Goal: Task Accomplishment & Management: Use online tool/utility

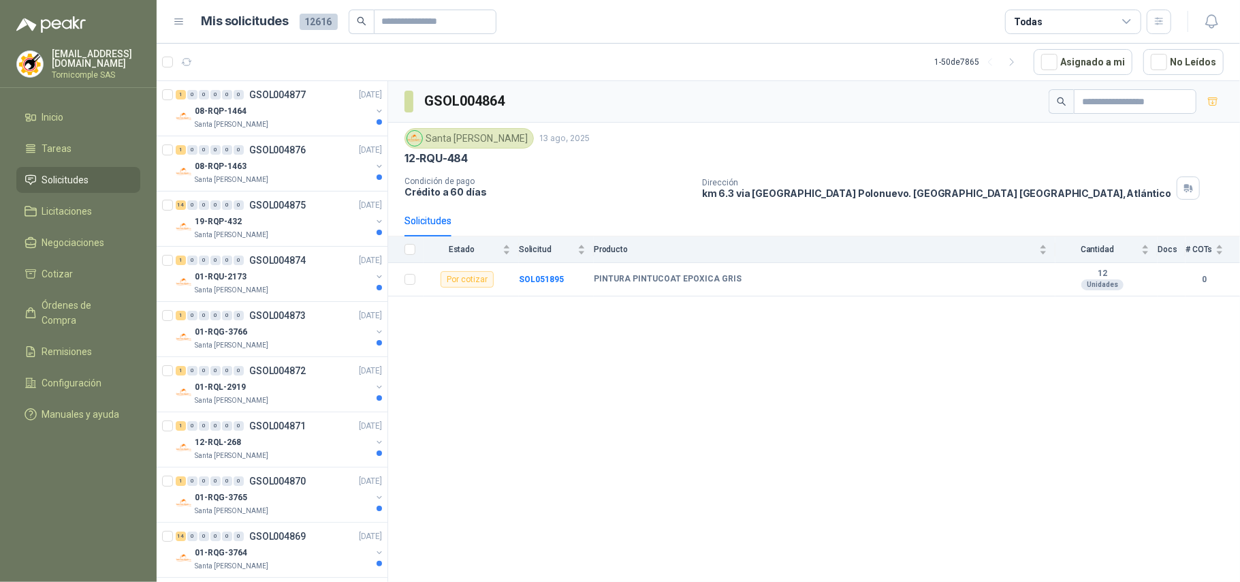
click at [104, 177] on li "Solicitudes" at bounding box center [79, 179] width 108 height 15
click at [104, 172] on li "Solicitudes" at bounding box center [79, 179] width 108 height 15
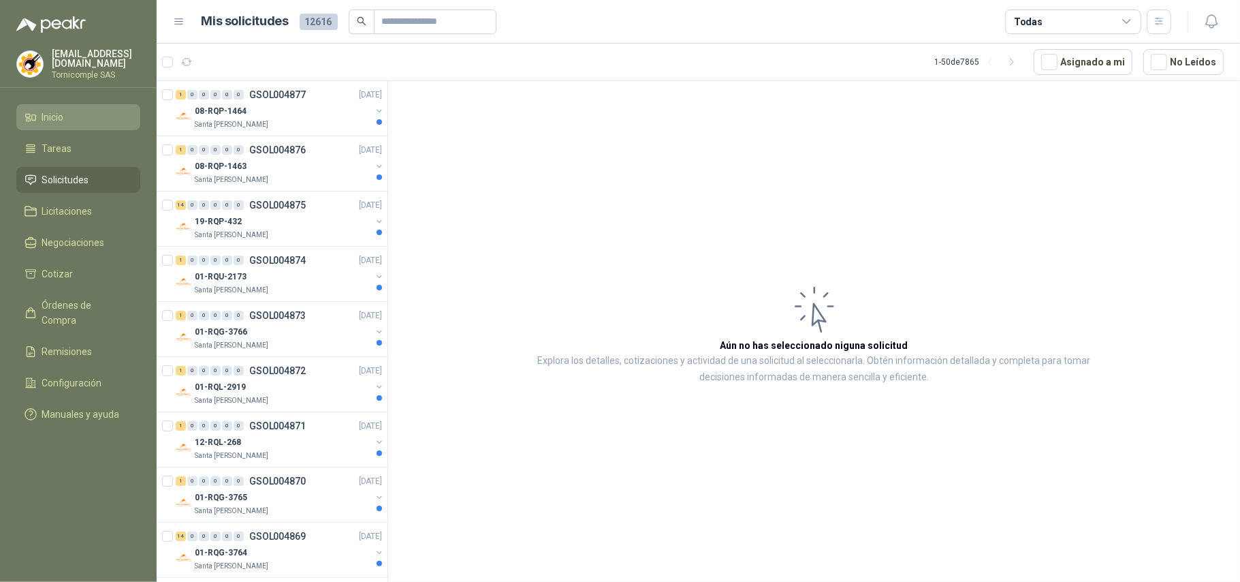
click at [82, 123] on link "Inicio" at bounding box center [78, 117] width 124 height 26
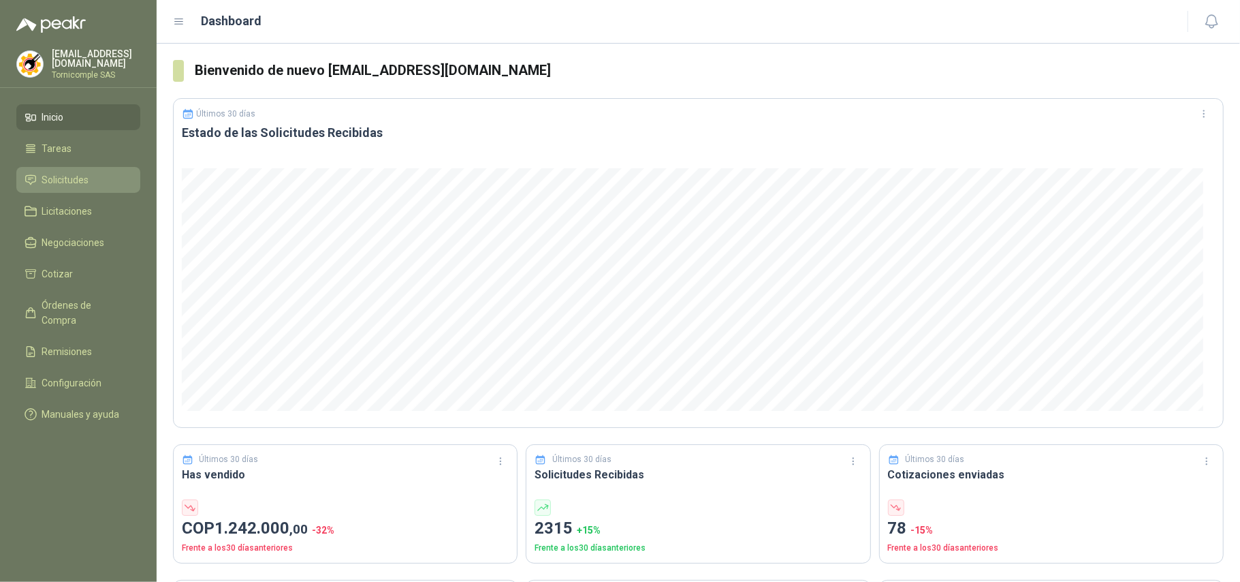
click at [60, 172] on span "Solicitudes" at bounding box center [65, 179] width 47 height 15
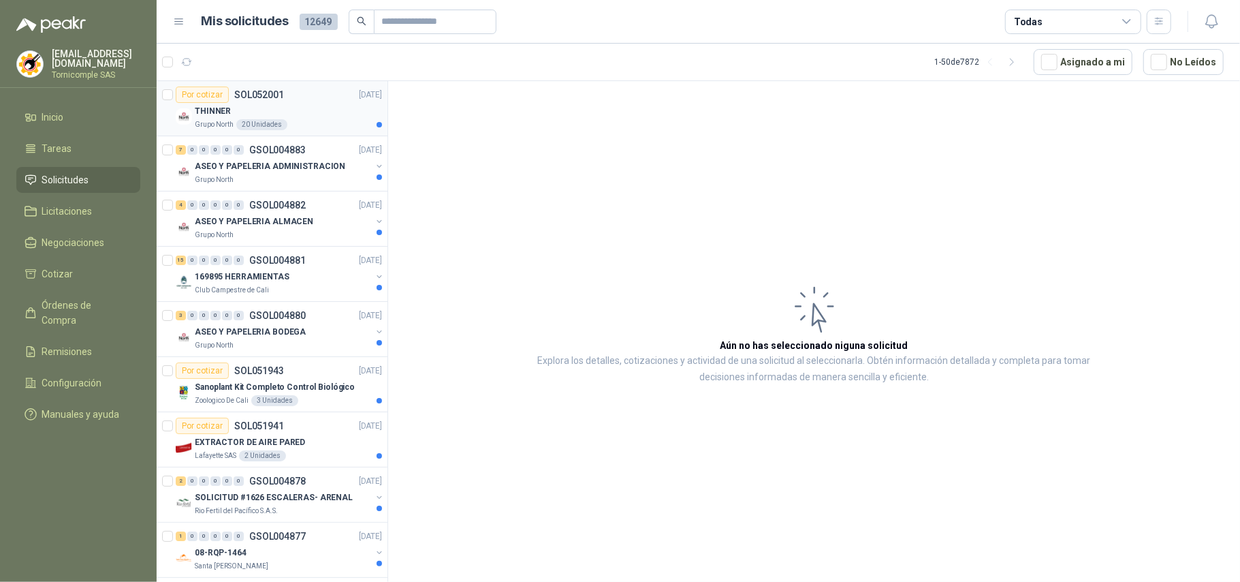
click at [285, 116] on div "THINNER" at bounding box center [288, 111] width 187 height 16
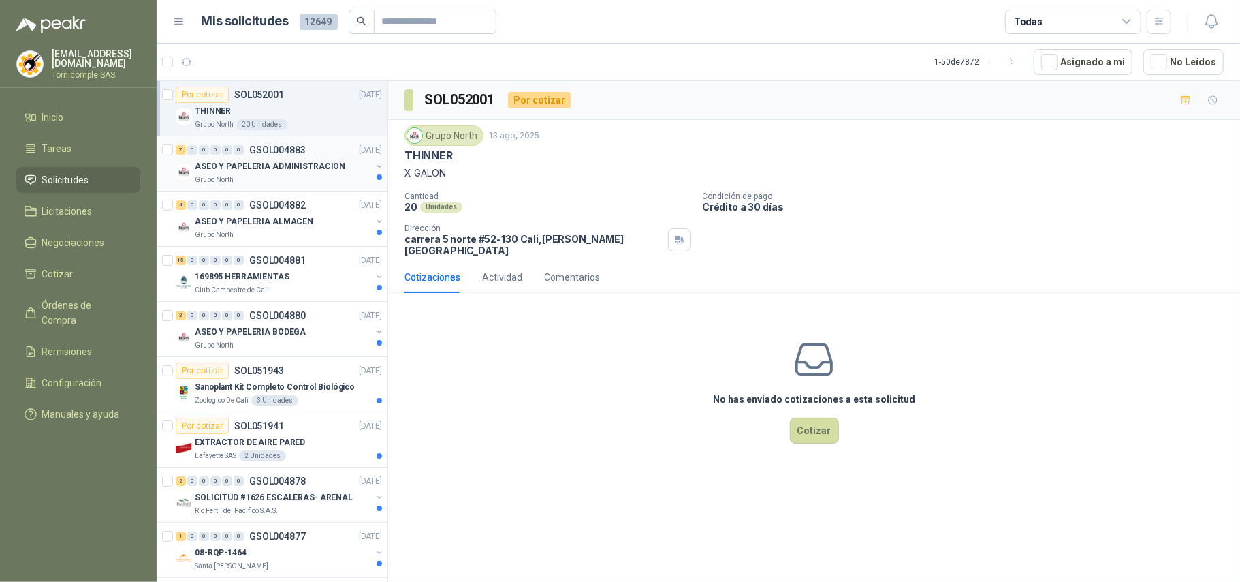
click at [311, 181] on div "Grupo North" at bounding box center [283, 179] width 176 height 11
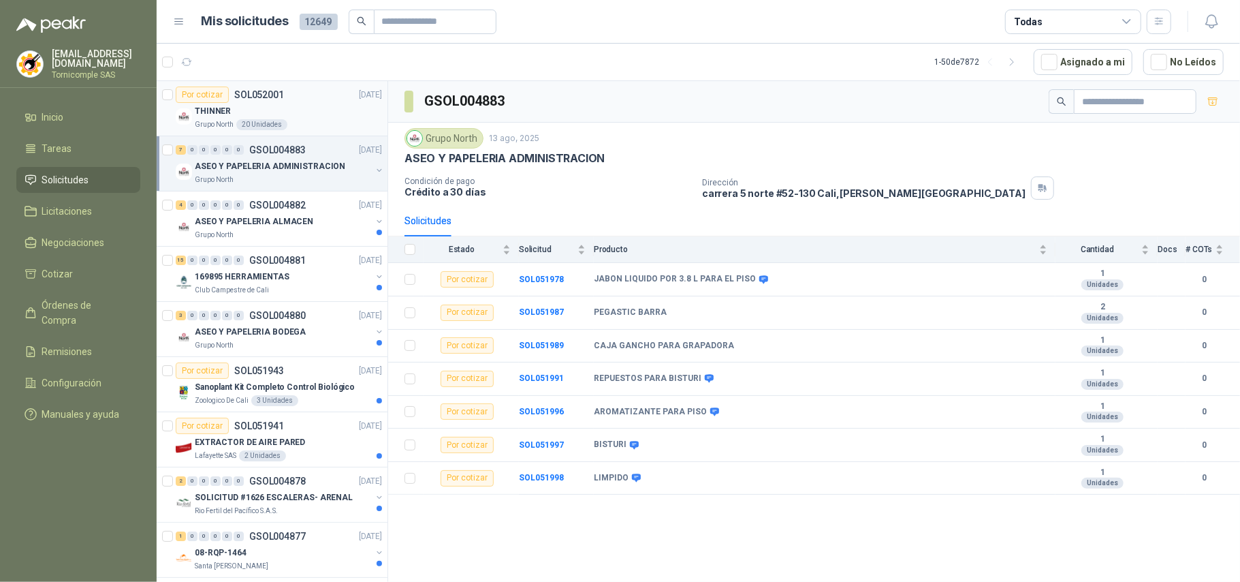
click at [232, 113] on div "THINNER" at bounding box center [288, 111] width 187 height 16
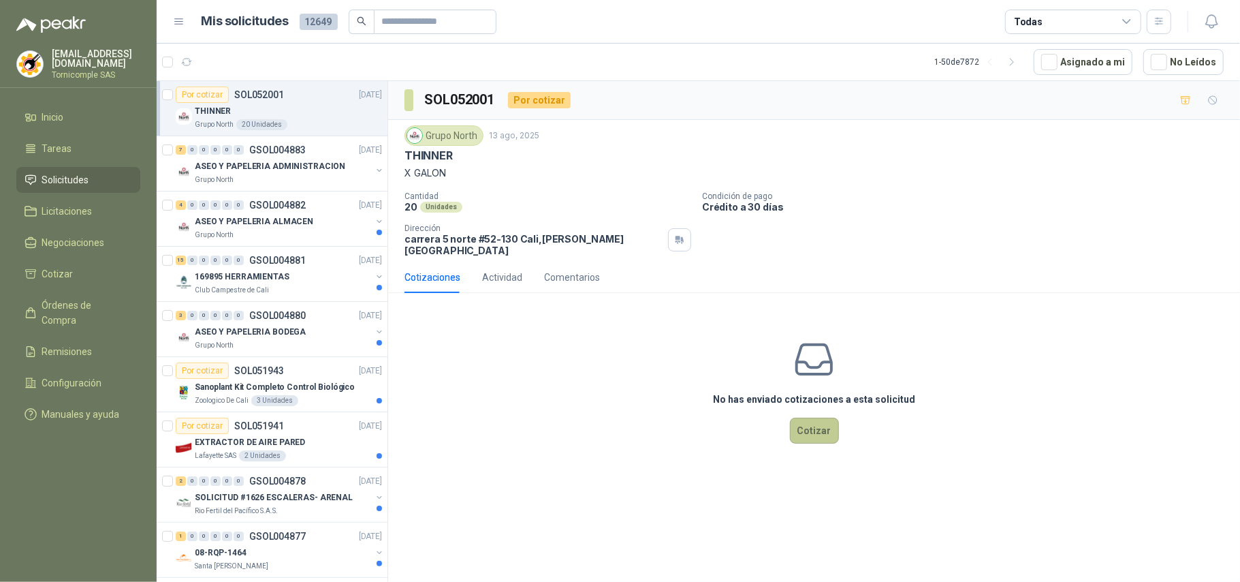
click at [818, 417] on button "Cotizar" at bounding box center [814, 430] width 49 height 26
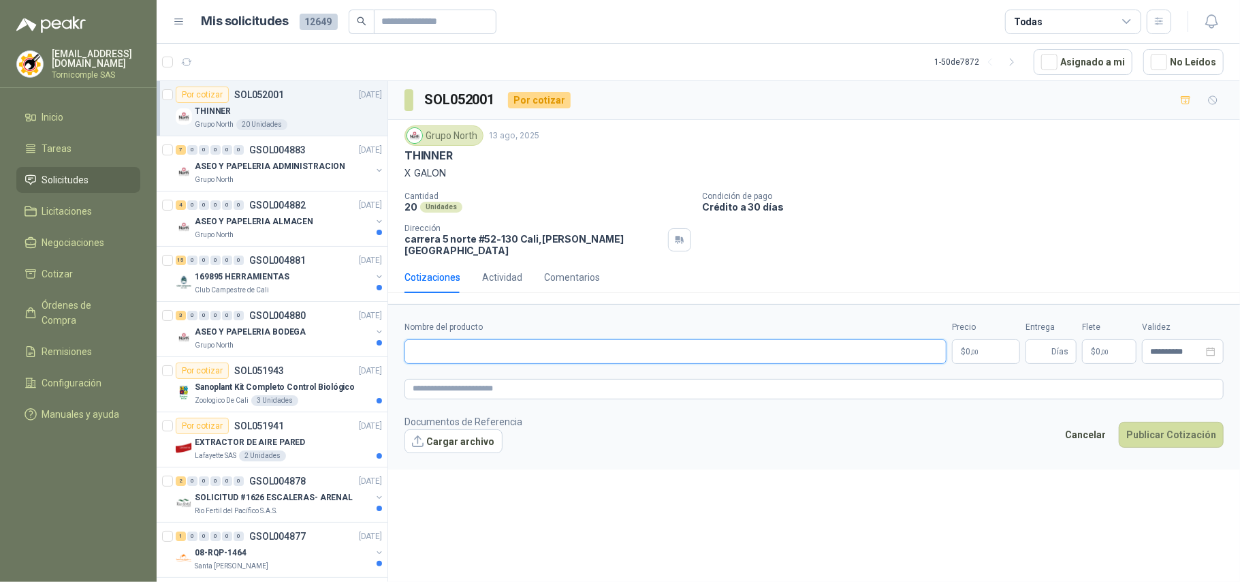
click at [658, 347] on input "Nombre del producto" at bounding box center [675, 351] width 542 height 25
type input "*"
type input "**********"
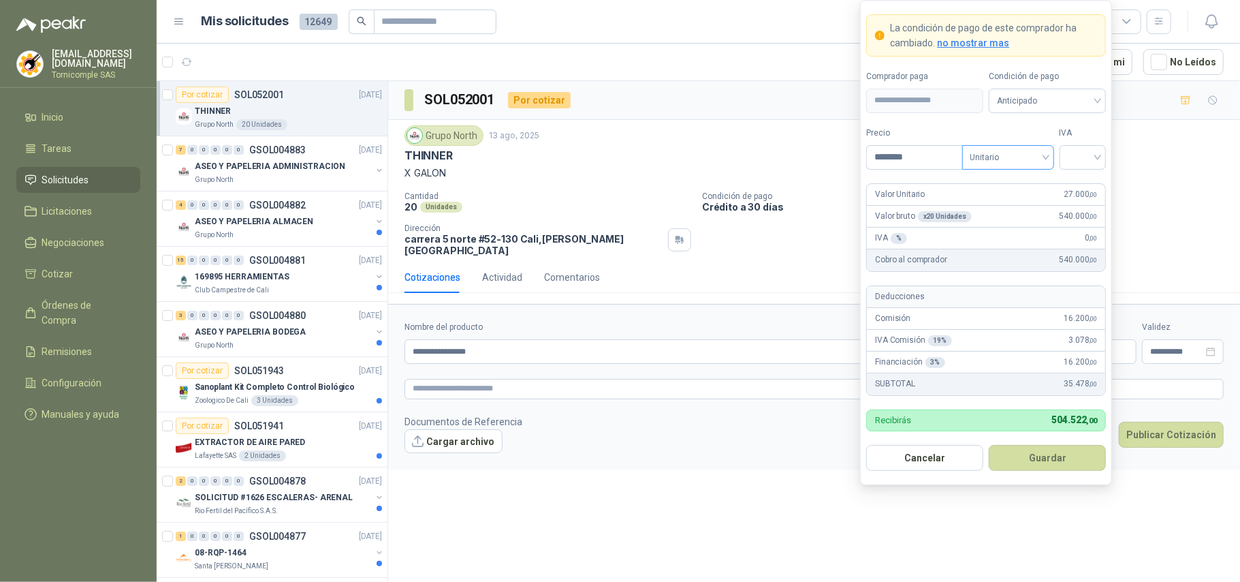
click at [998, 154] on span "Unitario" at bounding box center [1008, 157] width 76 height 20
type input "********"
drag, startPoint x: 1005, startPoint y: 200, endPoint x: 1070, endPoint y: 164, distance: 74.7
click at [1006, 200] on div "Unitario con IVA" at bounding box center [1007, 205] width 70 height 15
click at [1079, 155] on input "search" at bounding box center [1083, 156] width 31 height 20
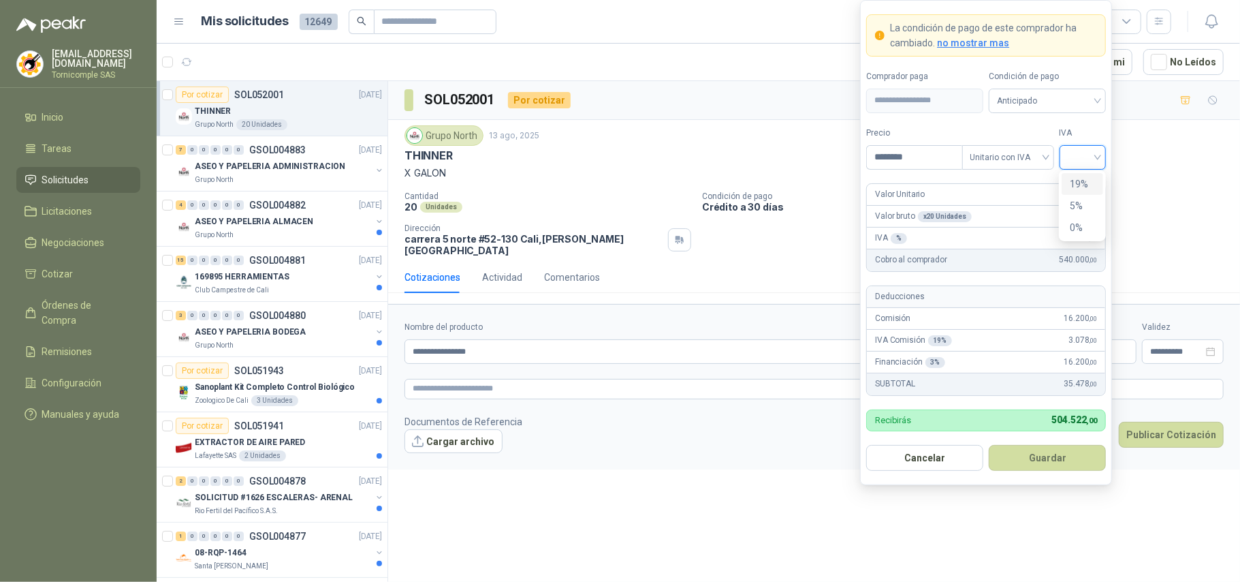
click at [1092, 189] on div "19%" at bounding box center [1082, 183] width 25 height 15
click at [1074, 458] on button "Guardar" at bounding box center [1047, 458] width 117 height 26
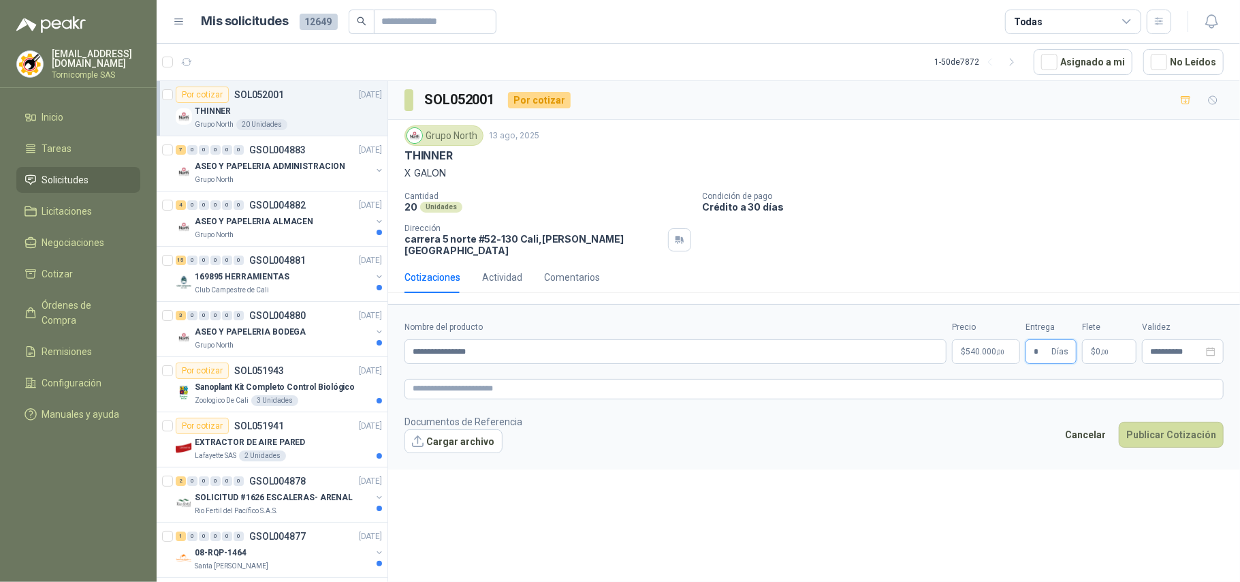
type input "*"
drag, startPoint x: 1096, startPoint y: 344, endPoint x: 1088, endPoint y: 340, distance: 8.2
click at [1094, 344] on p "$ 0 ,00" at bounding box center [1109, 351] width 54 height 25
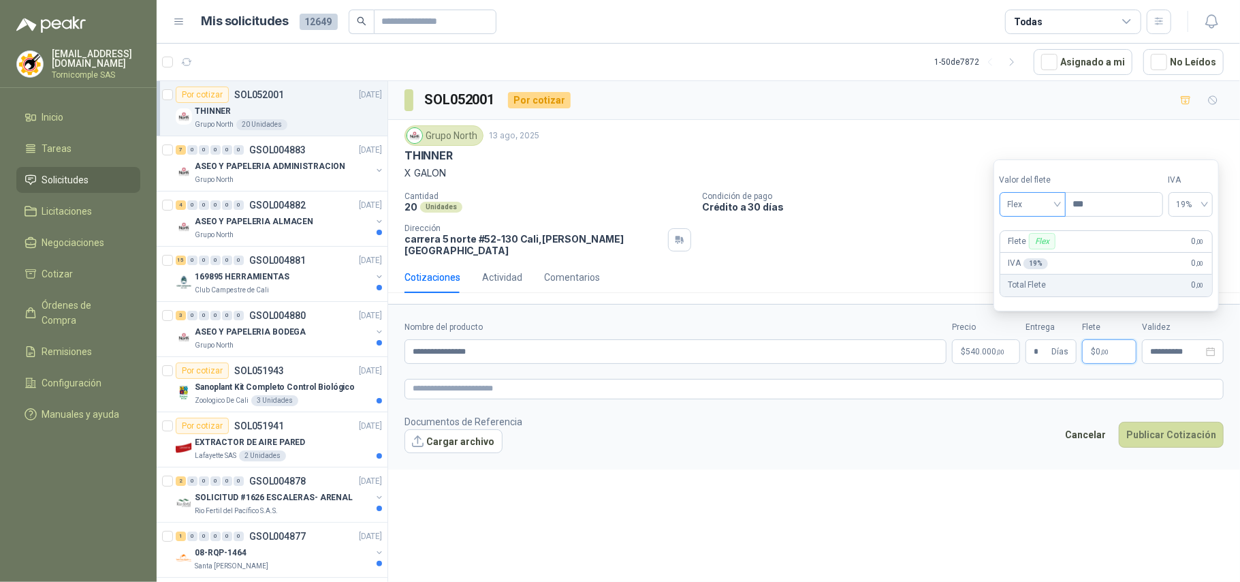
click at [1036, 197] on span "Flex" at bounding box center [1033, 204] width 50 height 20
click at [1045, 249] on div "Incluido" at bounding box center [1034, 254] width 47 height 15
click at [1152, 430] on button "Publicar Cotización" at bounding box center [1171, 435] width 105 height 26
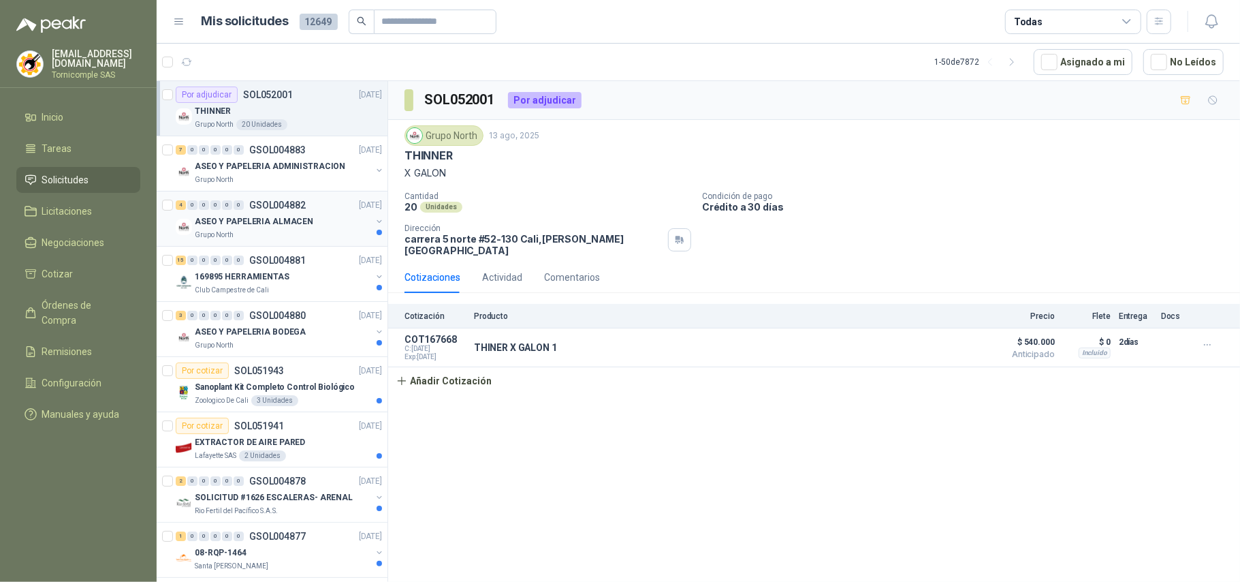
click at [328, 230] on div "Grupo North" at bounding box center [283, 234] width 176 height 11
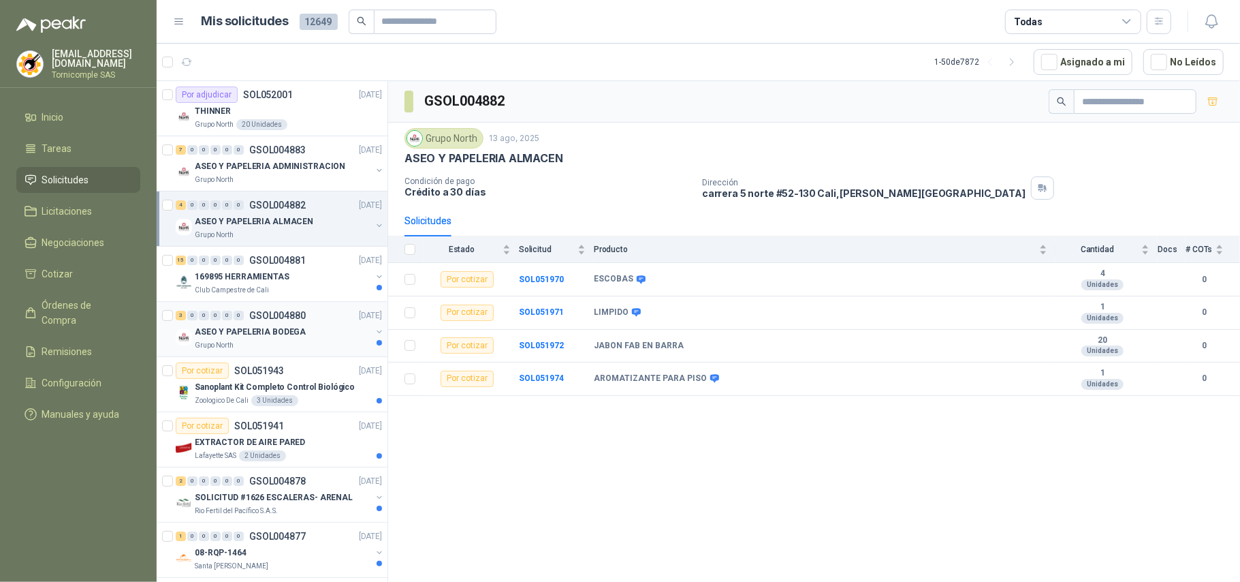
click at [325, 325] on div "ASEO Y PAPELERIA BODEGA" at bounding box center [283, 331] width 176 height 16
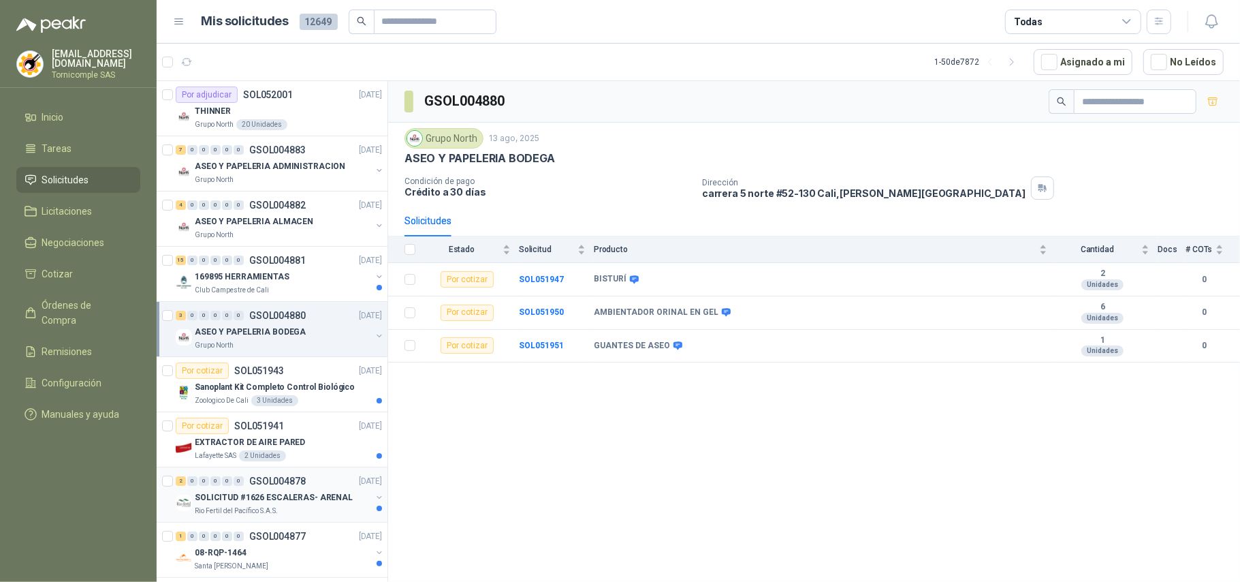
click at [345, 505] on div "SOLICITUD #1626 ESCALERAS- ARENAL" at bounding box center [283, 497] width 176 height 16
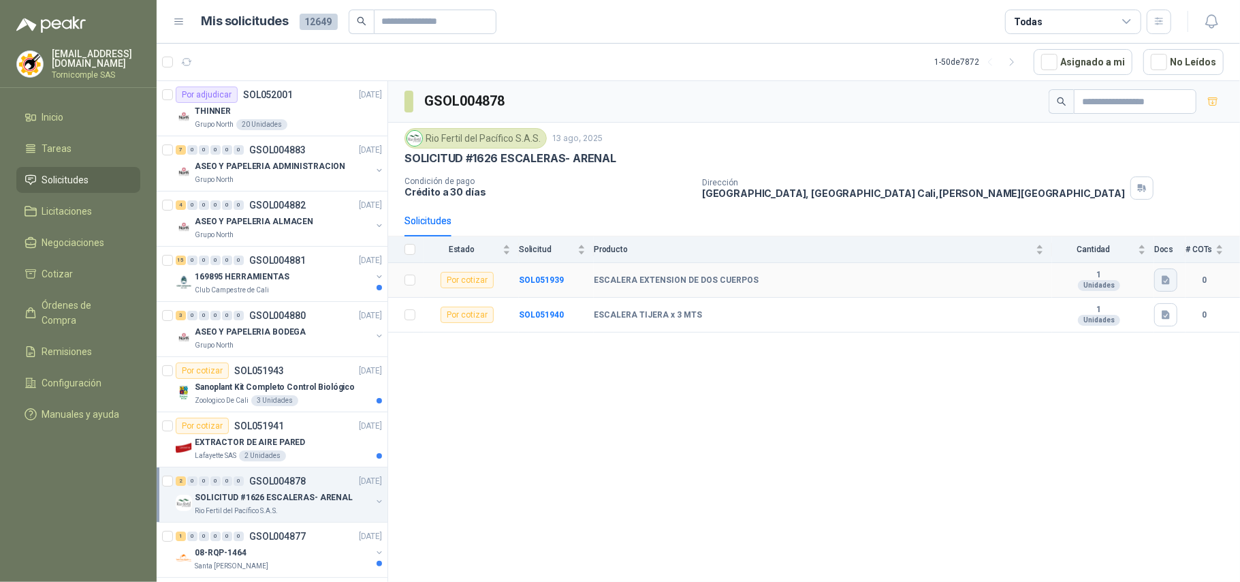
click at [1163, 272] on button "button" at bounding box center [1165, 279] width 23 height 23
click at [1120, 249] on button "Captura de pantalla [DATE] 083154.png" at bounding box center [1083, 252] width 172 height 14
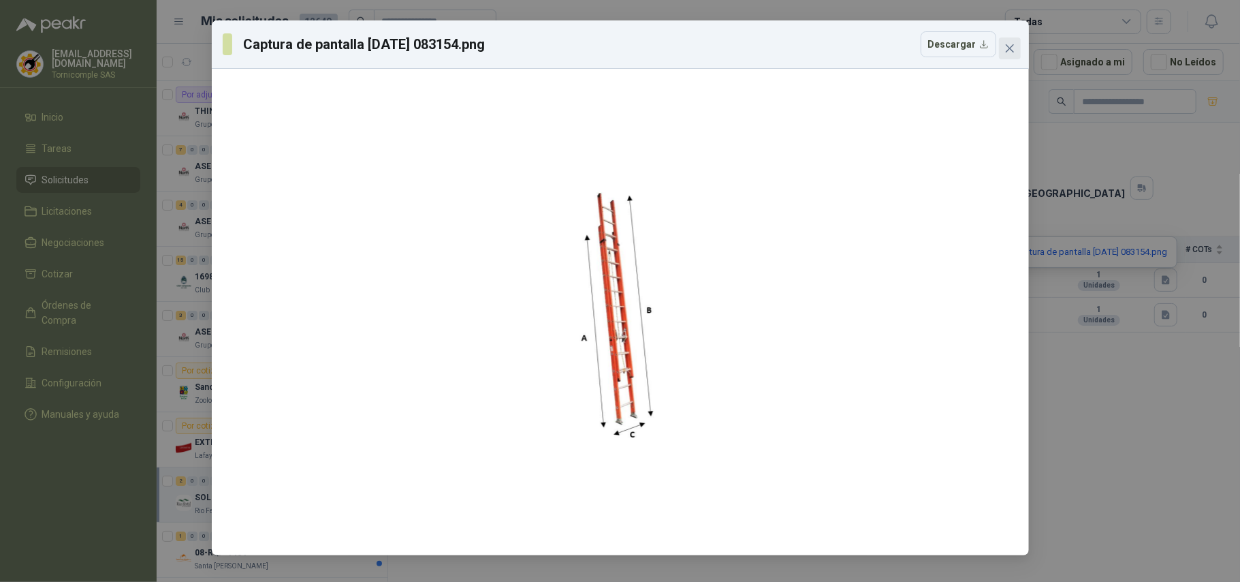
click at [1013, 44] on icon "close" at bounding box center [1009, 48] width 8 height 8
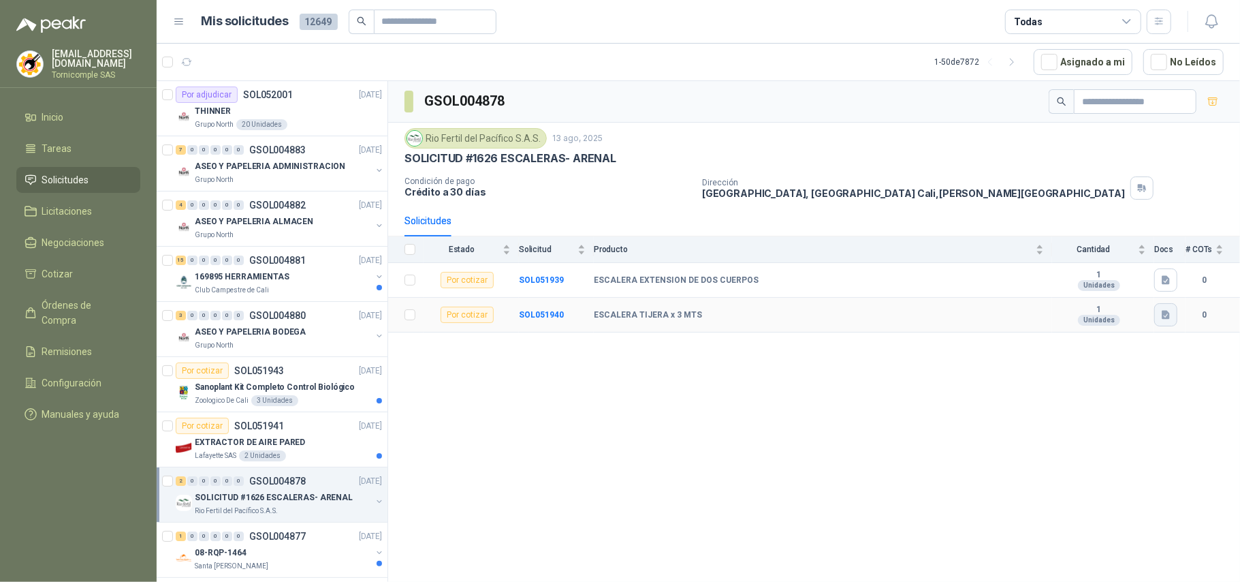
click at [1164, 321] on icon "button" at bounding box center [1166, 315] width 12 height 12
click at [1128, 281] on button "Captura de pantalla [DATE] 083255.png" at bounding box center [1083, 288] width 172 height 14
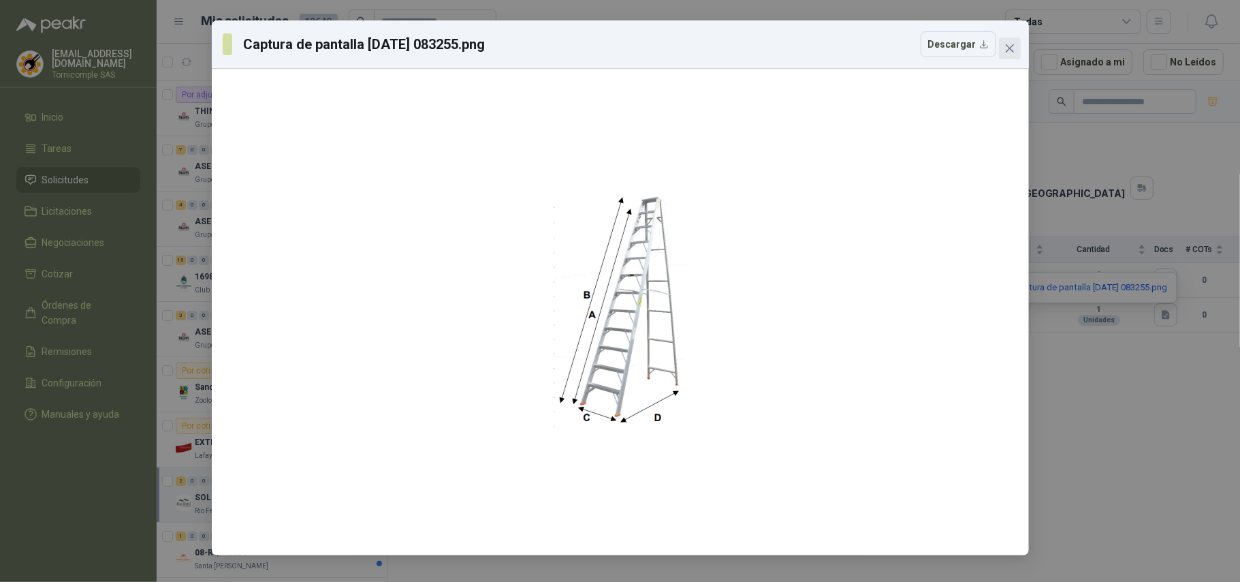
click at [1012, 50] on icon "close" at bounding box center [1009, 48] width 11 height 11
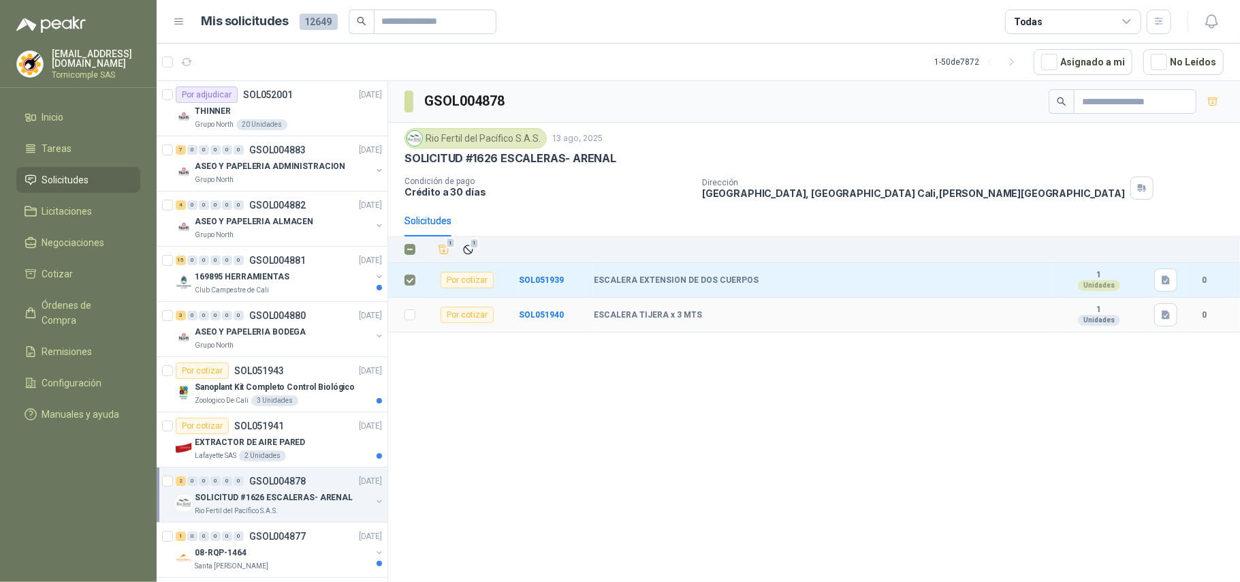
drag, startPoint x: 417, startPoint y: 312, endPoint x: 425, endPoint y: 293, distance: 20.7
click at [417, 311] on td at bounding box center [405, 315] width 35 height 35
click at [417, 317] on td at bounding box center [405, 315] width 35 height 35
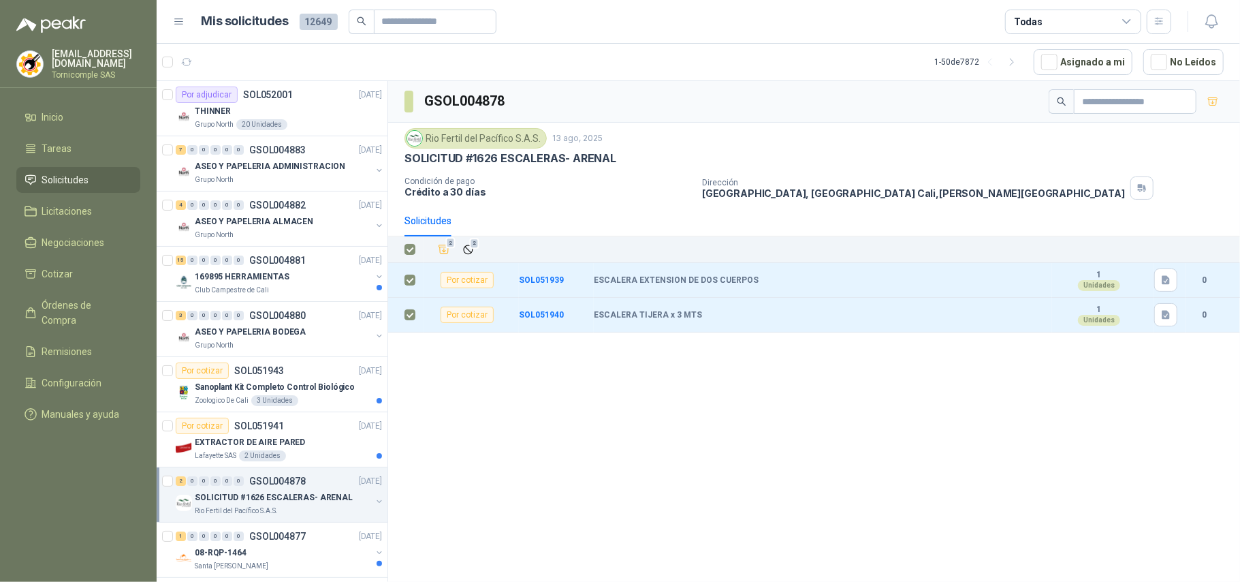
click at [447, 232] on div "Solicitudes" at bounding box center [427, 220] width 47 height 31
click at [447, 249] on span "2" at bounding box center [451, 243] width 10 height 11
click at [302, 448] on div "EXTRACTOR DE AIRE PARED" at bounding box center [288, 442] width 187 height 16
click at [287, 290] on div "Club Campestre de Cali" at bounding box center [283, 290] width 176 height 11
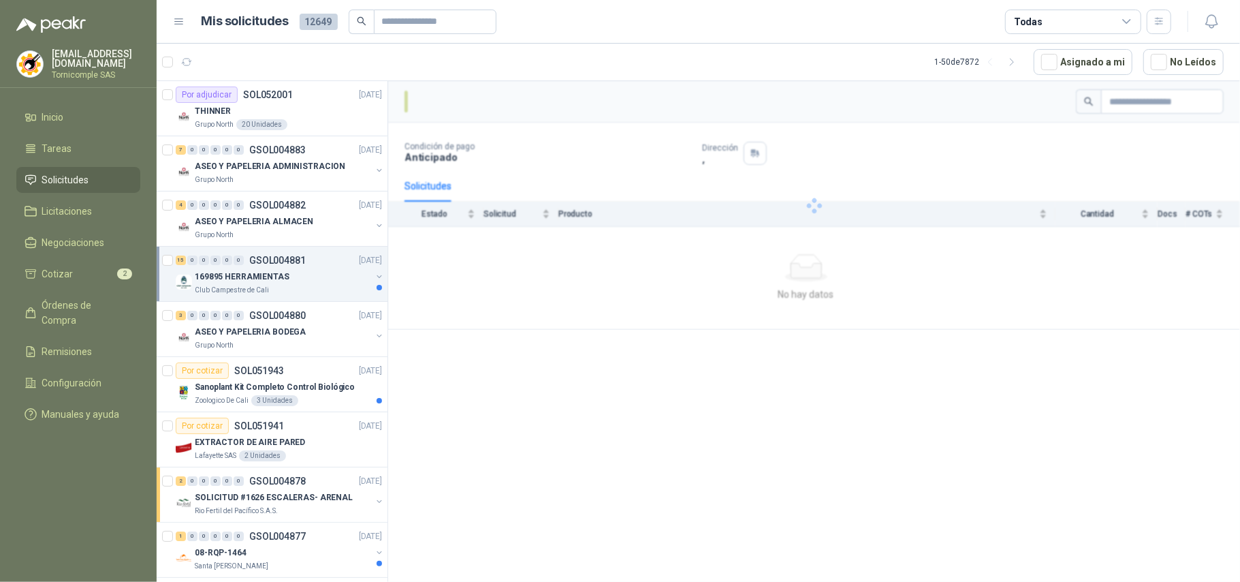
click at [513, 283] on div at bounding box center [814, 205] width 852 height 249
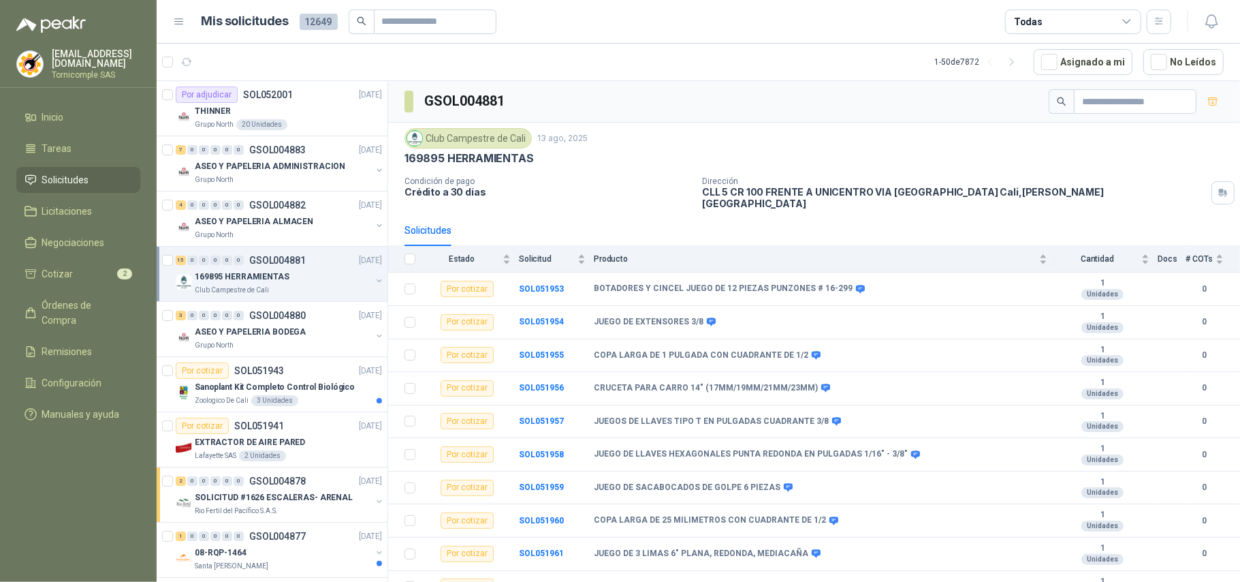
click at [308, 295] on div "Club Campestre de Cali" at bounding box center [283, 290] width 176 height 11
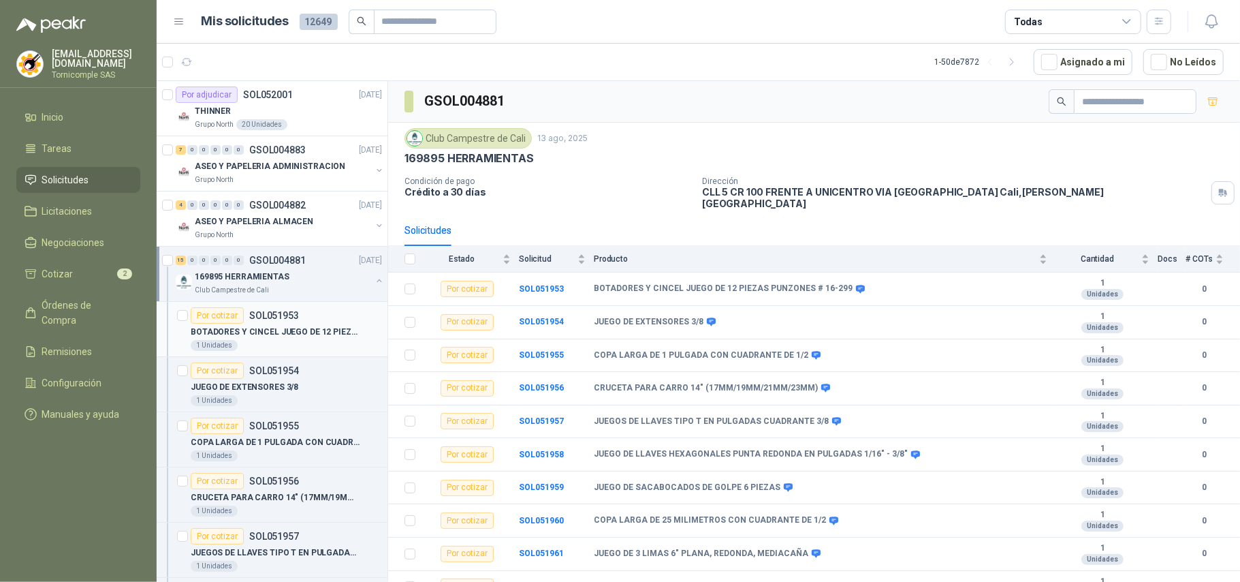
scroll to position [5, 0]
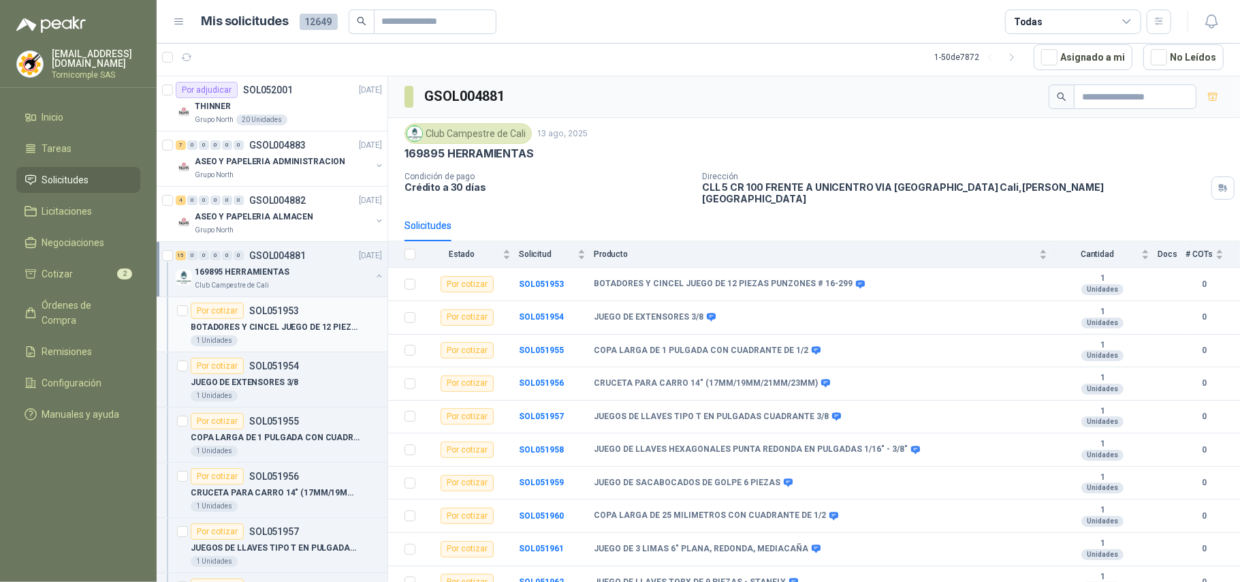
click at [306, 298] on article "Por cotizar SOL051953 BOTADORES Y CINCEL JUEGO DE 12 PIEZAS PUNZONES # 16-299 1…" at bounding box center [272, 324] width 231 height 55
click at [295, 263] on div "15 0 0 0 0 0 GSOL004881 [DATE]" at bounding box center [280, 255] width 209 height 16
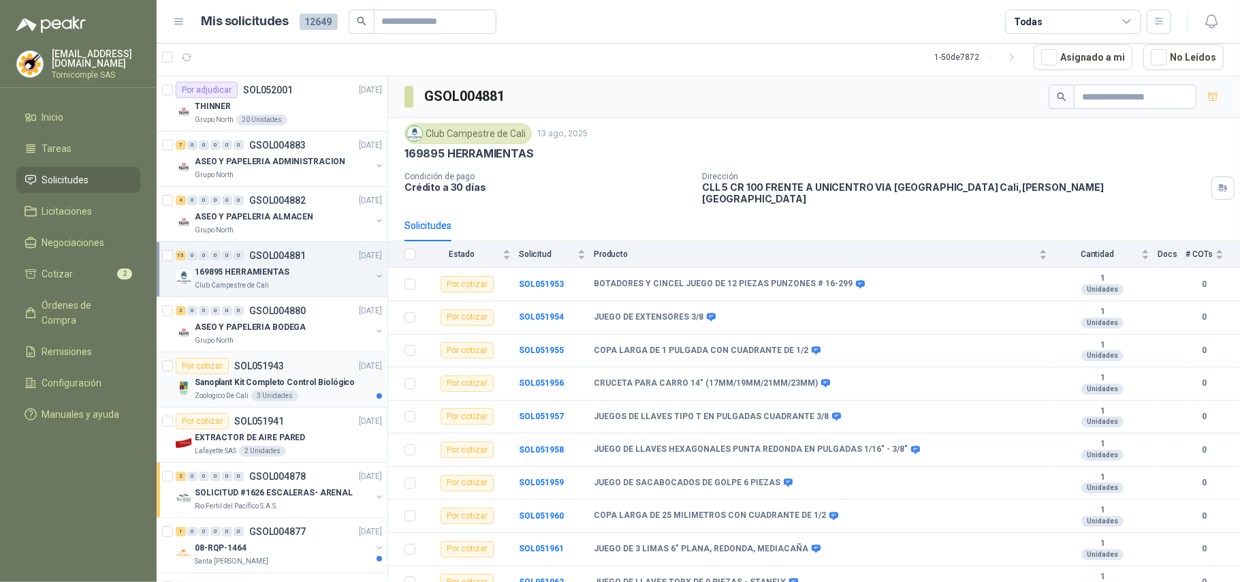
click at [296, 373] on div "Por cotizar SOL051943 [DATE]" at bounding box center [279, 365] width 206 height 16
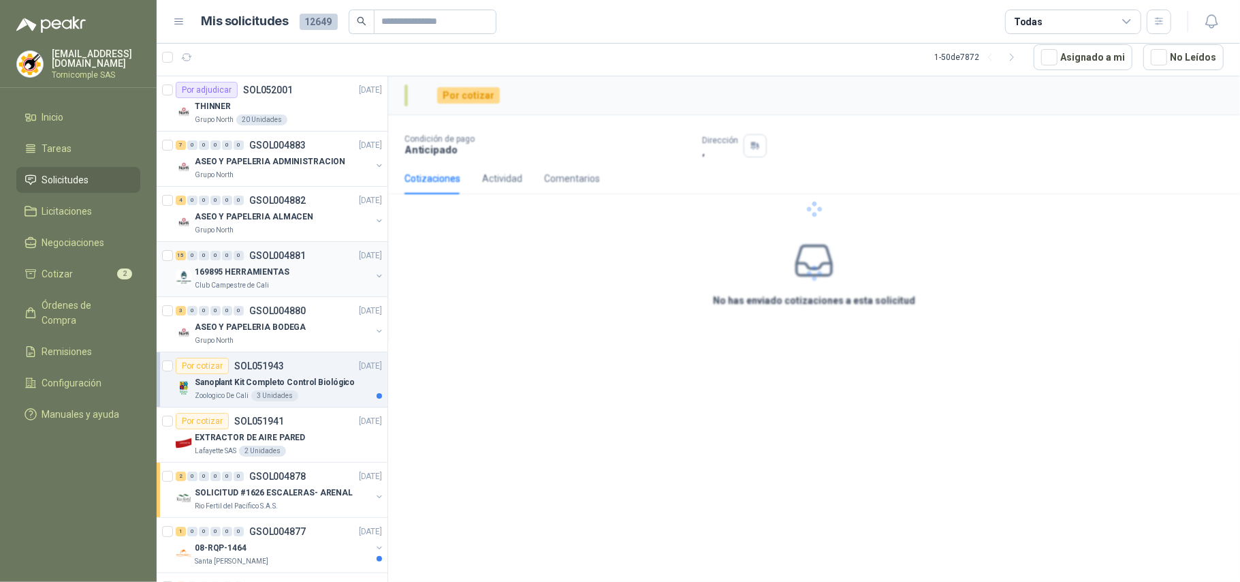
click at [294, 279] on div "169895 HERRAMIENTAS" at bounding box center [283, 272] width 176 height 16
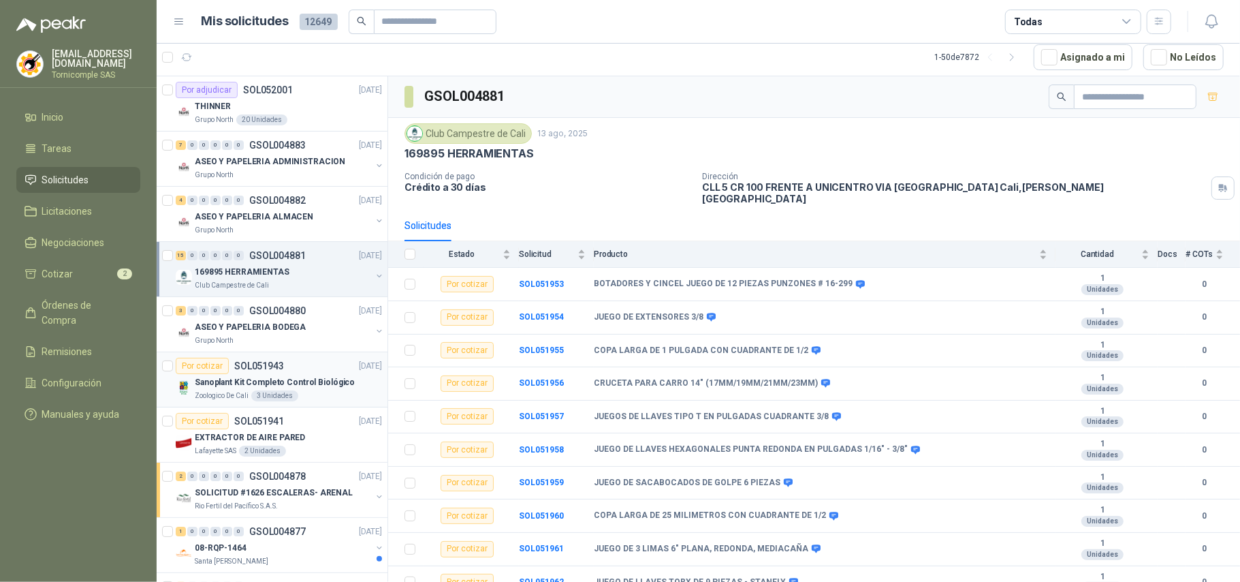
click at [331, 391] on div "Zoologico De Cali 3 Unidades" at bounding box center [288, 395] width 187 height 11
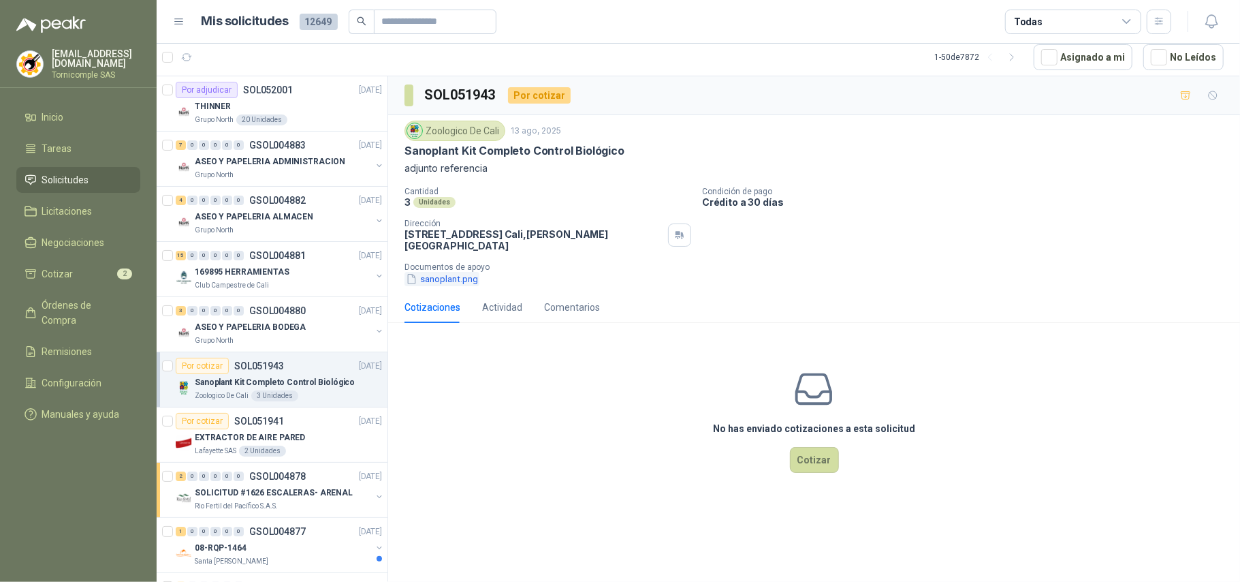
click at [452, 279] on button "sanoplant.png" at bounding box center [441, 279] width 75 height 14
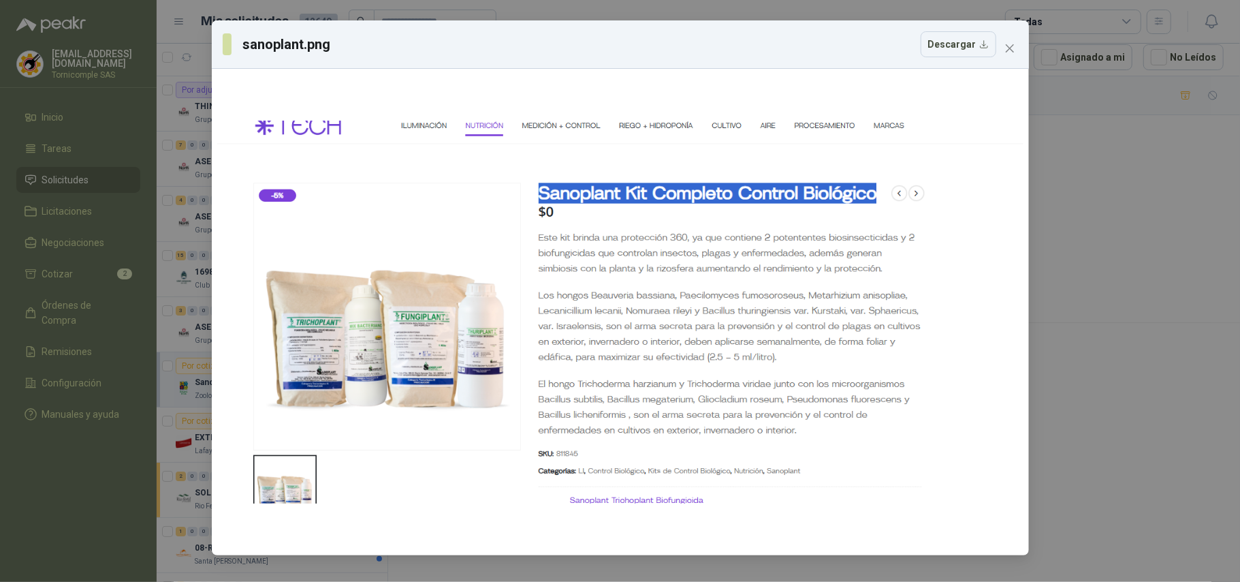
click at [1032, 42] on div "sanoplant.png Descargar" at bounding box center [620, 291] width 1240 height 582
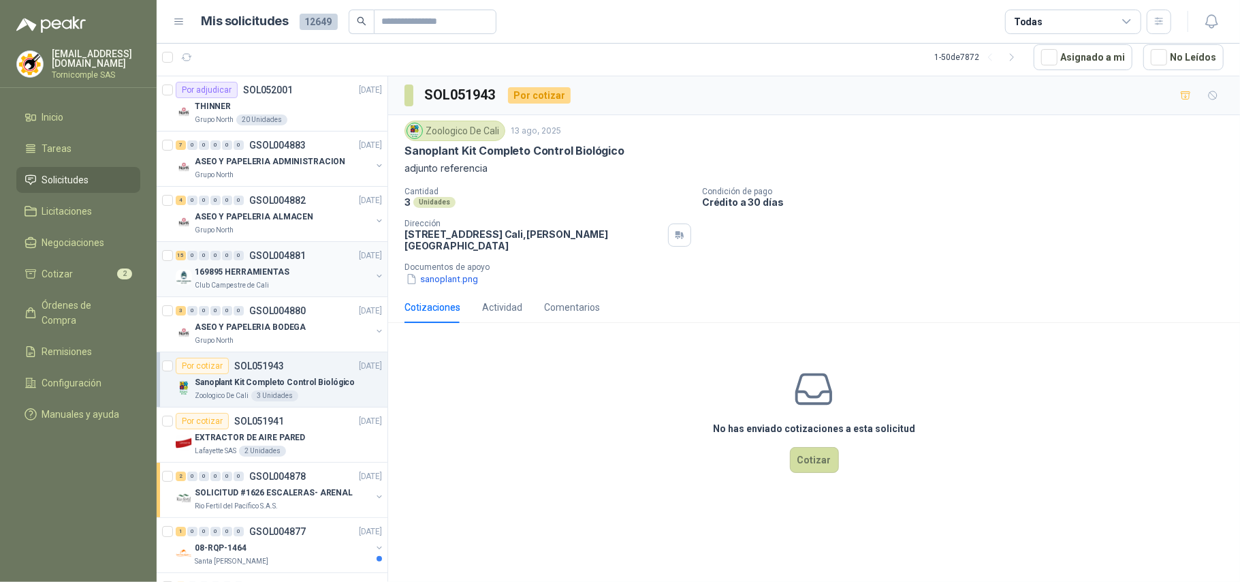
click at [275, 270] on p "169895 HERRAMIENTAS" at bounding box center [242, 272] width 95 height 13
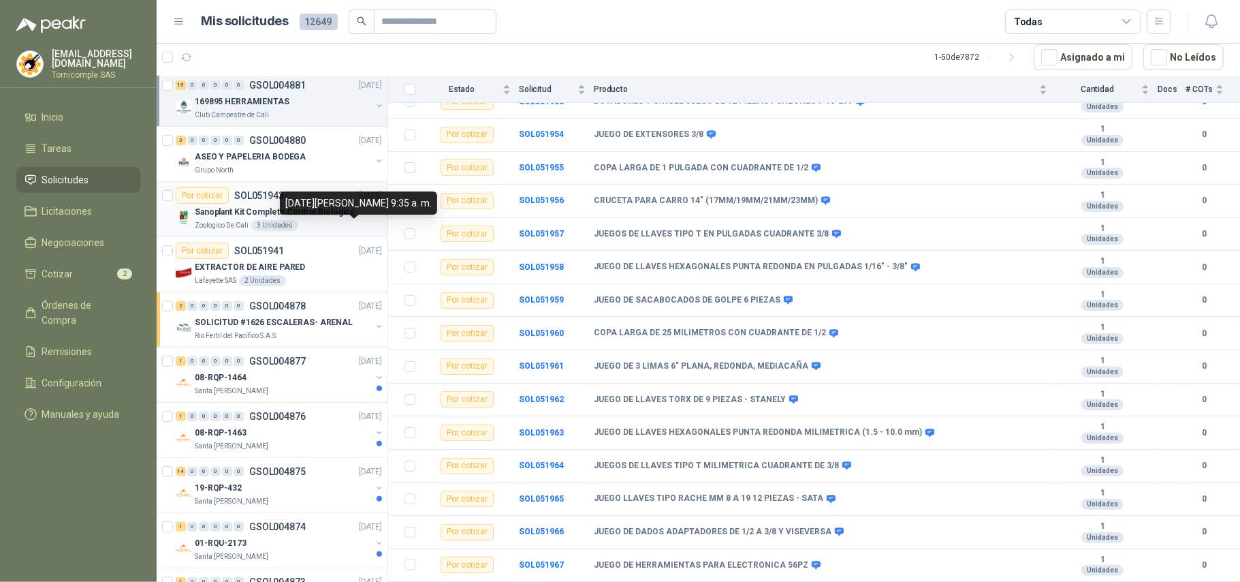
scroll to position [181, 0]
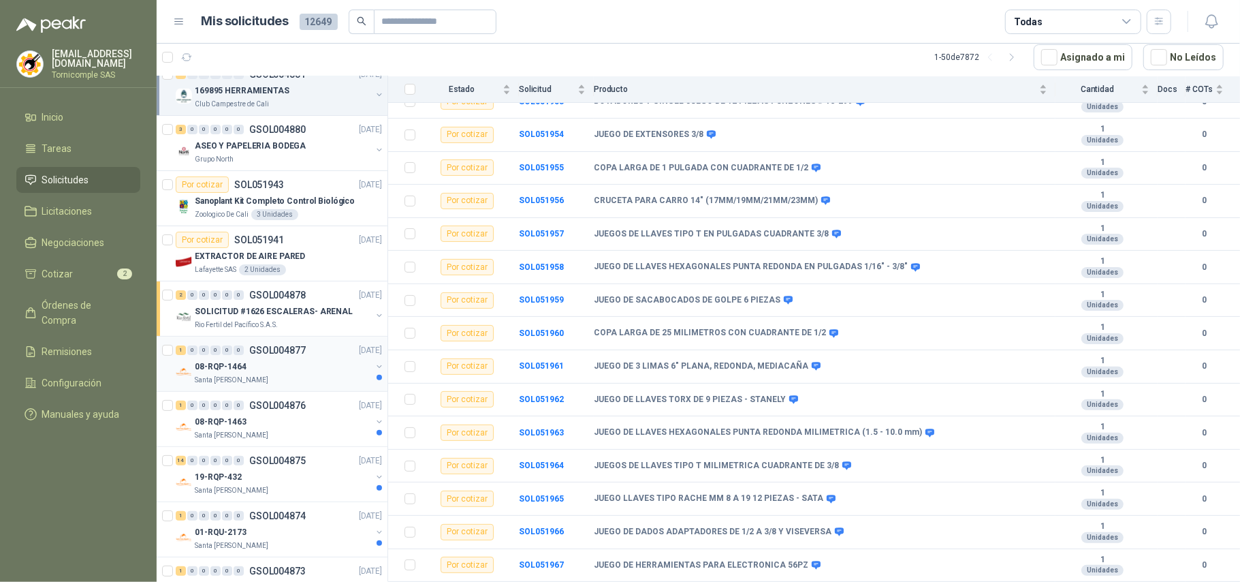
click at [319, 362] on div "08-RQP-1464" at bounding box center [283, 366] width 176 height 16
click at [298, 311] on p "SOLICITUD #1626 ESCALERAS- ARENAL" at bounding box center [274, 311] width 158 height 13
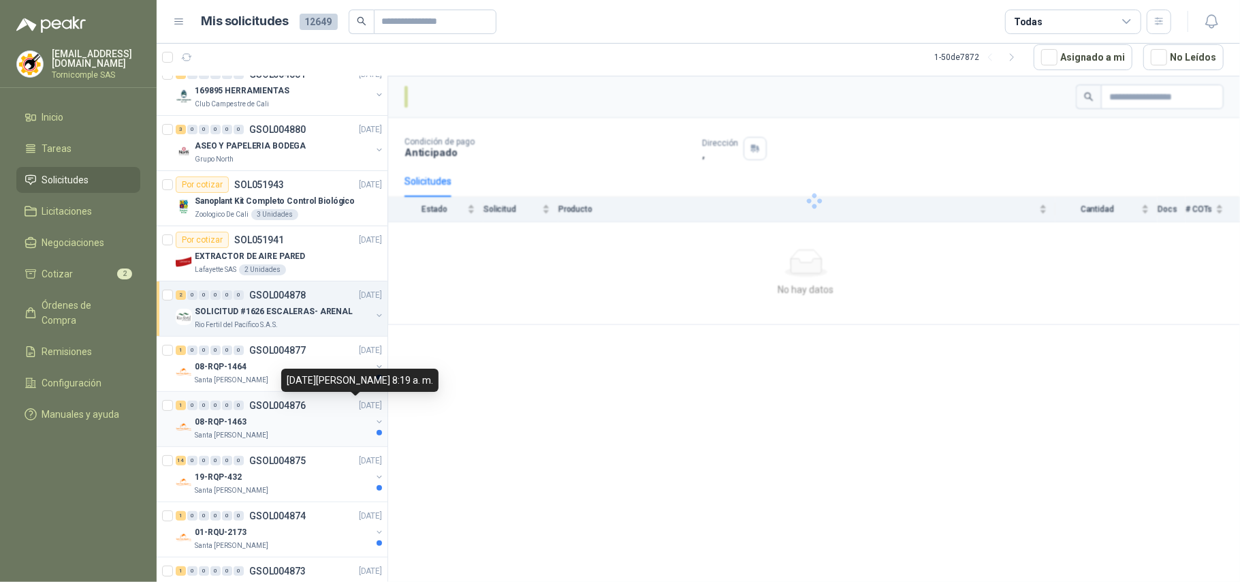
click at [359, 409] on p "[DATE]" at bounding box center [370, 405] width 23 height 13
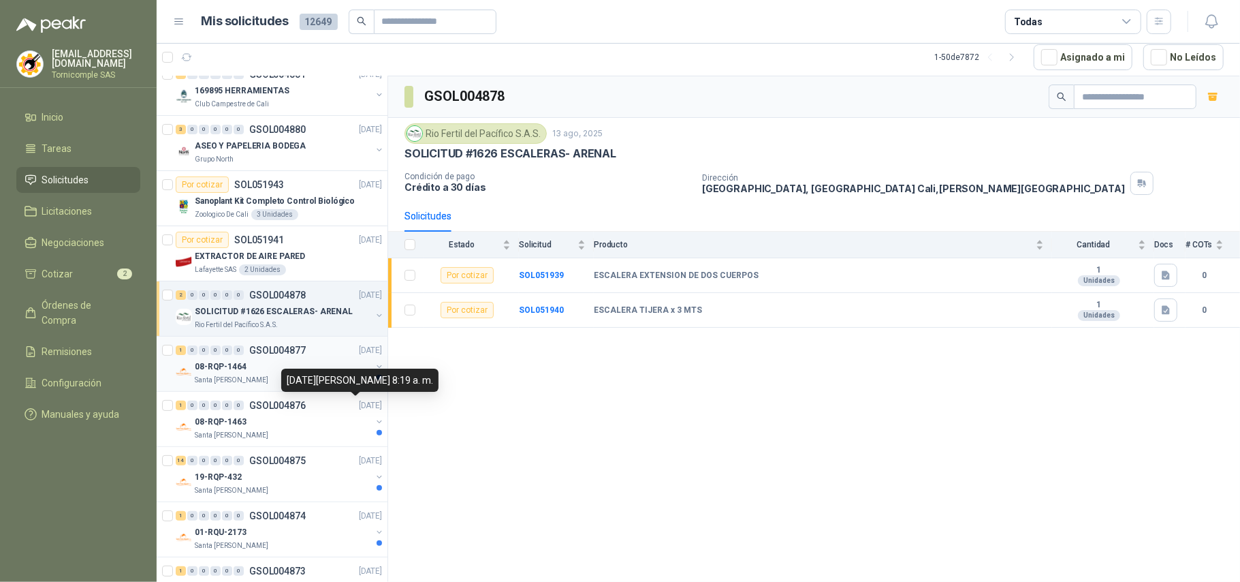
click at [317, 365] on div "08-RQP-1464" at bounding box center [283, 366] width 176 height 16
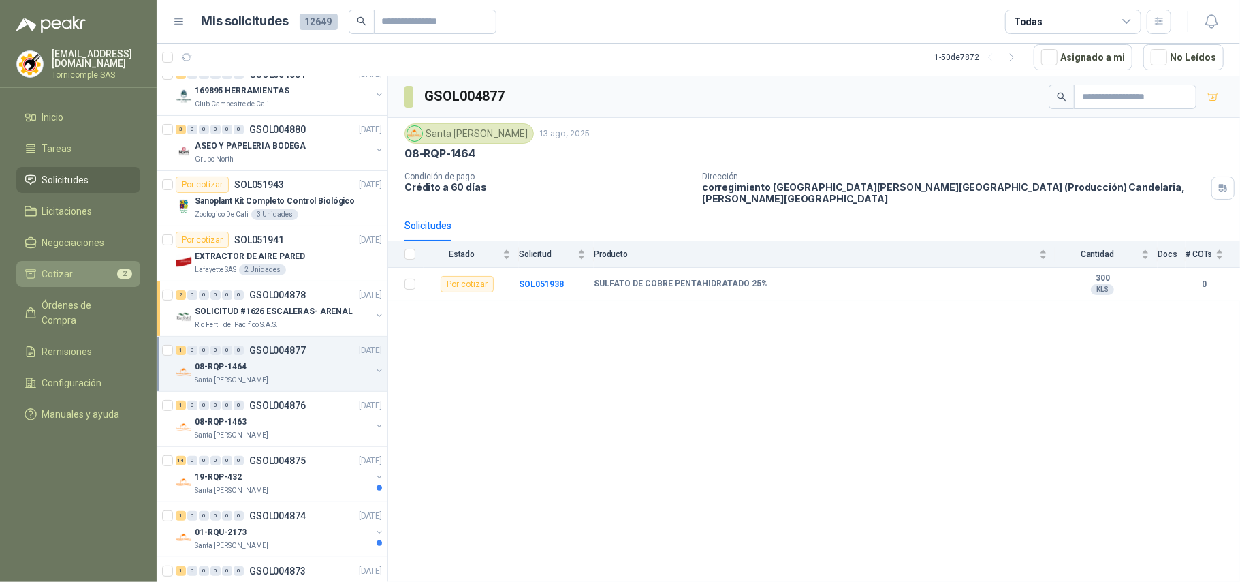
click at [80, 267] on li "Cotizar 2" at bounding box center [79, 273] width 108 height 15
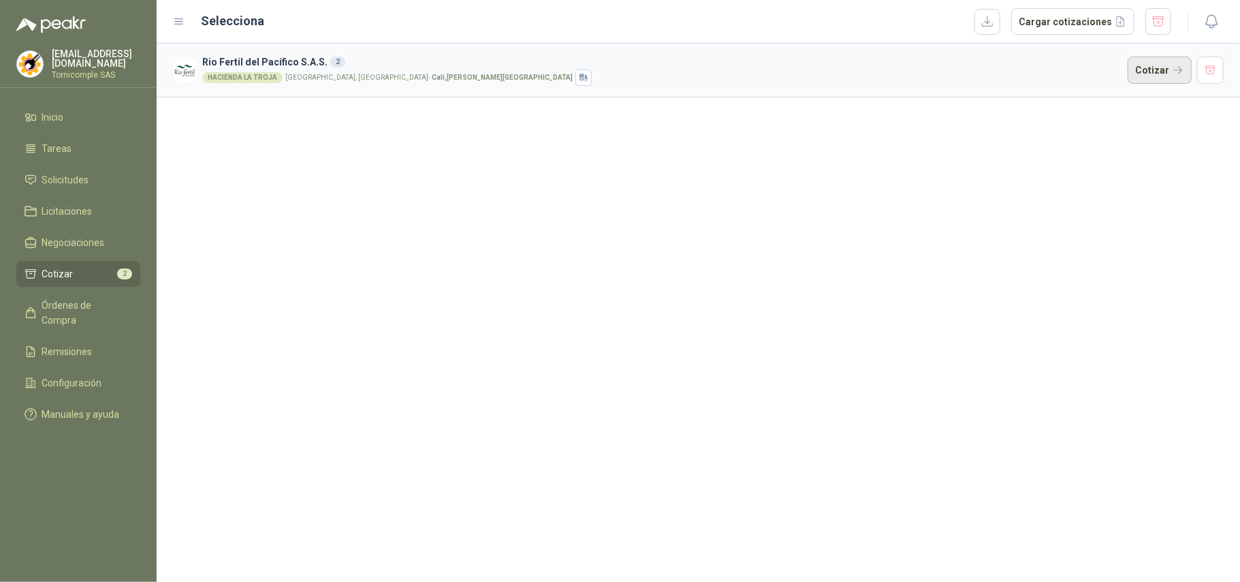
click at [1144, 61] on button "Cotizar" at bounding box center [1160, 70] width 64 height 27
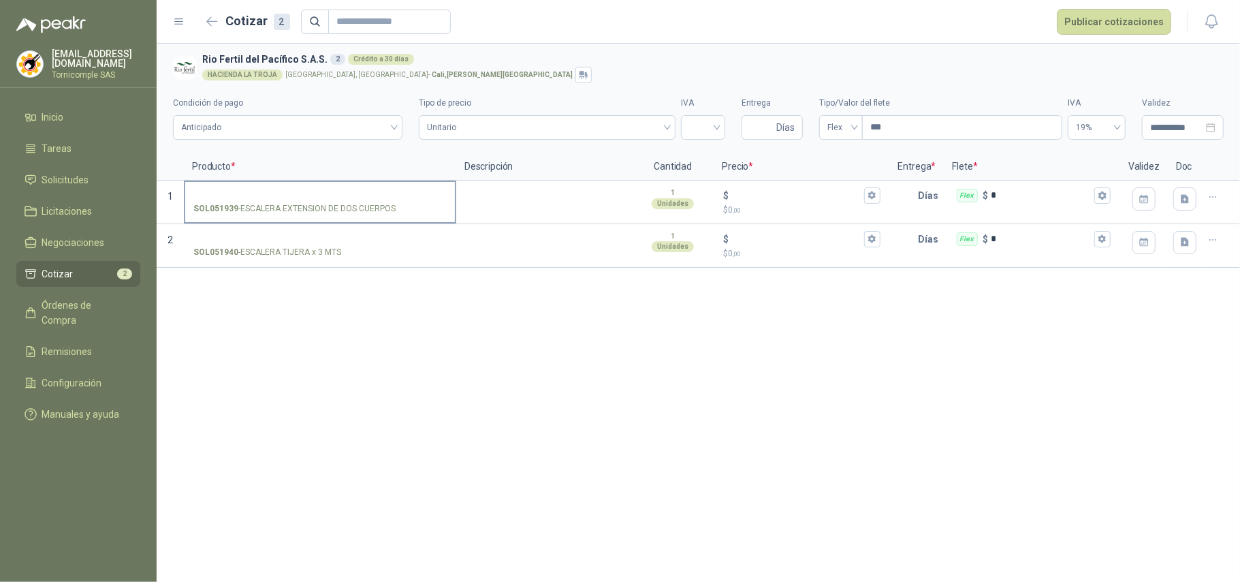
click at [238, 200] on label "SOL051939 - ESCALERA EXTENSION DE DOS CUERPOS" at bounding box center [320, 201] width 270 height 39
click at [238, 200] on input "SOL051939 - ESCALERA EXTENSION DE DOS CUERPOS" at bounding box center [319, 196] width 253 height 10
click at [66, 182] on span "Solicitudes" at bounding box center [65, 179] width 47 height 15
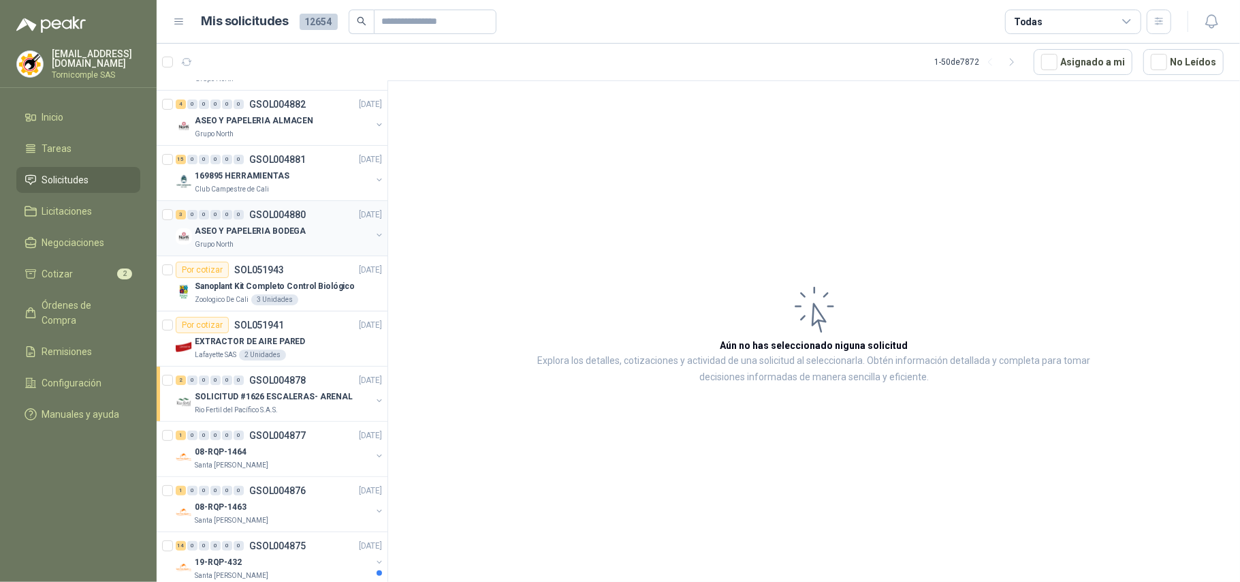
scroll to position [181, 0]
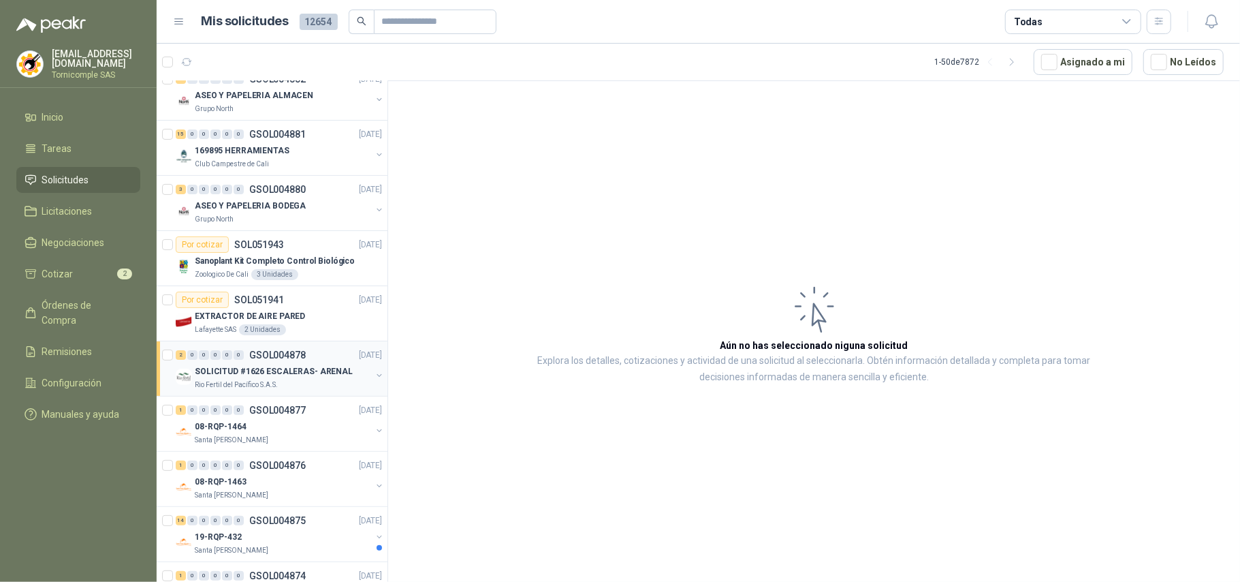
click at [298, 375] on p "SOLICITUD #1626 ESCALERAS- ARENAL" at bounding box center [274, 371] width 158 height 13
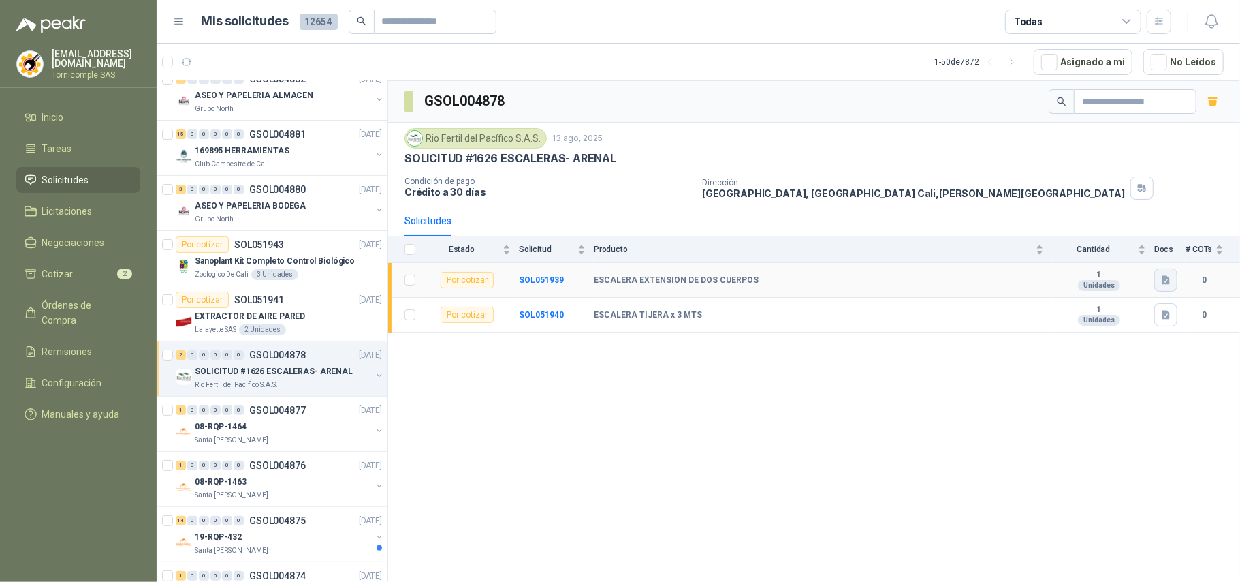
click at [1169, 285] on icon "button" at bounding box center [1166, 280] width 8 height 9
click at [1125, 236] on div "Captura de pantalla [DATE] 083154.png" at bounding box center [1082, 252] width 189 height 32
click at [1126, 243] on div "Captura de pantalla [DATE] 083154.png" at bounding box center [1082, 252] width 189 height 32
click at [1126, 251] on button "Captura de pantalla [DATE] 083154.png" at bounding box center [1083, 252] width 172 height 14
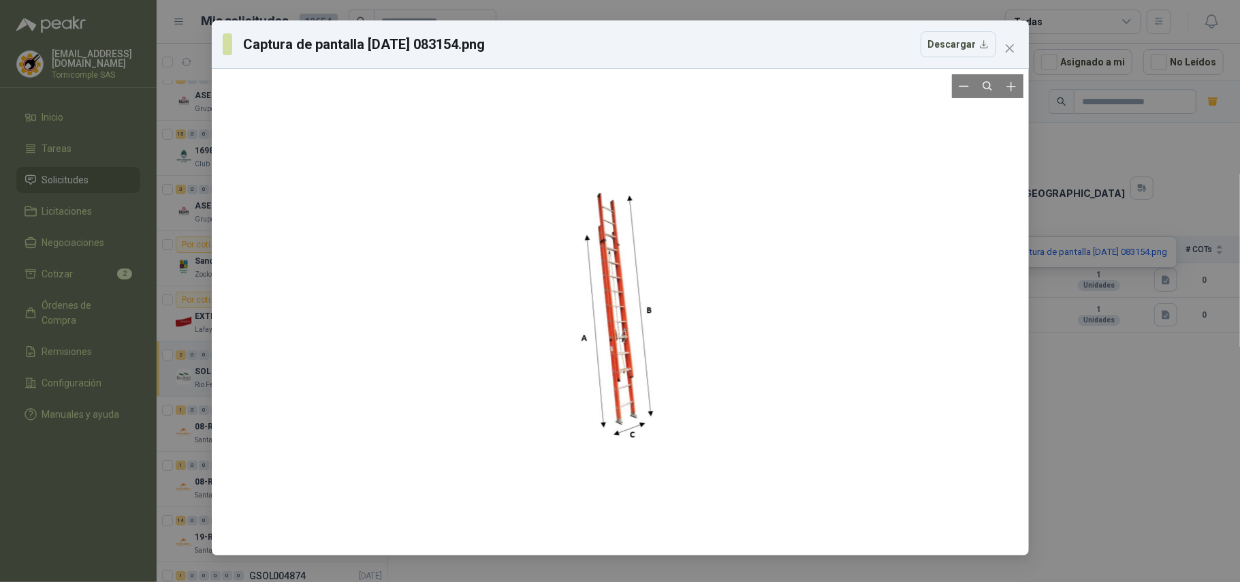
click at [600, 270] on div at bounding box center [620, 311] width 91 height 475
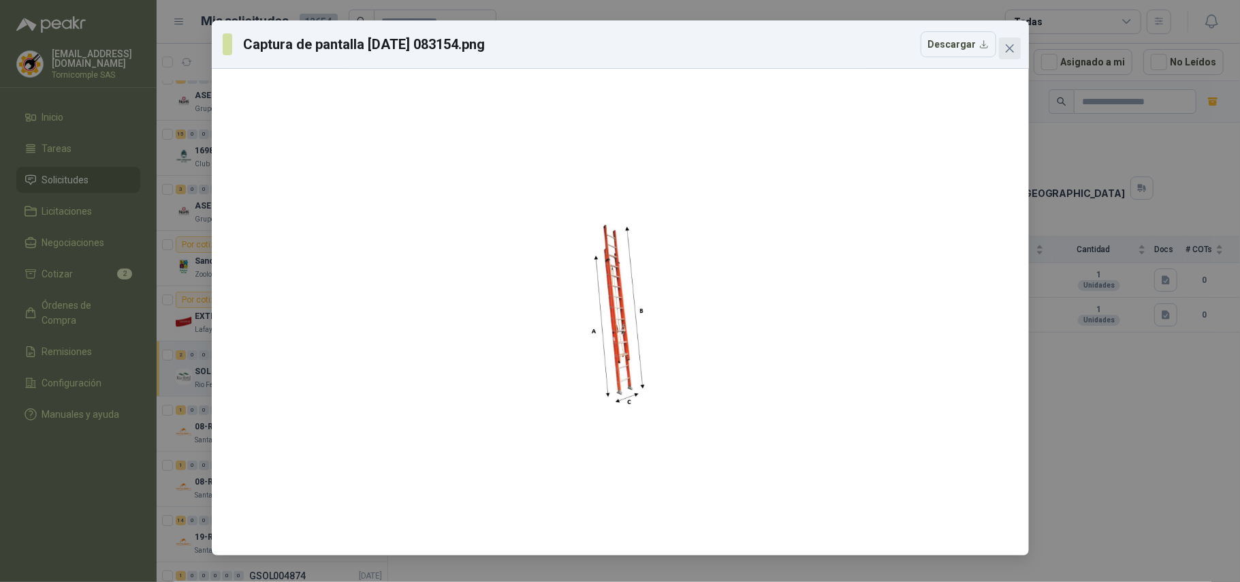
click at [1005, 52] on icon "close" at bounding box center [1009, 48] width 11 height 11
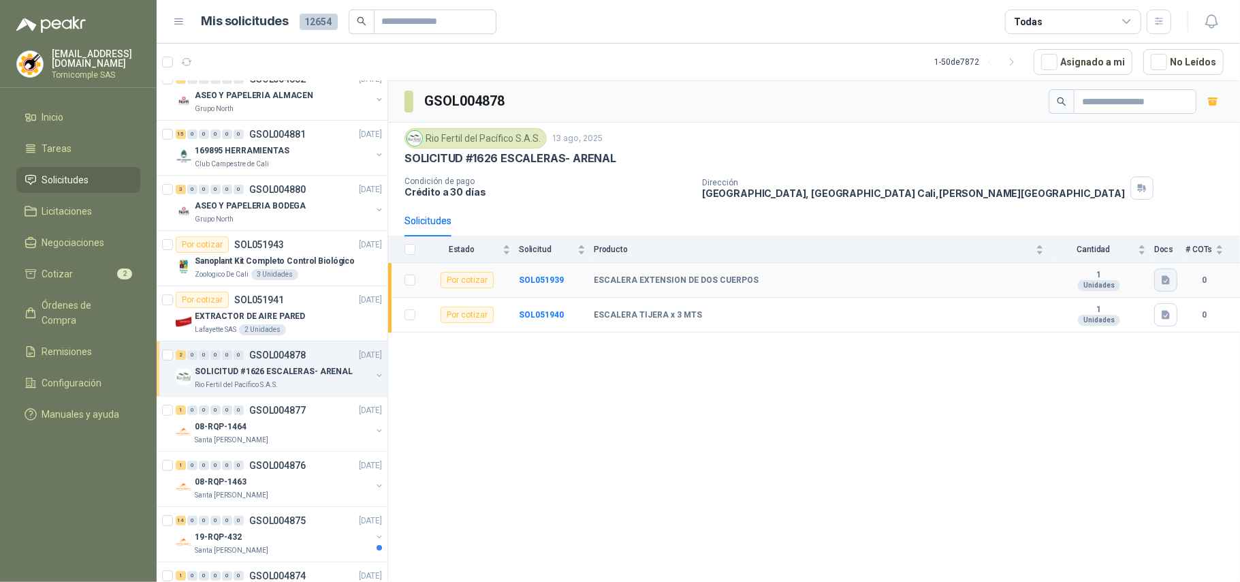
click at [1174, 282] on button "button" at bounding box center [1165, 279] width 23 height 23
click at [1139, 254] on button "Captura de pantalla [DATE] 083154.png" at bounding box center [1083, 252] width 172 height 14
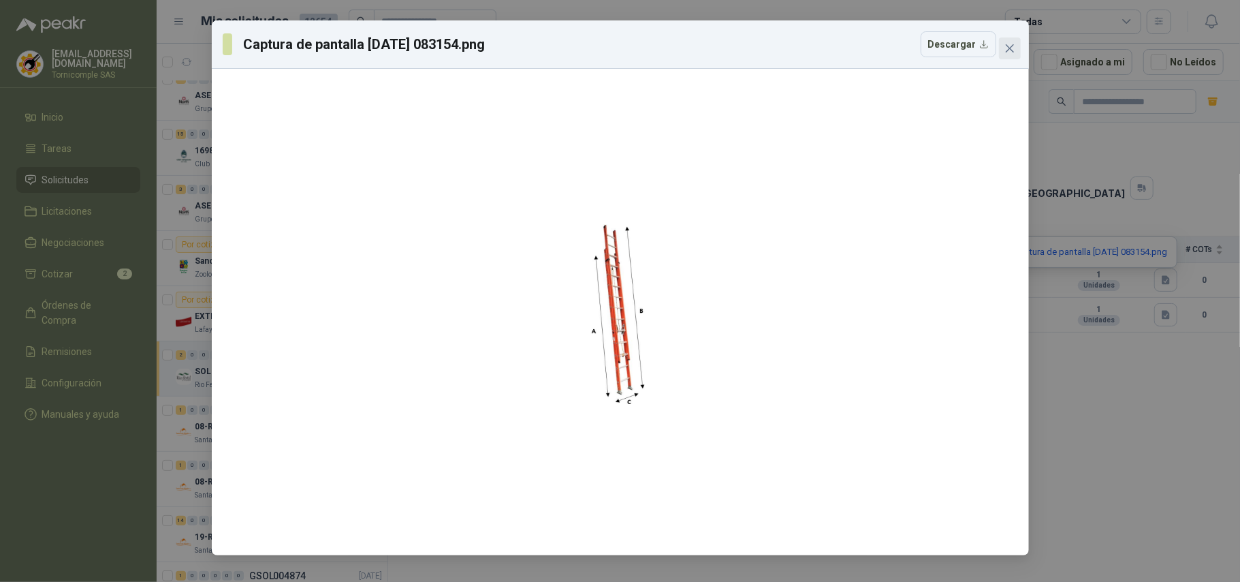
click at [1011, 52] on icon "close" at bounding box center [1009, 48] width 11 height 11
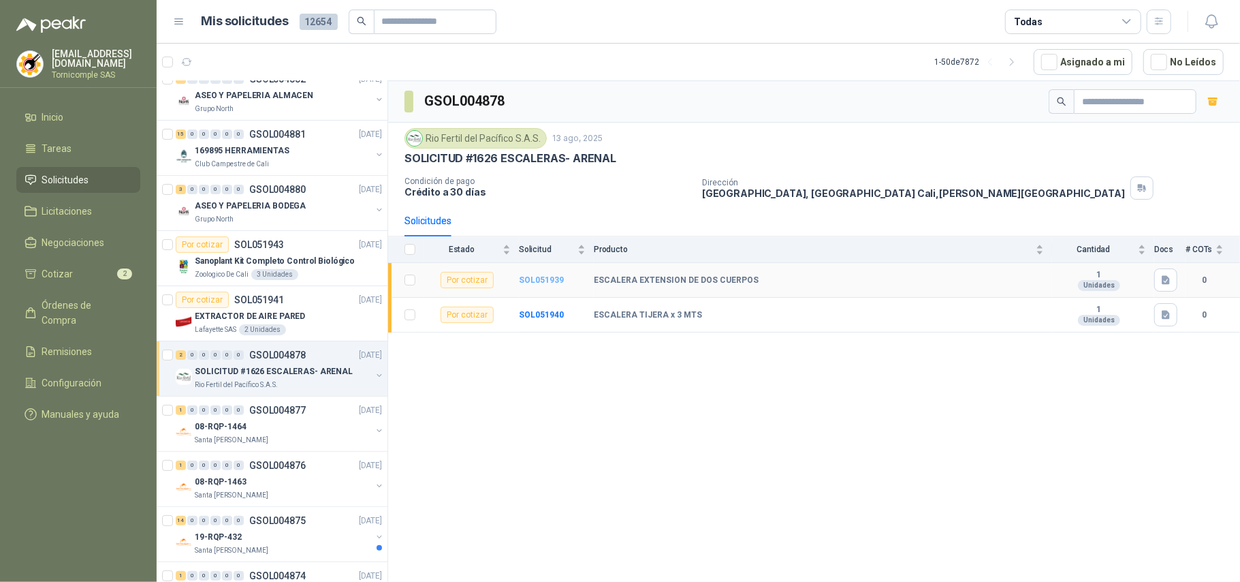
click at [543, 281] on b "SOL051939" at bounding box center [541, 280] width 45 height 10
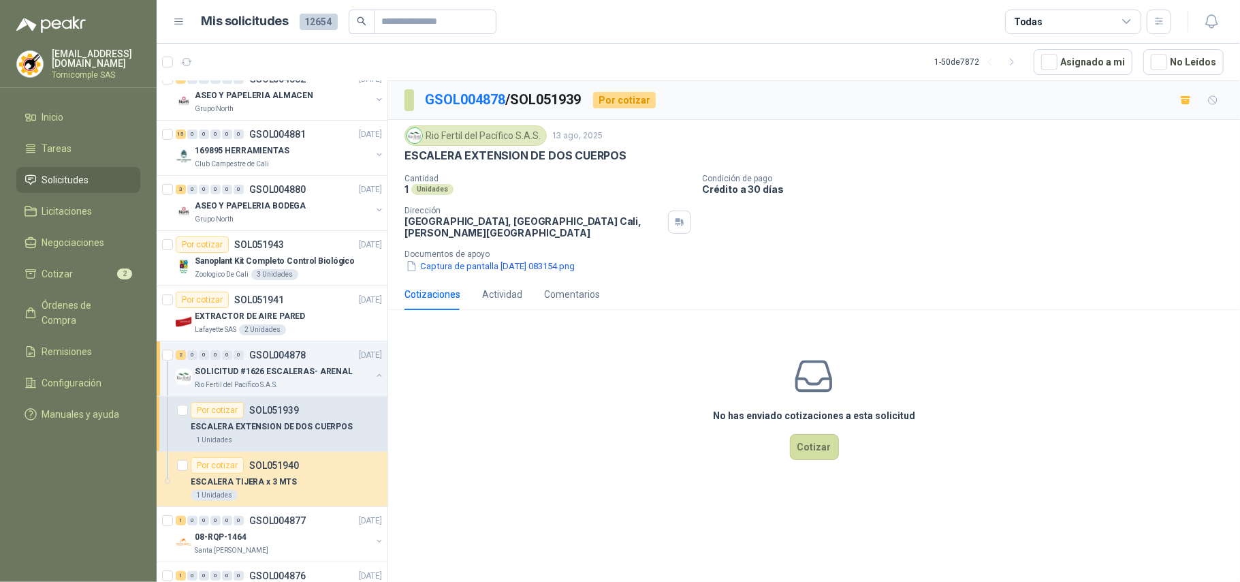
click at [818, 466] on div "No has enviado cotizaciones a esta solicitud Cotizar" at bounding box center [814, 408] width 852 height 174
click at [805, 450] on button "Cotizar" at bounding box center [814, 447] width 49 height 26
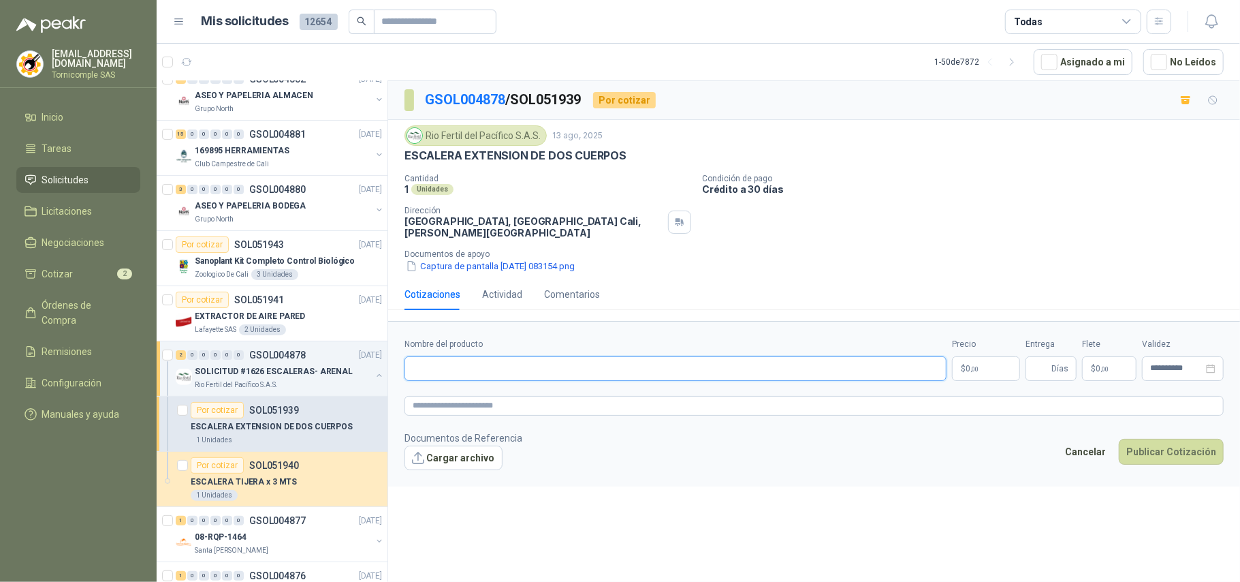
click at [486, 375] on input "Nombre del producto" at bounding box center [675, 368] width 542 height 25
type input "**********"
click at [972, 366] on body "[EMAIL_ADDRESS][DOMAIN_NAME] Tornicomple SAS Inicio Tareas Solicitudes Licitaci…" at bounding box center [620, 291] width 1240 height 582
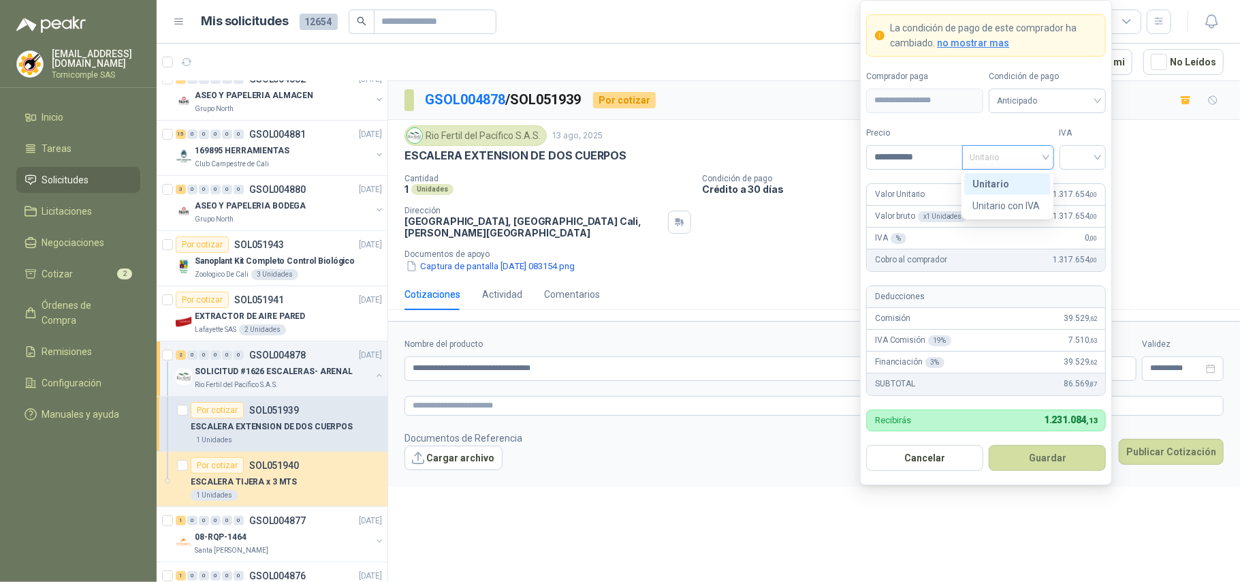
click at [1038, 153] on span "Unitario" at bounding box center [1008, 157] width 76 height 20
type input "**********"
click at [1019, 175] on div "Unitario" at bounding box center [1007, 184] width 86 height 22
click at [1103, 147] on div at bounding box center [1083, 157] width 47 height 25
click at [1081, 180] on div "19%" at bounding box center [1082, 183] width 25 height 15
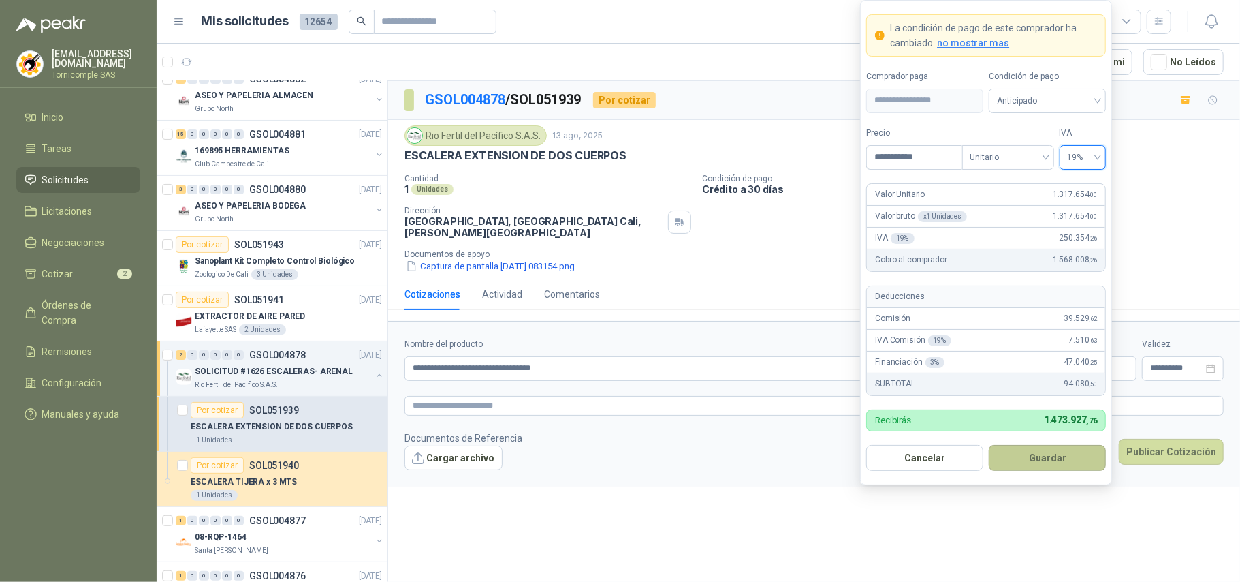
click at [1070, 466] on button "Guardar" at bounding box center [1047, 458] width 117 height 26
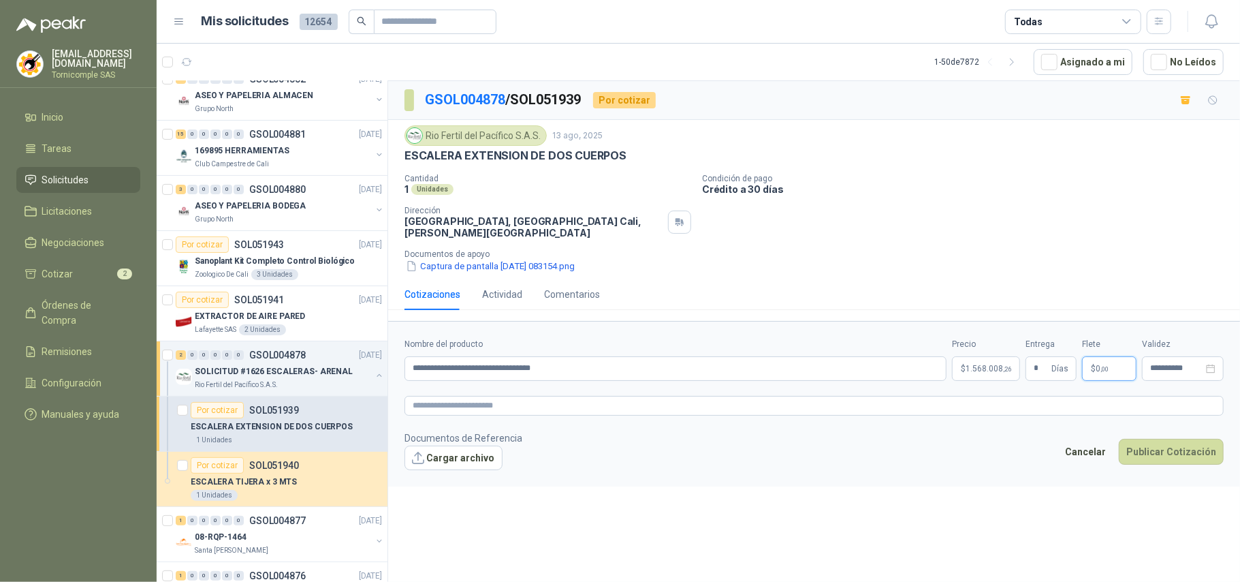
click at [1095, 372] on span "$" at bounding box center [1093, 368] width 5 height 8
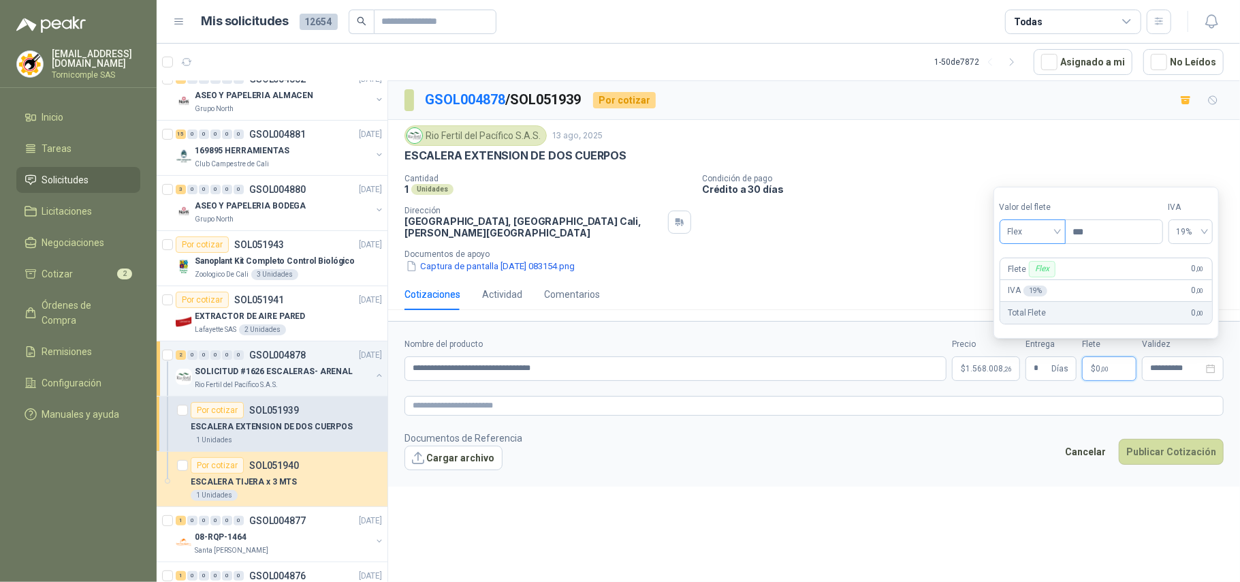
click at [1030, 229] on span "Flex" at bounding box center [1033, 231] width 50 height 20
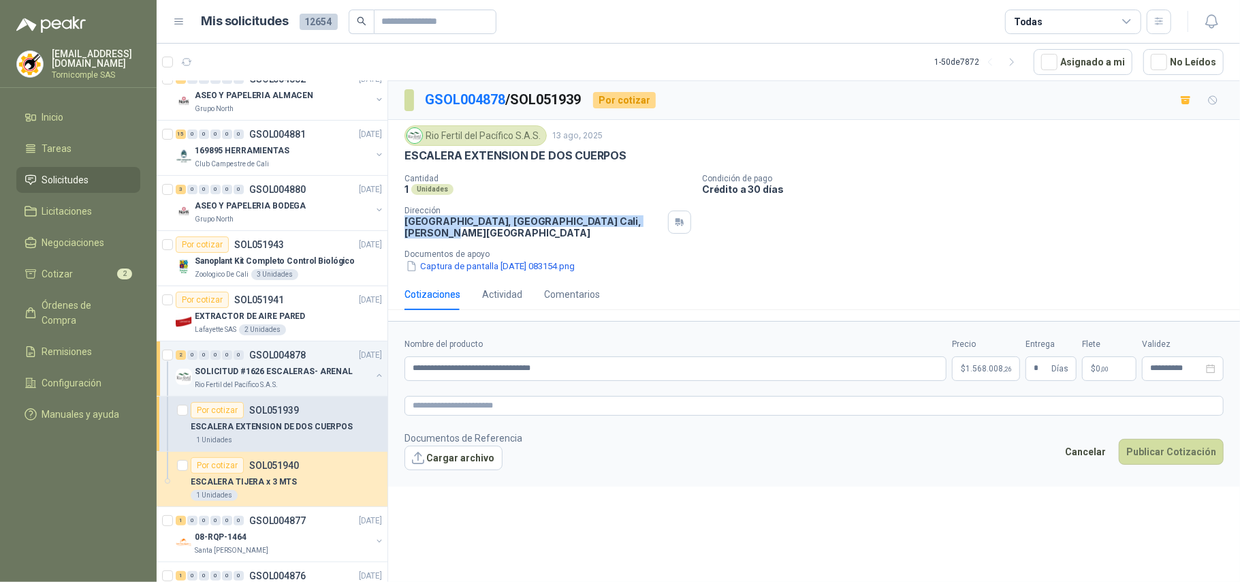
drag, startPoint x: 413, startPoint y: 226, endPoint x: 662, endPoint y: 222, distance: 249.3
click at [662, 222] on div "Rio Fertil [PERSON_NAME] S.A.S. [DATE] ESCALERA EXTENSION DE DOS CUERPOS Cantid…" at bounding box center [814, 199] width 852 height 159
click at [670, 256] on p "Documentos de apoyo" at bounding box center [819, 254] width 830 height 10
click at [1009, 379] on body "[EMAIL_ADDRESS][DOMAIN_NAME] Tornicomple SAS Inicio Tareas Solicitudes Licitaci…" at bounding box center [620, 291] width 1240 height 582
click at [685, 279] on div "Rio Fertil [PERSON_NAME] S.A.S. [DATE] ESCALERA EXTENSION DE DOS CUERPOS Cantid…" at bounding box center [814, 199] width 852 height 159
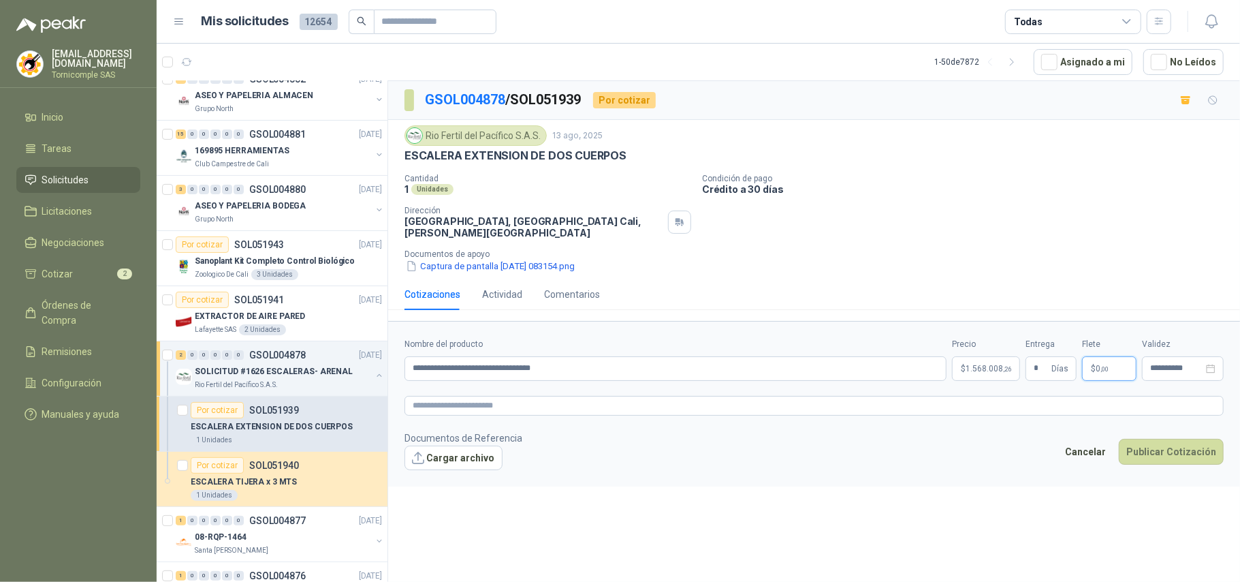
click at [1103, 372] on span ",00" at bounding box center [1104, 368] width 8 height 7
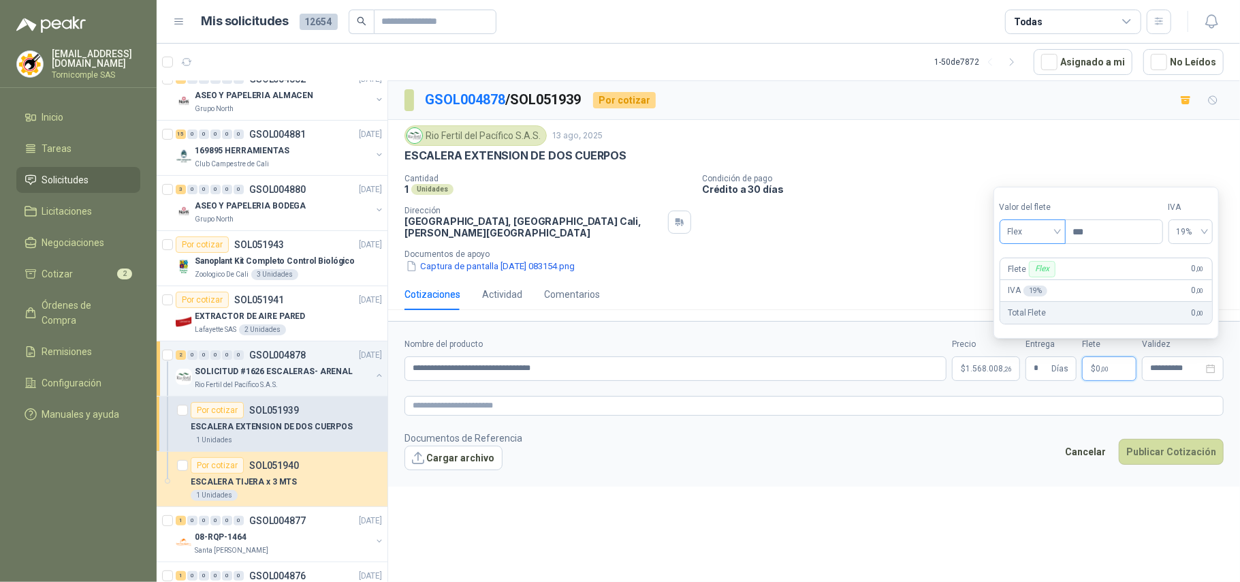
click at [1009, 242] on span at bounding box center [1033, 231] width 50 height 23
click at [1030, 284] on div "Incluido" at bounding box center [1034, 281] width 47 height 15
click at [1033, 376] on span "* Días" at bounding box center [1051, 368] width 51 height 25
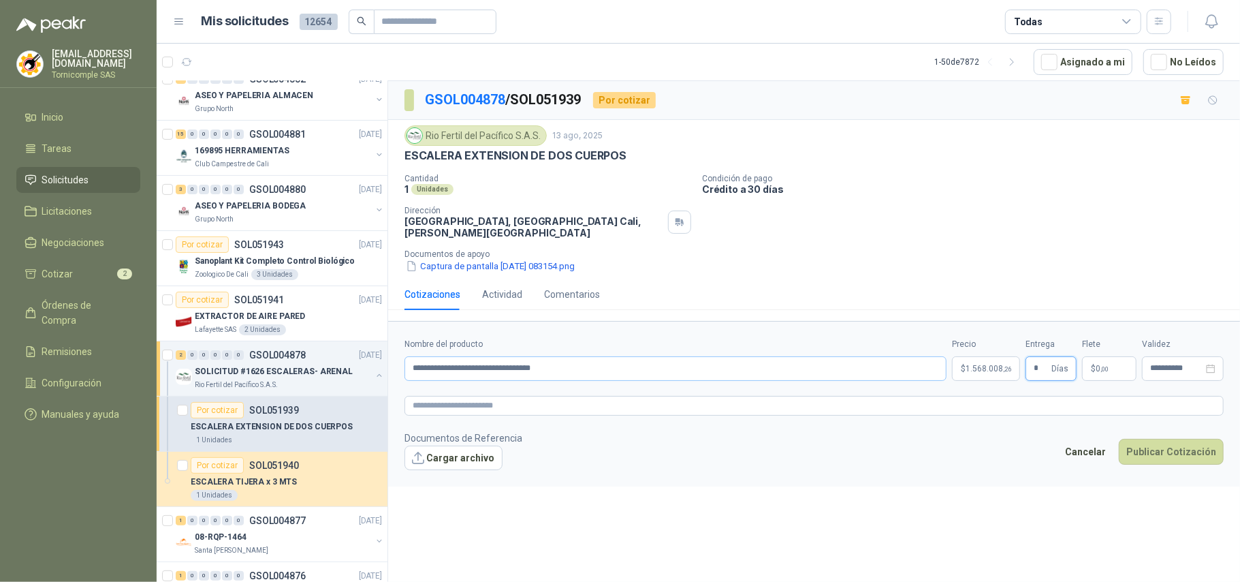
type input "*"
click at [684, 377] on input "**********" at bounding box center [675, 368] width 542 height 25
drag, startPoint x: 619, startPoint y: 371, endPoint x: 26, endPoint y: 361, distance: 593.2
click at [33, 368] on div "[EMAIL_ADDRESS][DOMAIN_NAME] Tornicomple SAS Inicio Tareas Solicitudes Licitaci…" at bounding box center [620, 291] width 1240 height 582
paste input "**********"
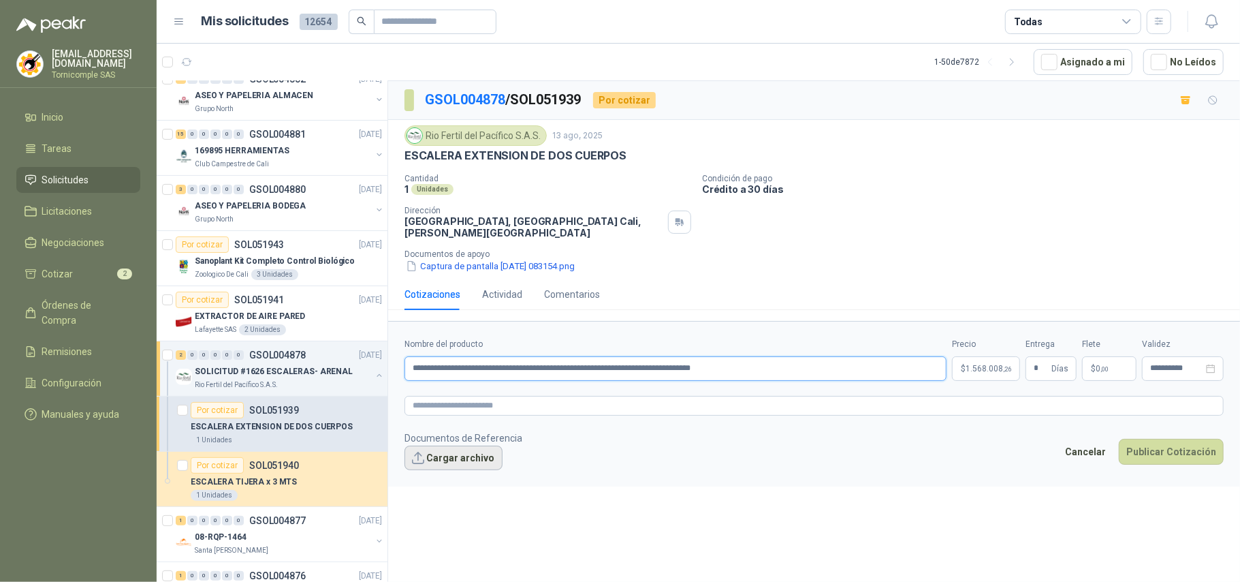
type input "**********"
click at [458, 466] on button "Cargar archivo" at bounding box center [453, 457] width 98 height 25
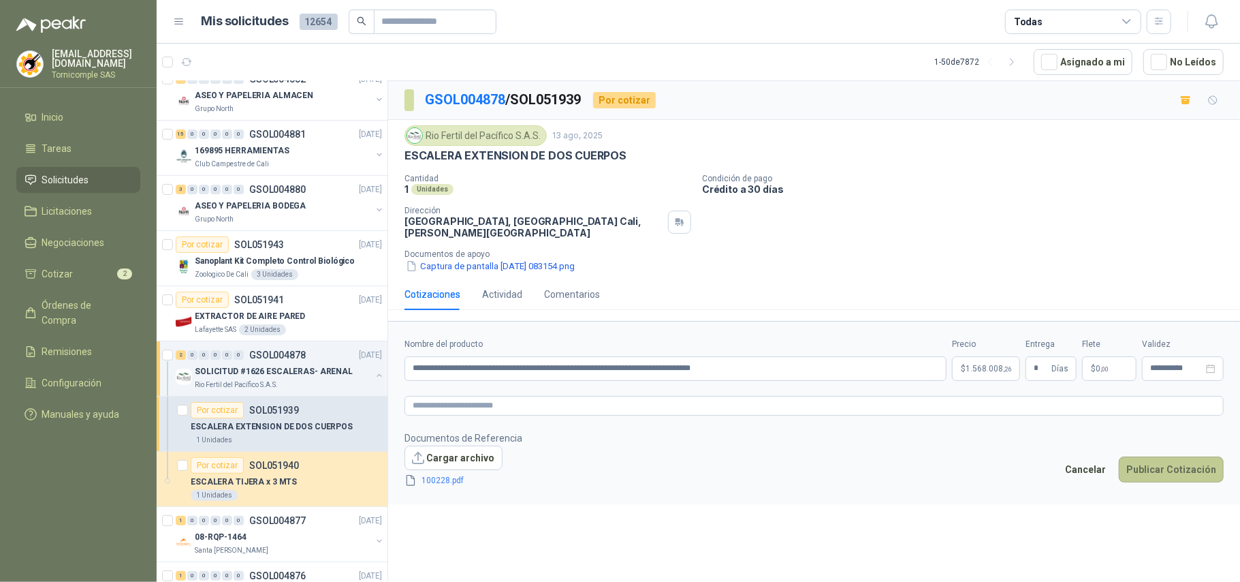
click at [1180, 469] on button "Publicar Cotización" at bounding box center [1171, 469] width 105 height 26
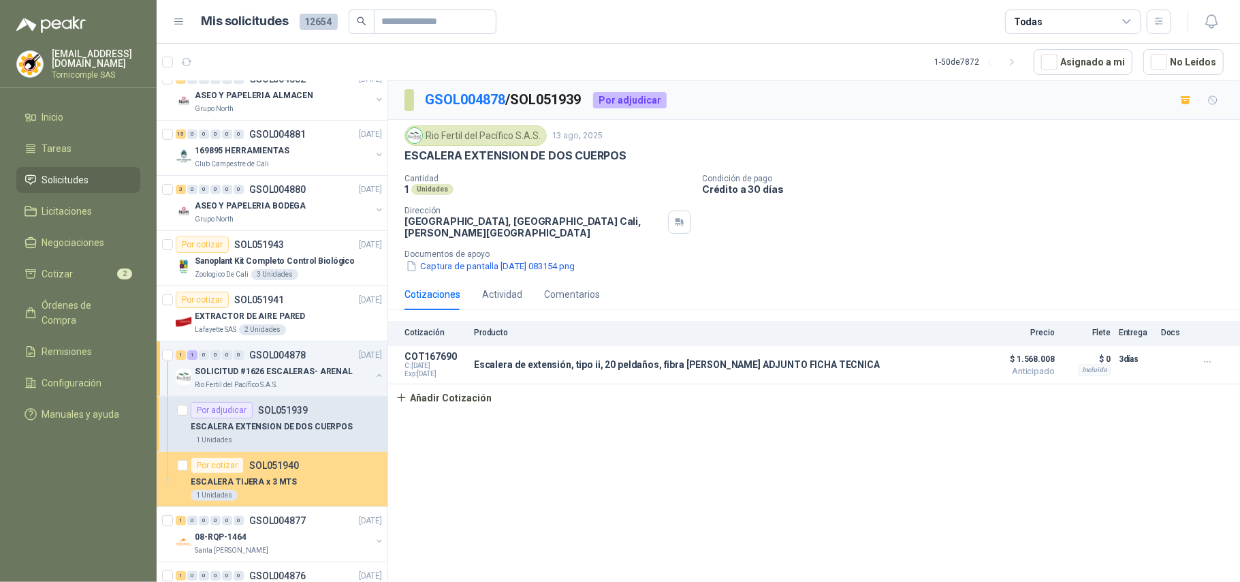
click at [272, 475] on div "ESCALERA TIJERA x 3 MTS" at bounding box center [286, 481] width 191 height 16
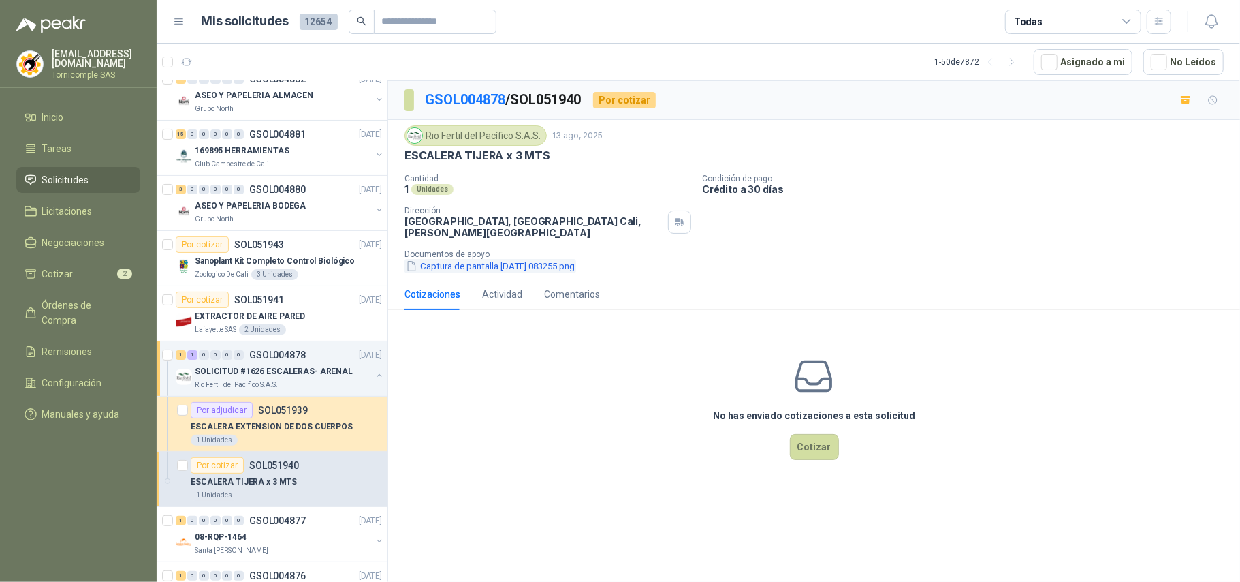
click at [492, 273] on button "Captura de pantalla [DATE] 083255.png" at bounding box center [490, 266] width 172 height 14
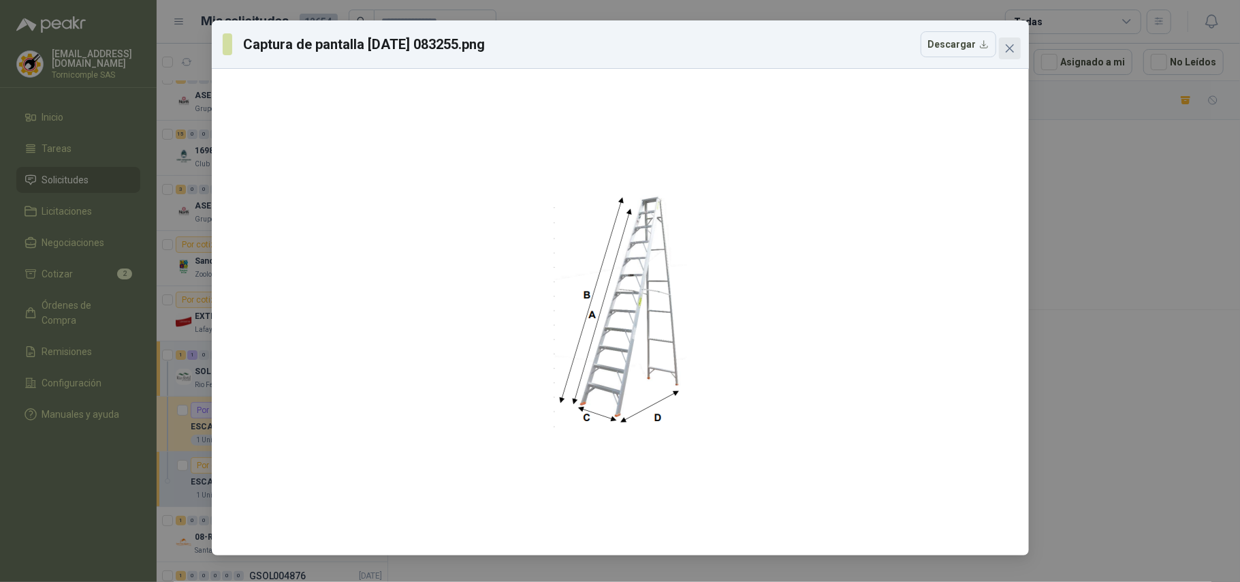
click at [1006, 41] on button "Close" at bounding box center [1010, 48] width 22 height 22
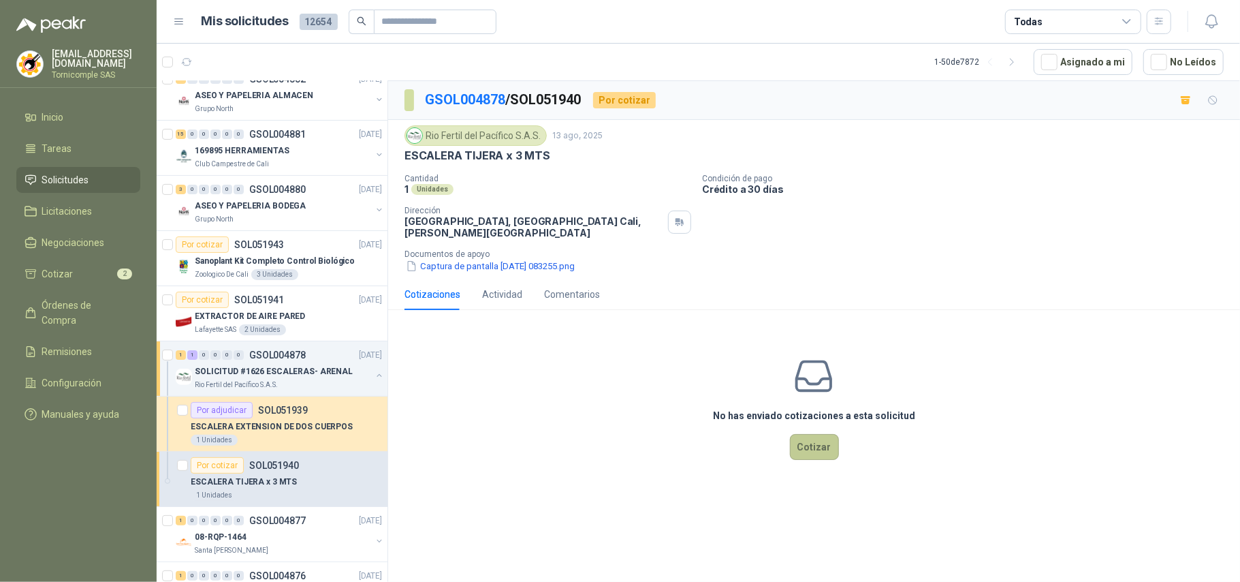
click at [815, 443] on button "Cotizar" at bounding box center [814, 447] width 49 height 26
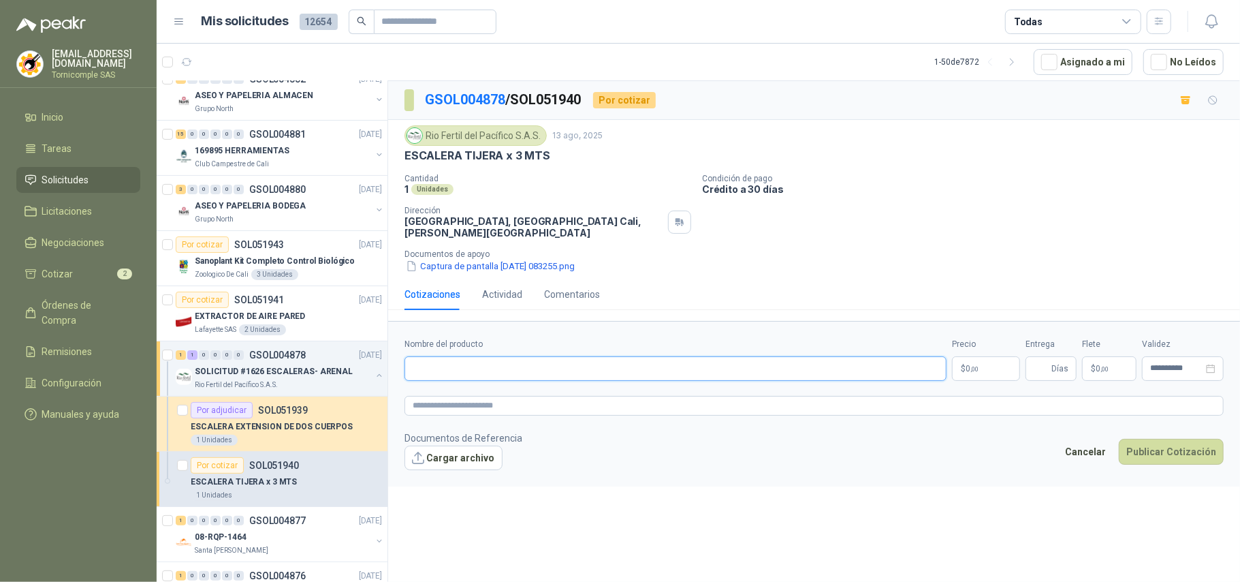
click at [478, 369] on input "Nombre del producto" at bounding box center [675, 368] width 542 height 25
paste input "**********"
type input "**********"
click at [998, 368] on body "[EMAIL_ADDRESS][DOMAIN_NAME] Tornicomple SAS Inicio Tareas Solicitudes Licitaci…" at bounding box center [620, 291] width 1240 height 582
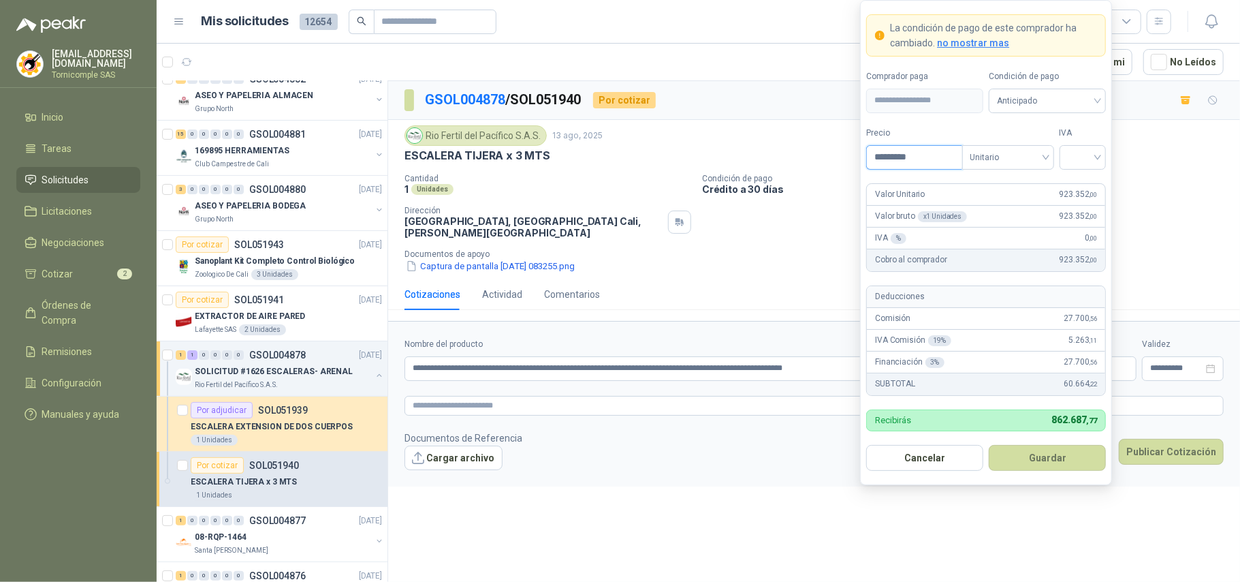
type input "*********"
drag, startPoint x: 1072, startPoint y: 128, endPoint x: 1040, endPoint y: 153, distance: 39.8
click at [1069, 128] on label "IVA" at bounding box center [1083, 133] width 47 height 13
click at [1022, 164] on span "Unitario" at bounding box center [1008, 157] width 76 height 20
click at [1023, 205] on div "Unitario con IVA" at bounding box center [1007, 205] width 70 height 15
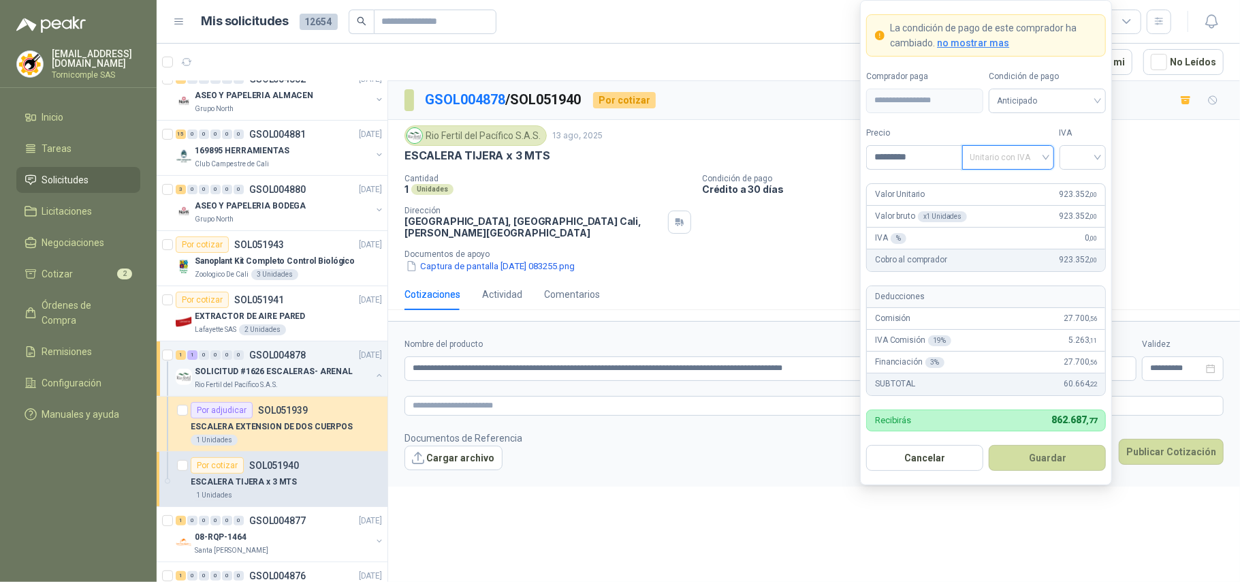
drag, startPoint x: 1021, startPoint y: 154, endPoint x: 1024, endPoint y: 184, distance: 30.1
click at [1021, 155] on span "Unitario con IVA" at bounding box center [1008, 157] width 76 height 20
click at [1024, 188] on div "Unitario" at bounding box center [1007, 183] width 70 height 15
click at [1069, 156] on input "search" at bounding box center [1083, 156] width 31 height 20
click at [1082, 180] on div "19%" at bounding box center [1082, 183] width 25 height 15
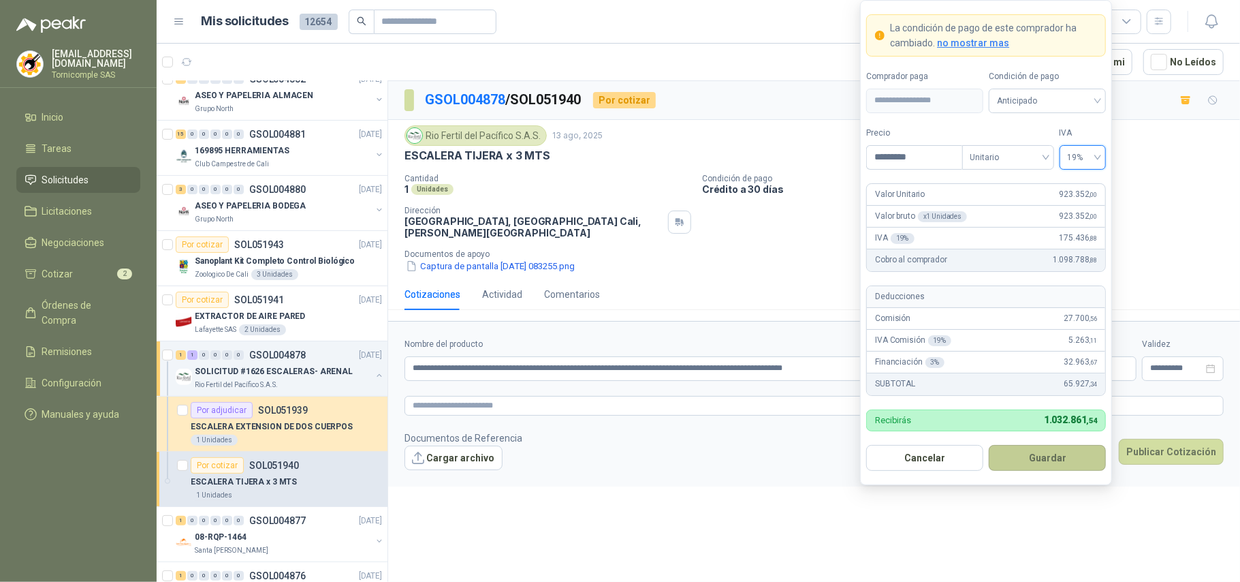
click at [1066, 447] on button "Guardar" at bounding box center [1047, 458] width 117 height 26
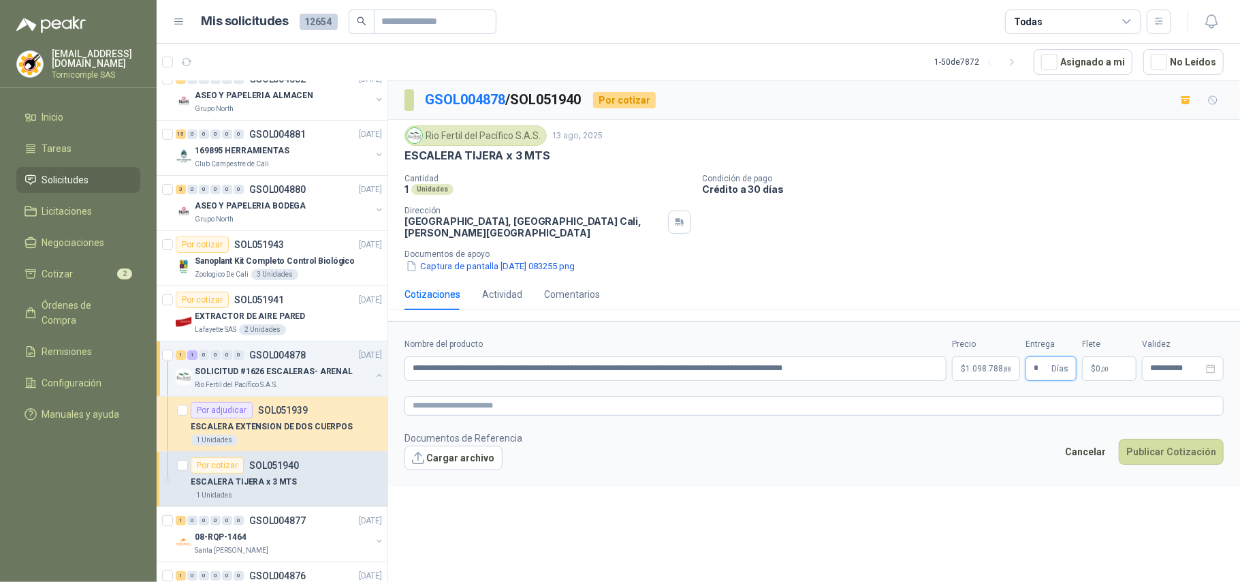
type input "*"
click at [1100, 372] on span ",00" at bounding box center [1104, 368] width 8 height 7
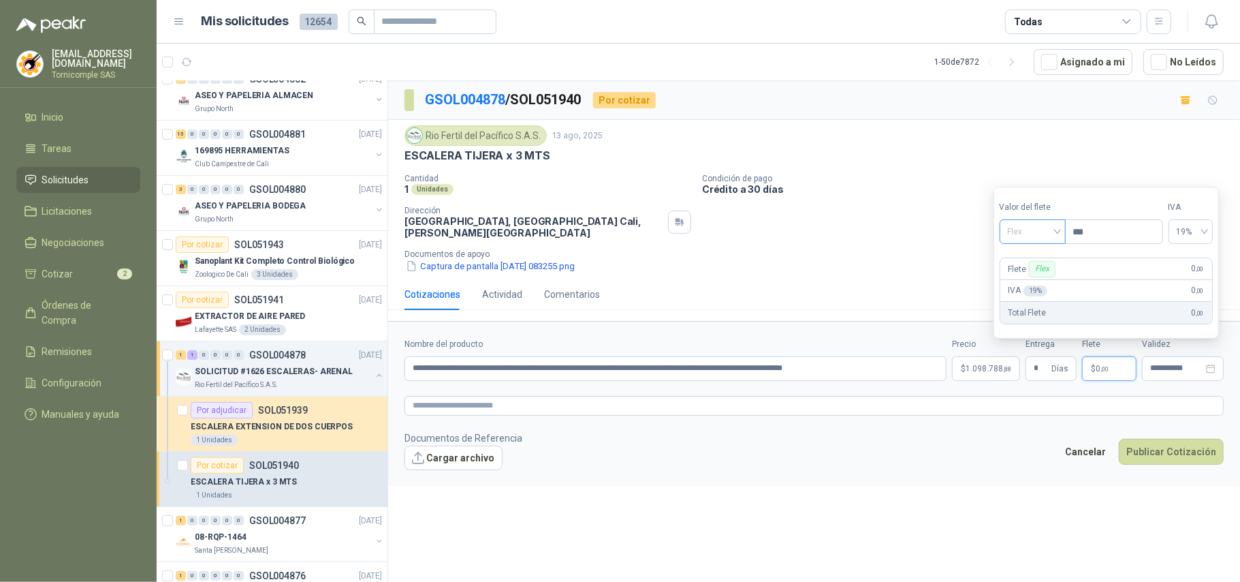
click at [1049, 229] on span "Flex" at bounding box center [1033, 231] width 50 height 20
click at [1043, 278] on div "Incluido" at bounding box center [1034, 281] width 47 height 15
click at [1061, 233] on div "Incluido" at bounding box center [1031, 231] width 69 height 25
click at [1045, 286] on div "Incluido" at bounding box center [1033, 281] width 50 height 15
click at [963, 486] on form "**********" at bounding box center [814, 403] width 852 height 165
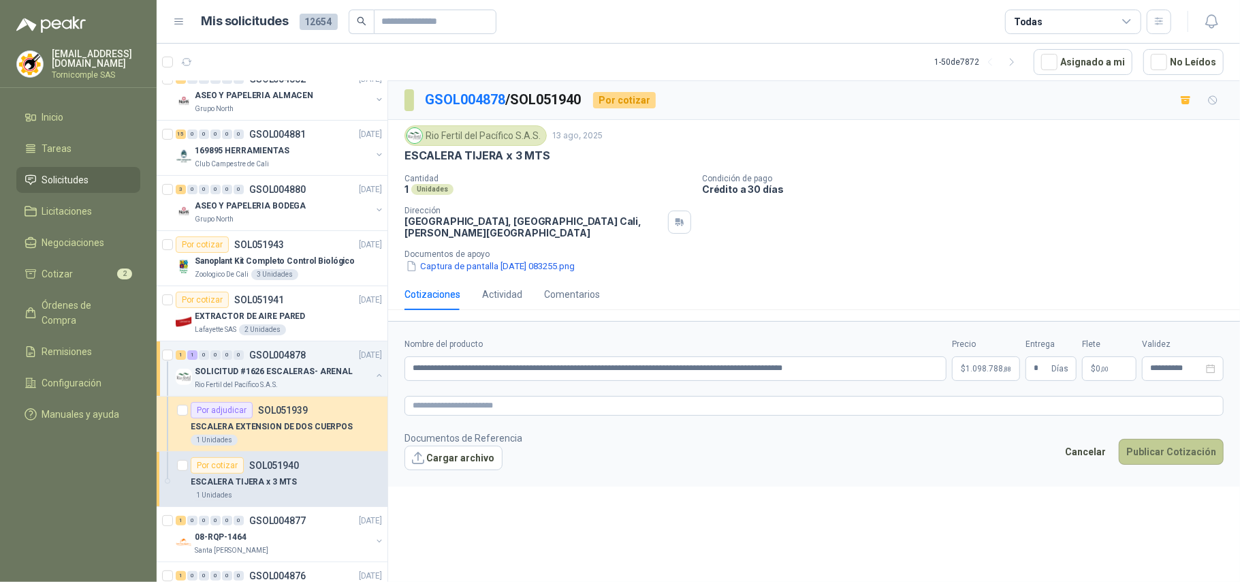
click at [1189, 456] on button "Publicar Cotización" at bounding box center [1171, 452] width 105 height 26
click at [1177, 447] on button "Publicar Cotización" at bounding box center [1171, 452] width 105 height 26
click at [790, 371] on input "**********" at bounding box center [675, 368] width 542 height 25
drag, startPoint x: 790, startPoint y: 371, endPoint x: 908, endPoint y: 351, distance: 120.1
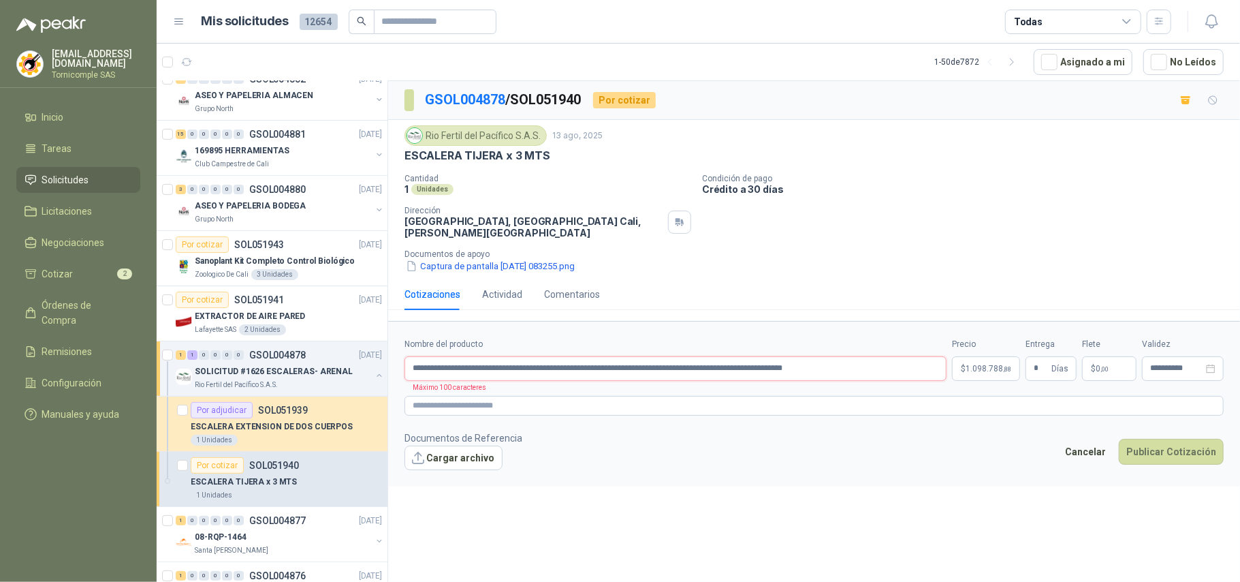
click at [908, 351] on div "**********" at bounding box center [675, 359] width 542 height 43
click at [1169, 447] on button "Publicar Cotización" at bounding box center [1171, 452] width 105 height 26
drag, startPoint x: 772, startPoint y: 373, endPoint x: 929, endPoint y: 366, distance: 157.4
click at [929, 366] on input "**********" at bounding box center [675, 368] width 542 height 25
drag, startPoint x: 756, startPoint y: 377, endPoint x: 681, endPoint y: 383, distance: 75.1
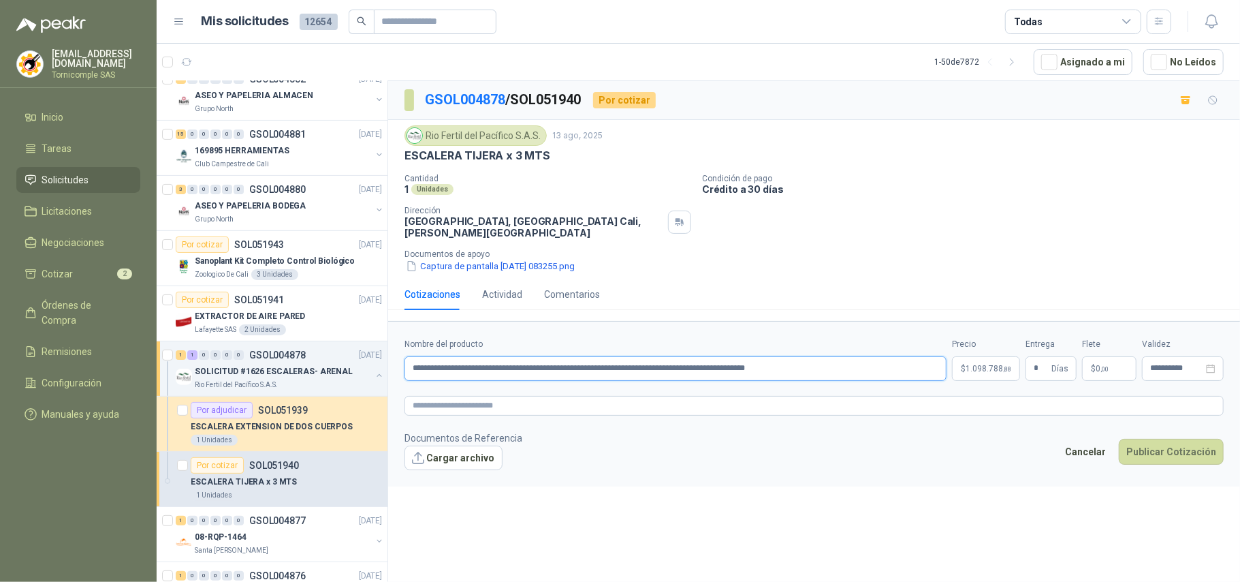
click at [681, 381] on input "**********" at bounding box center [675, 368] width 542 height 25
type input "**********"
click at [1203, 454] on button "Publicar Cotización" at bounding box center [1171, 452] width 105 height 26
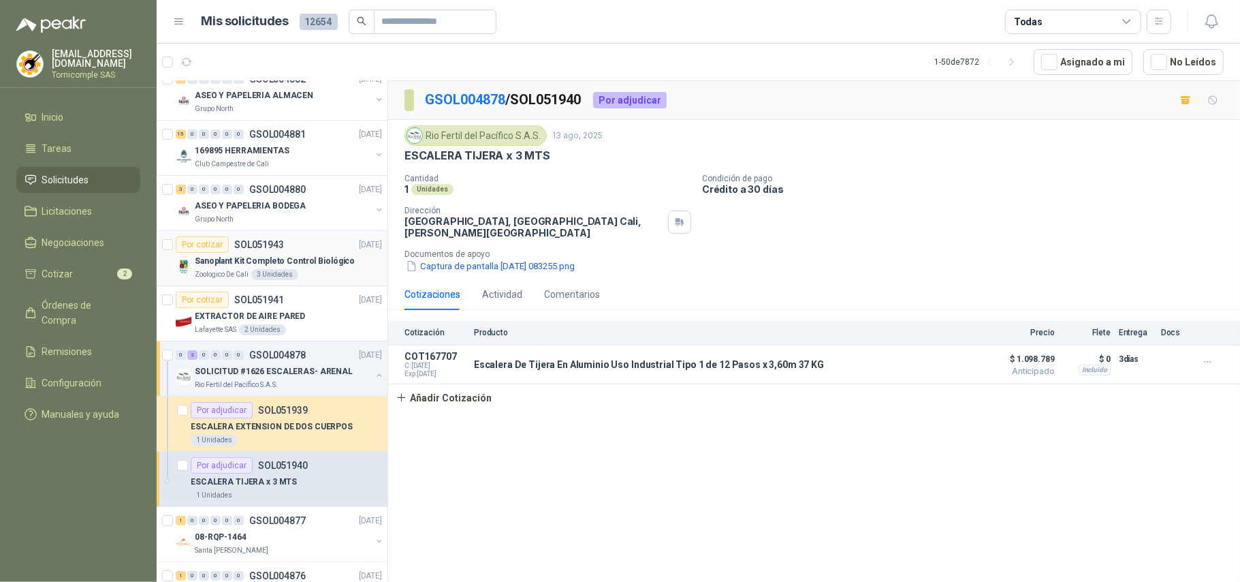
click at [296, 281] on article "Por cotizar SOL051943 [DATE] Sanoplant Kit Completo Control Biológico Zoologico…" at bounding box center [272, 258] width 231 height 55
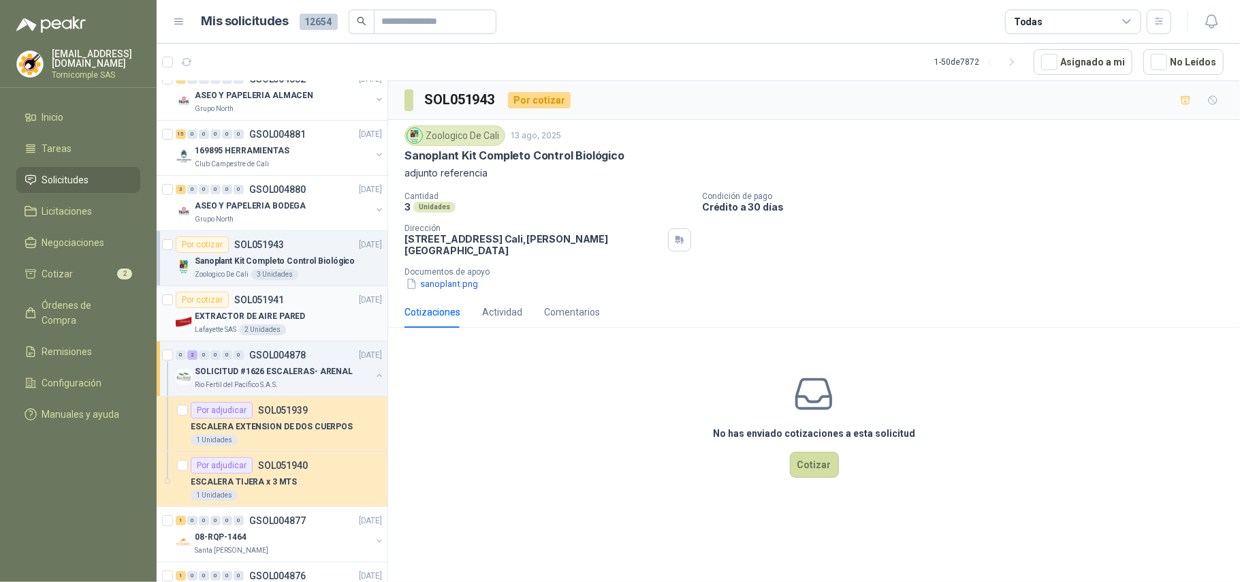
click at [290, 319] on p "EXTRACTOR DE AIRE PARED" at bounding box center [250, 316] width 110 height 13
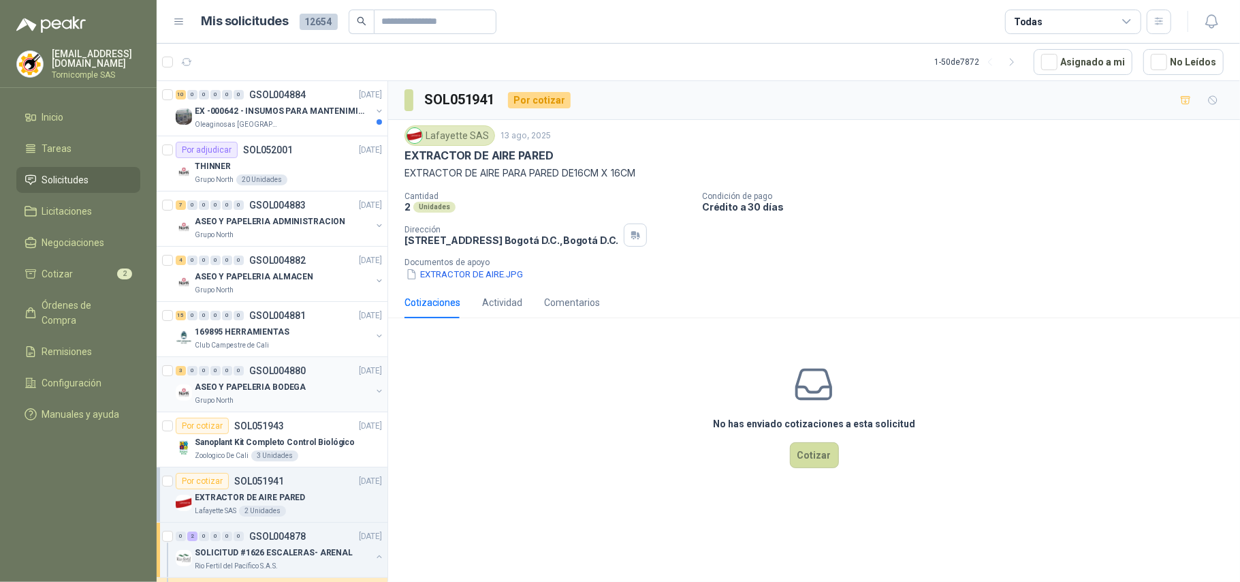
click at [289, 317] on p "GSOL004881" at bounding box center [277, 316] width 57 height 10
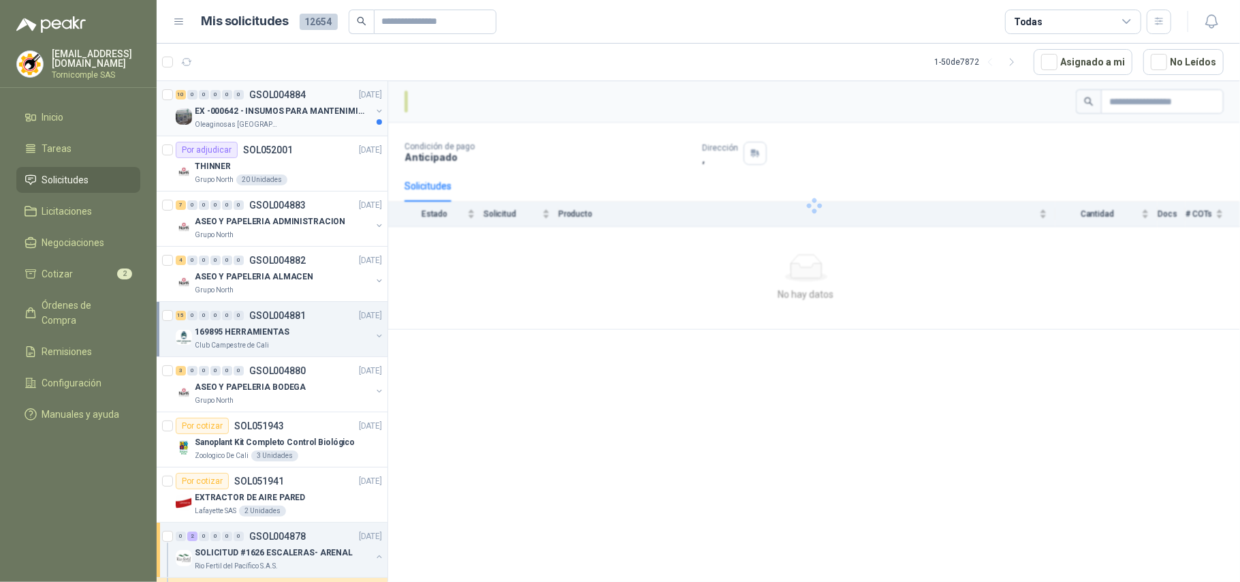
click at [324, 113] on p "EX -000642 - INSUMOS PARA MANTENIMIENTO PREVENTIVO" at bounding box center [280, 111] width 170 height 13
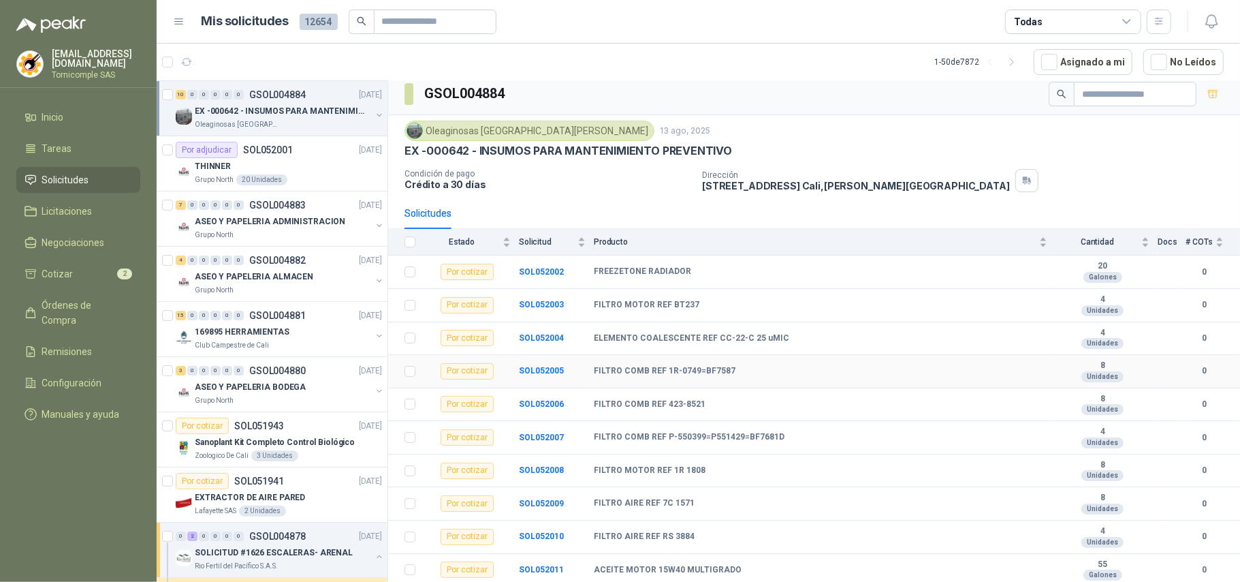
scroll to position [18, 0]
click at [80, 177] on span "Solicitudes" at bounding box center [65, 179] width 47 height 15
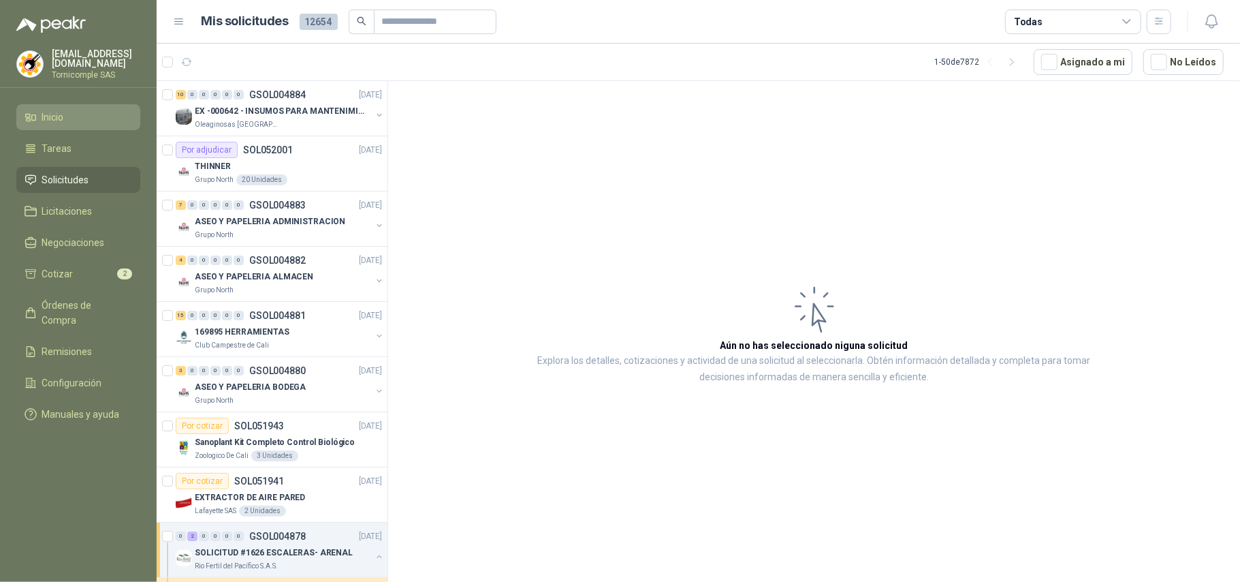
click at [95, 118] on li "Inicio" at bounding box center [79, 117] width 108 height 15
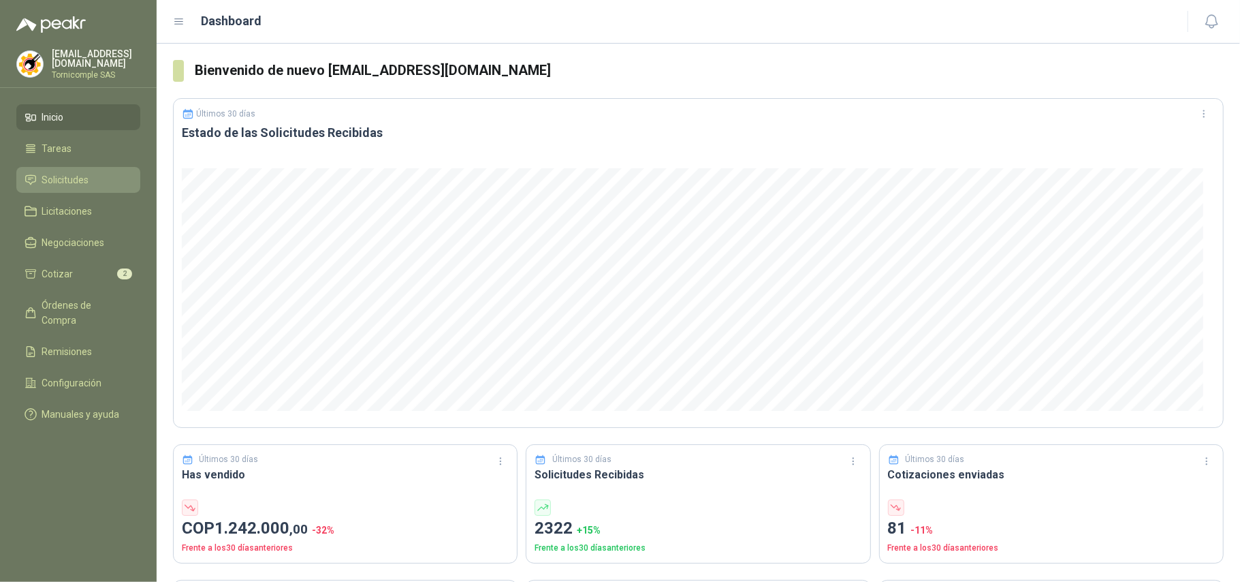
click at [91, 183] on li "Solicitudes" at bounding box center [79, 179] width 108 height 15
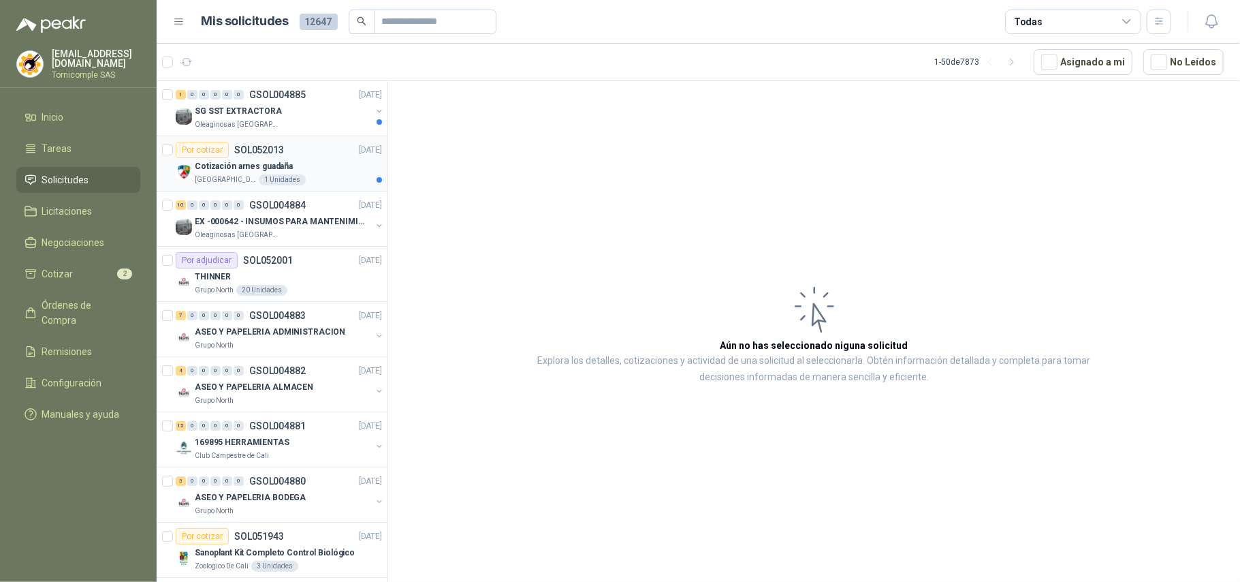
click at [286, 178] on div "1 Unidades" at bounding box center [282, 179] width 47 height 11
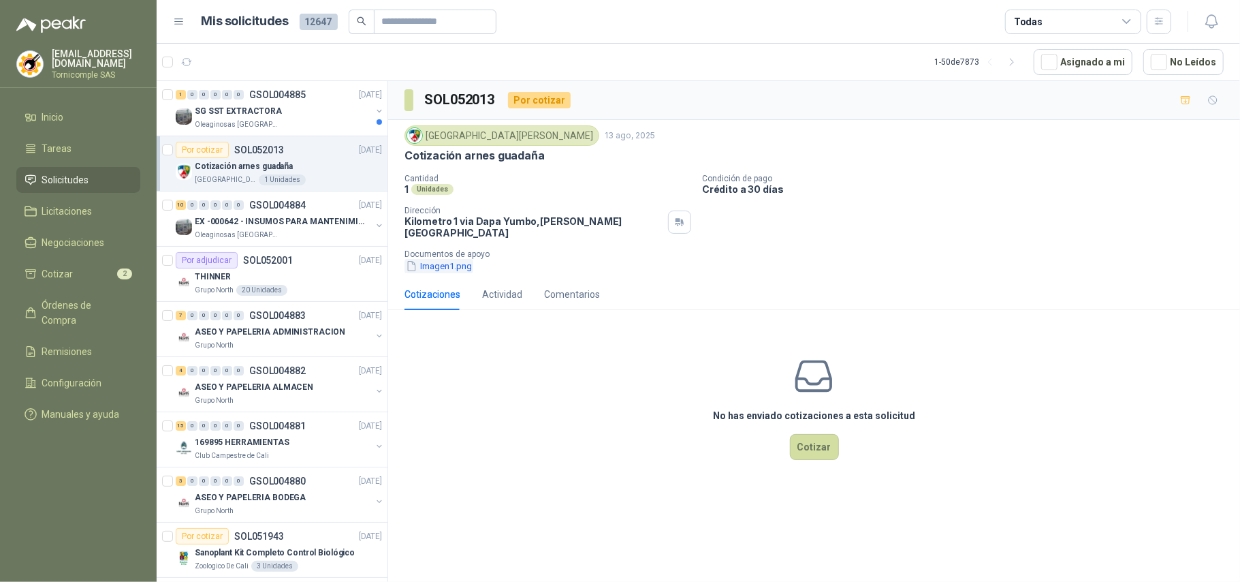
click at [443, 259] on button "Imagen1.png" at bounding box center [438, 266] width 69 height 14
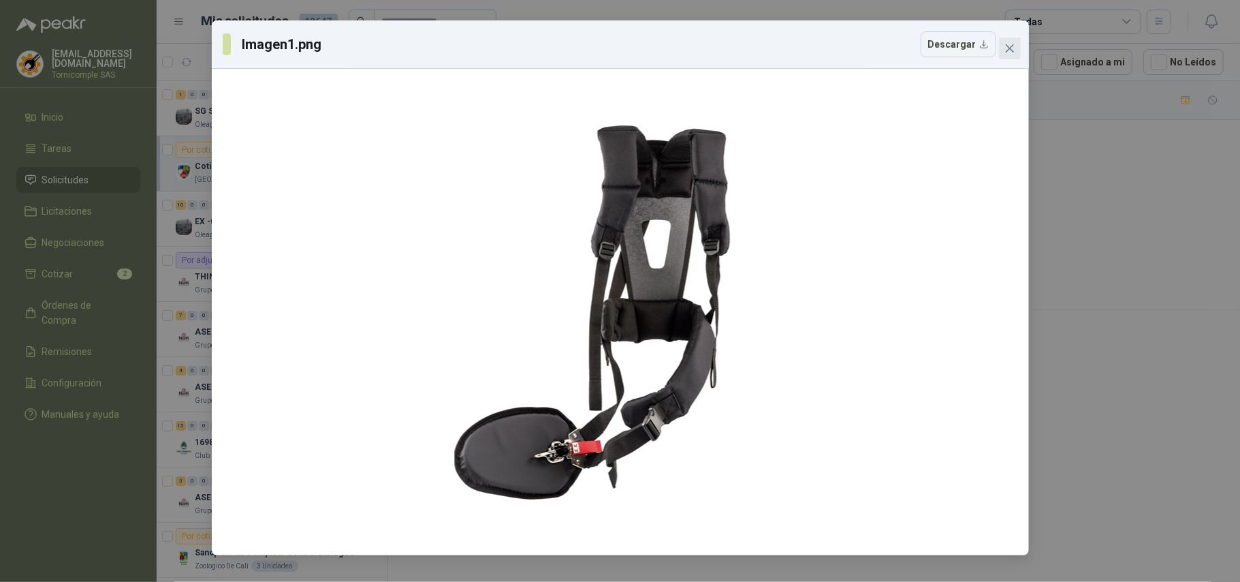
click at [1011, 47] on icon "close" at bounding box center [1009, 48] width 8 height 8
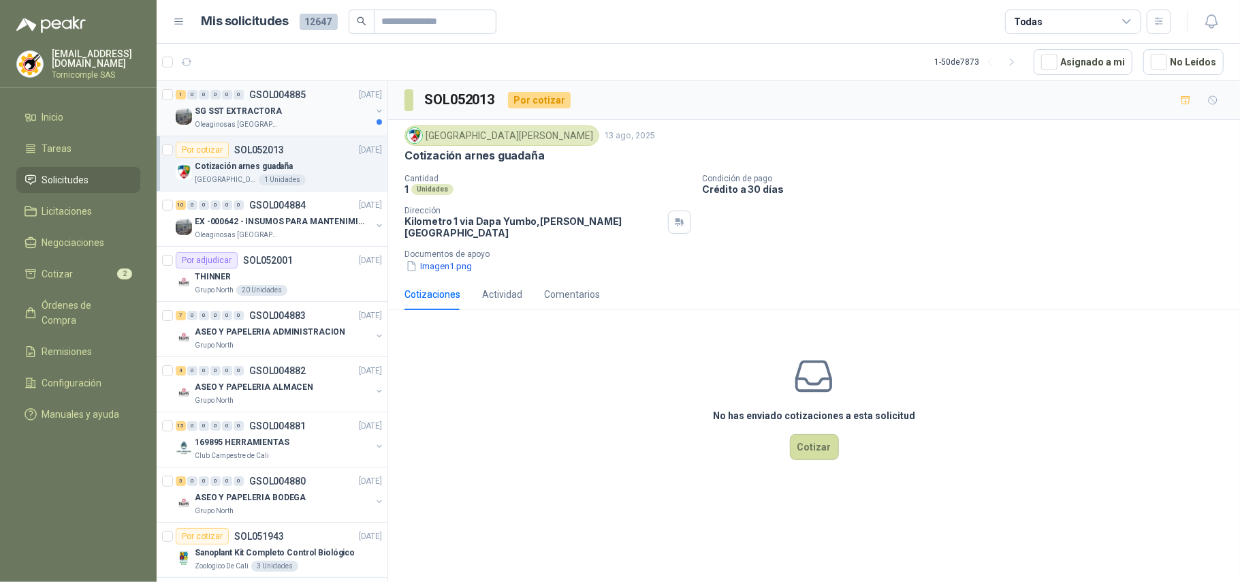
click at [252, 93] on p "GSOL004885" at bounding box center [277, 95] width 57 height 10
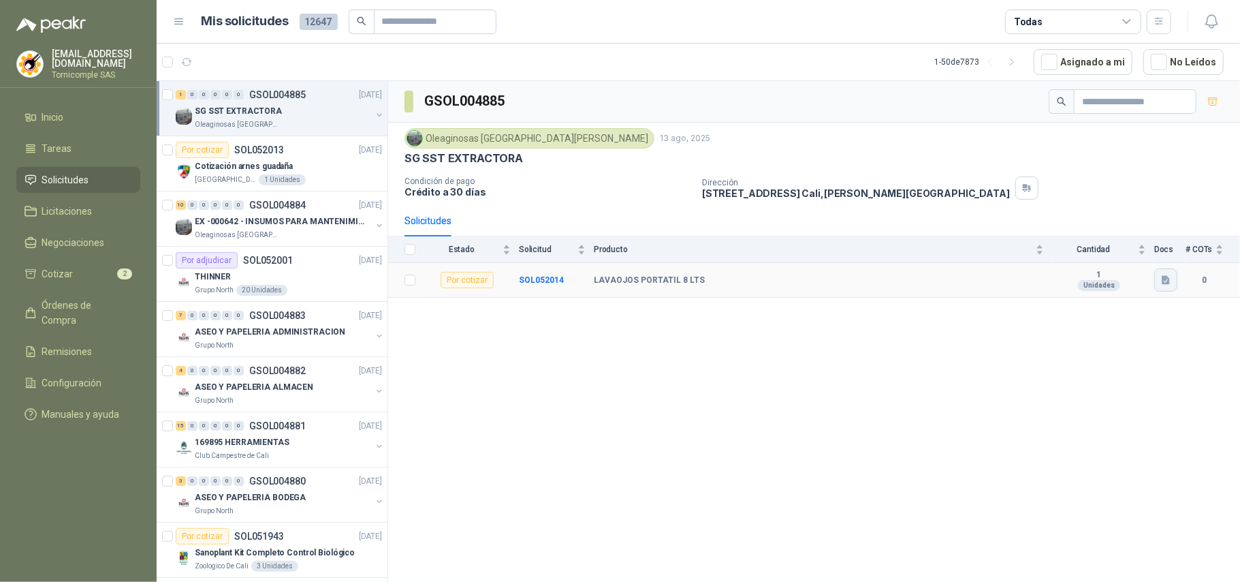
click at [1169, 289] on button "button" at bounding box center [1165, 279] width 23 height 23
click at [1125, 260] on div "ESTACION LAVA OJOS.jpeg" at bounding box center [1105, 252] width 144 height 32
click at [1104, 243] on div "ESTACION LAVA OJOS.jpeg" at bounding box center [1105, 252] width 144 height 32
click at [1109, 251] on button "ESTACION LAVA OJOS.jpeg" at bounding box center [1105, 252] width 127 height 14
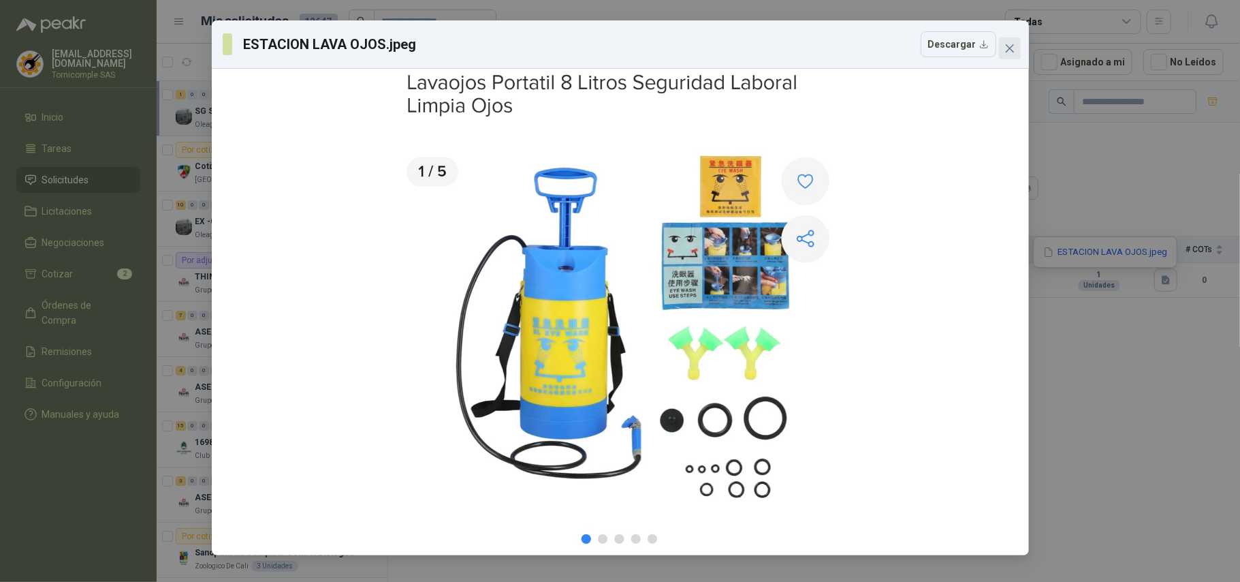
click at [1014, 48] on icon "close" at bounding box center [1009, 48] width 11 height 11
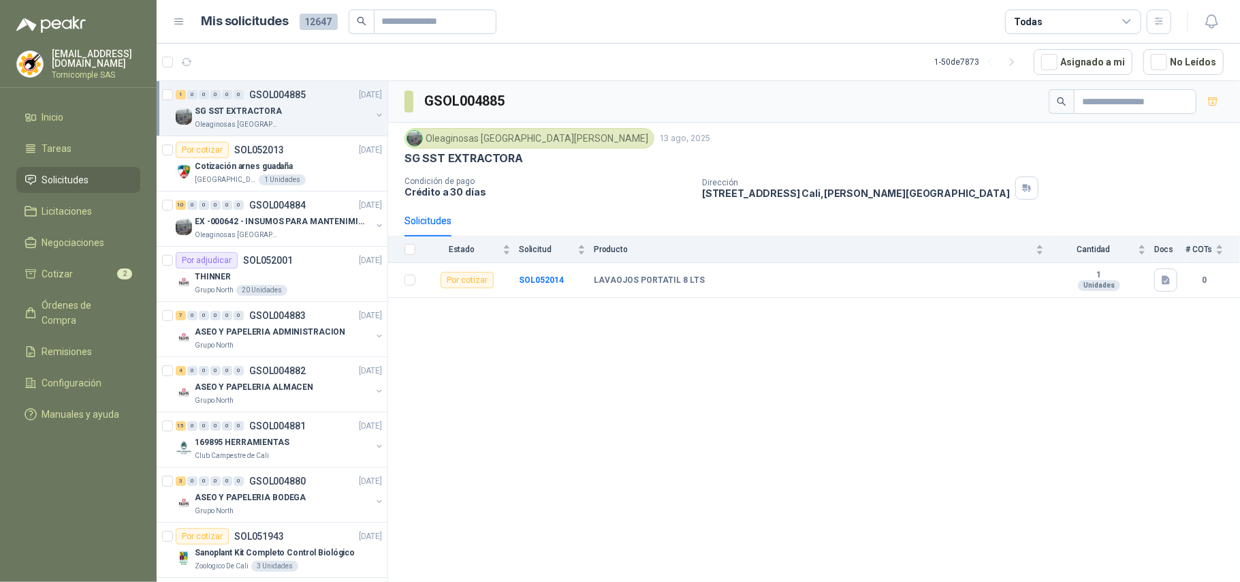
click at [75, 181] on span "Solicitudes" at bounding box center [65, 179] width 47 height 15
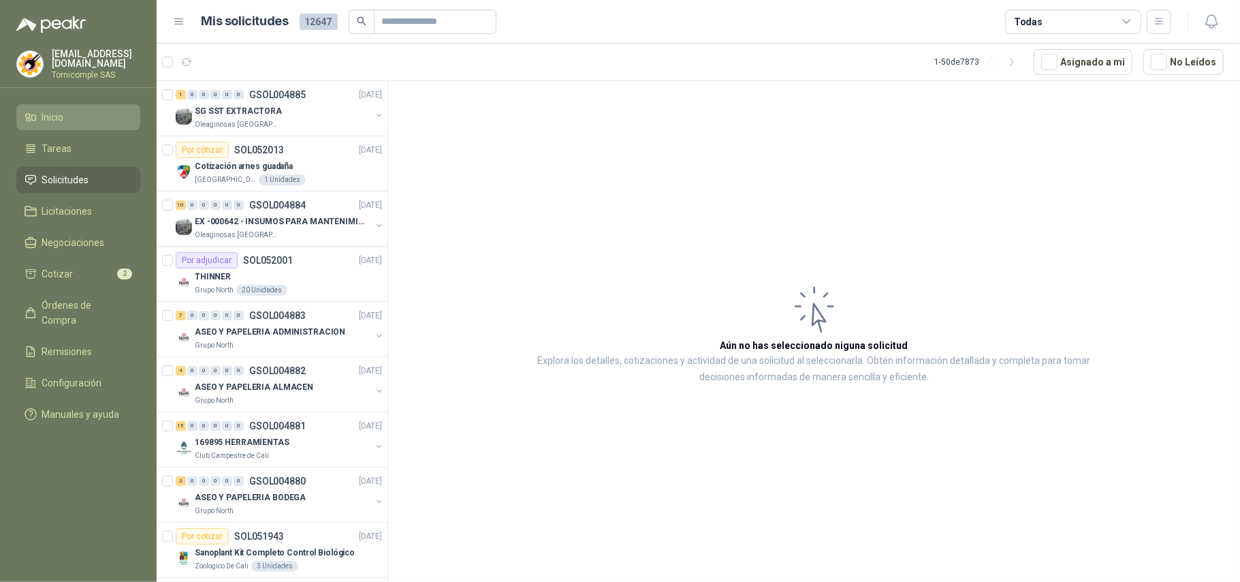
click at [52, 113] on span "Inicio" at bounding box center [53, 117] width 22 height 15
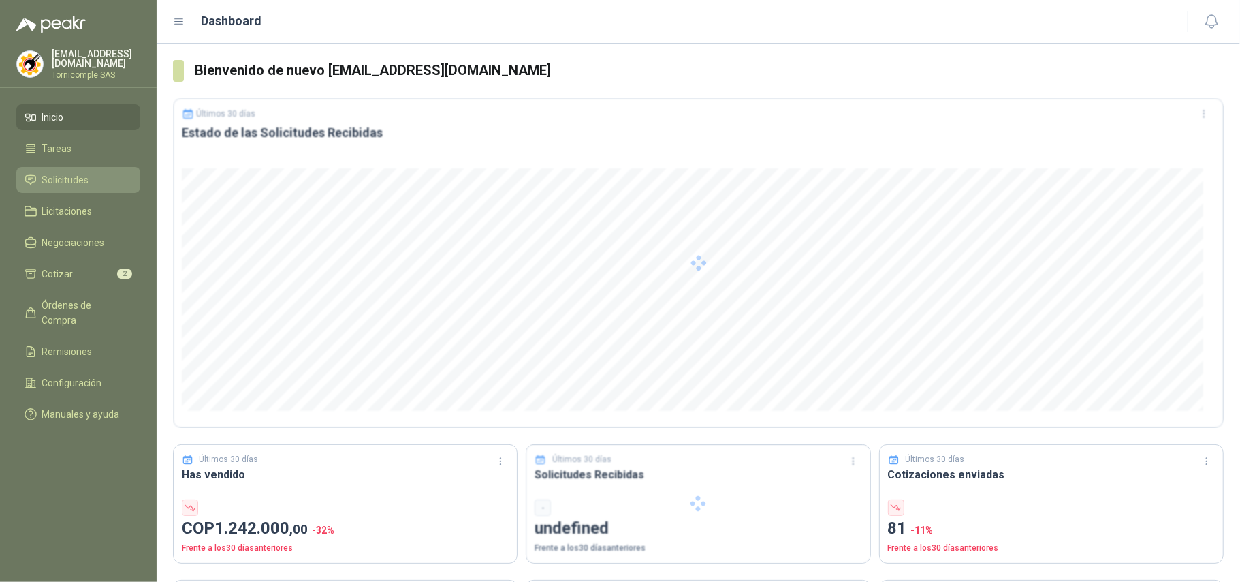
click at [66, 172] on span "Solicitudes" at bounding box center [65, 179] width 47 height 15
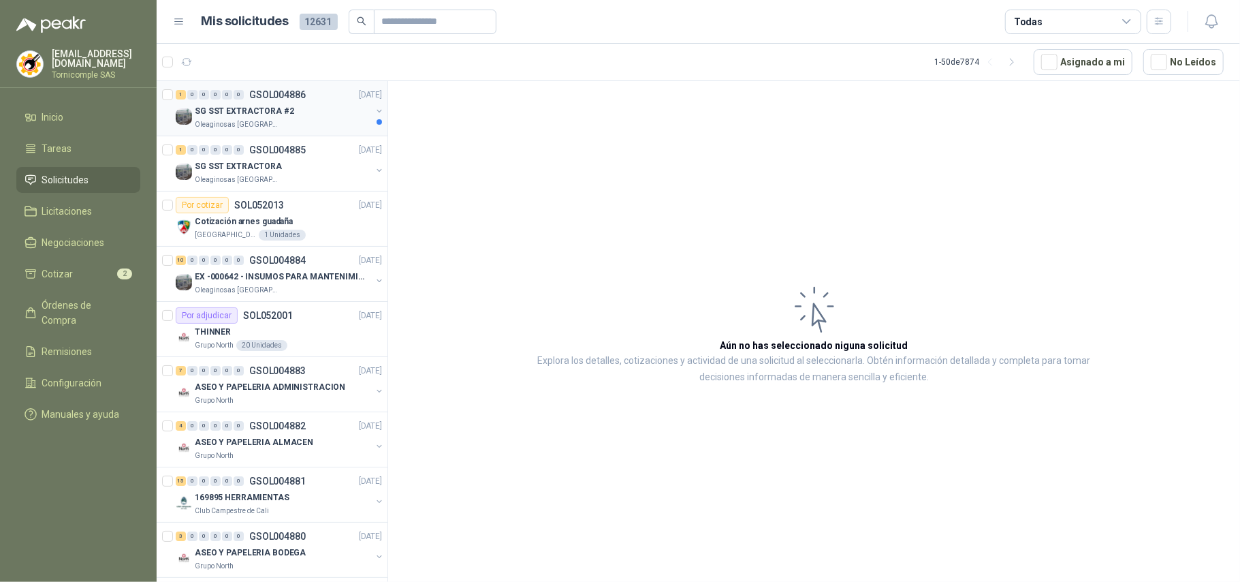
click at [207, 110] on p "SG SST EXTRACTORA #2" at bounding box center [244, 111] width 99 height 13
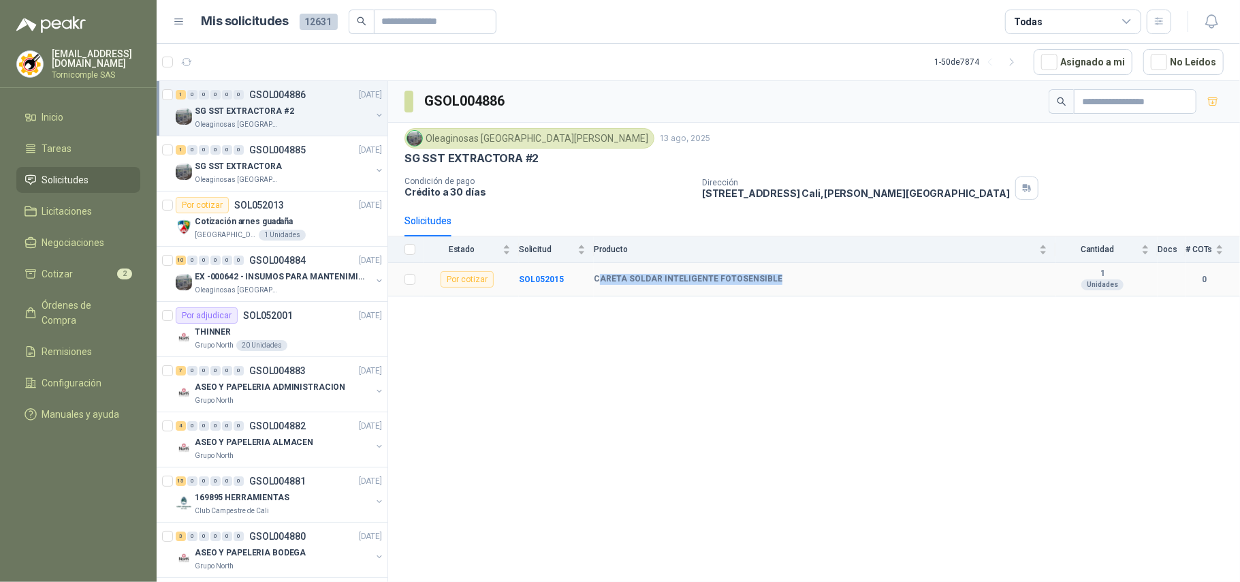
drag, startPoint x: 626, startPoint y: 286, endPoint x: 782, endPoint y: 286, distance: 155.3
click at [782, 285] on div "CARETA SOLDAR INTELIGENTE FOTOSENSIBLE" at bounding box center [821, 279] width 454 height 11
drag, startPoint x: 771, startPoint y: 344, endPoint x: 629, endPoint y: 311, distance: 145.5
click at [763, 344] on div "GSOL004886 Oleaginosas San [PERSON_NAME] [DATE] SG SST EXTRACTORA #2 Condición …" at bounding box center [814, 333] width 852 height 505
drag, startPoint x: 590, startPoint y: 286, endPoint x: 782, endPoint y: 286, distance: 192.7
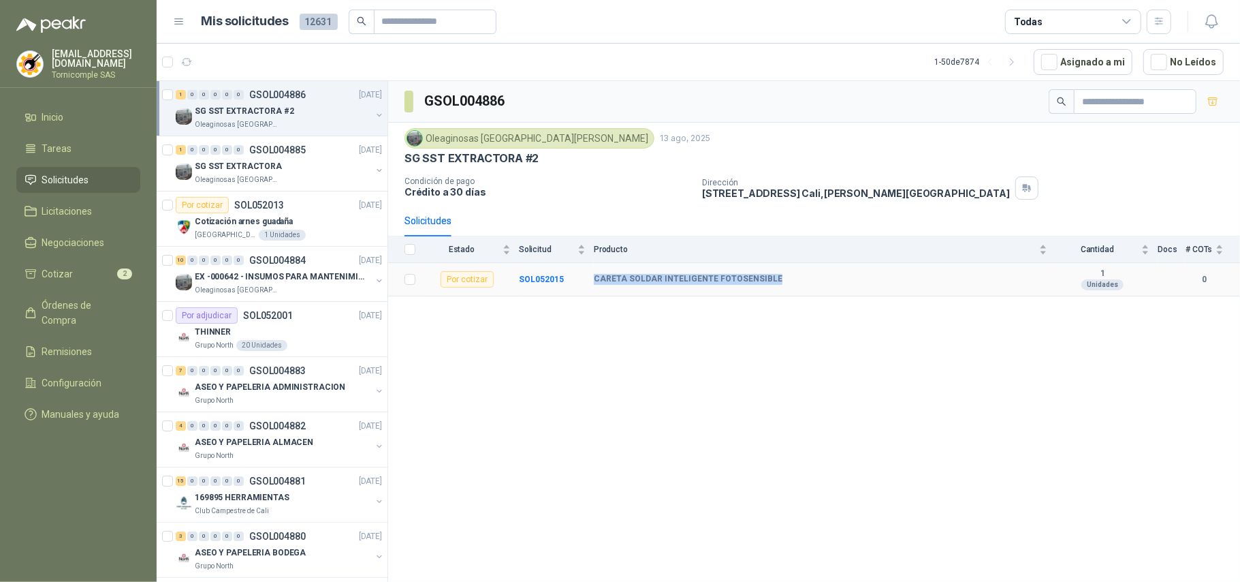
click at [782, 286] on tr "Por cotizar SOL052015 CARETA SOLDAR INTELIGENTE FOTOSENSIBLE 1 Unidades 0" at bounding box center [814, 279] width 852 height 33
click at [718, 376] on div "GSOL004886 Oleaginosas San [PERSON_NAME] [DATE] SG SST EXTRACTORA #2 Condición …" at bounding box center [814, 333] width 852 height 505
drag, startPoint x: 594, startPoint y: 281, endPoint x: 769, endPoint y: 281, distance: 175.0
click at [769, 279] on b "CARETA SOLDAR INTELIGENTE FOTOSENSIBLE" at bounding box center [688, 279] width 189 height 11
click at [753, 347] on div "GSOL004886 Oleaginosas San [PERSON_NAME] [DATE] SG SST EXTRACTORA #2 Condición …" at bounding box center [814, 333] width 852 height 505
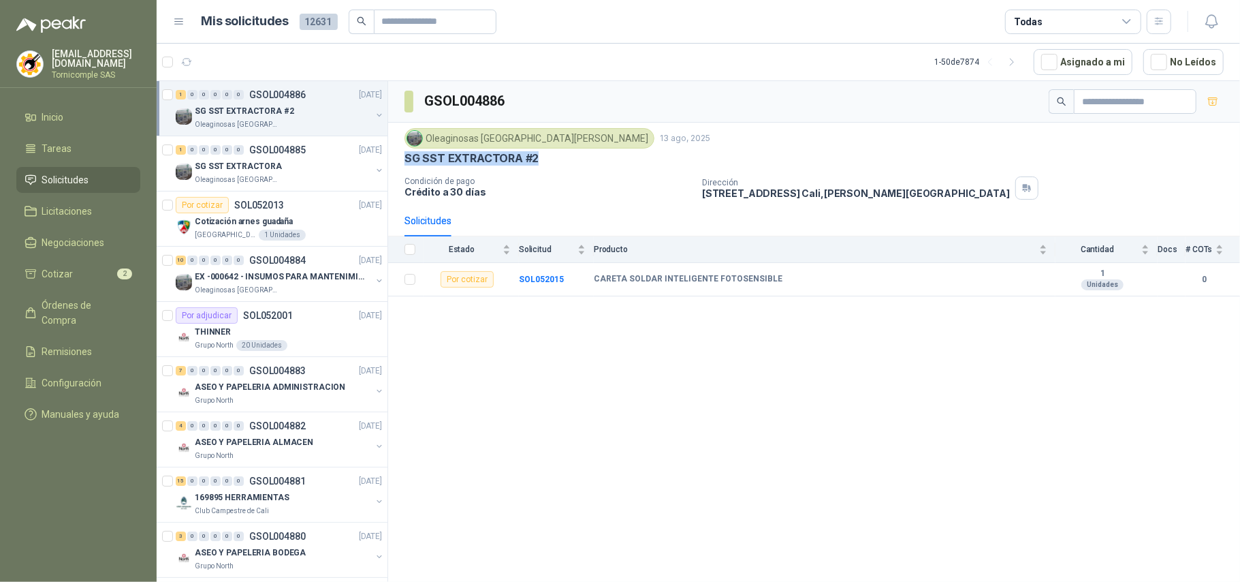
drag, startPoint x: 398, startPoint y: 159, endPoint x: 600, endPoint y: 165, distance: 202.3
click at [600, 165] on div "Oleaginosas San [PERSON_NAME] [DATE] SG SST EXTRACTORA #2 Condición de pago Cré…" at bounding box center [814, 164] width 852 height 82
click at [600, 165] on div "SG SST EXTRACTORA #2" at bounding box center [813, 158] width 819 height 14
drag, startPoint x: 406, startPoint y: 162, endPoint x: 418, endPoint y: 167, distance: 13.2
click at [418, 167] on div "Oleaginosas San [PERSON_NAME] [DATE] SG SST EXTRACTORA #2 Condición de pago Cré…" at bounding box center [814, 164] width 852 height 82
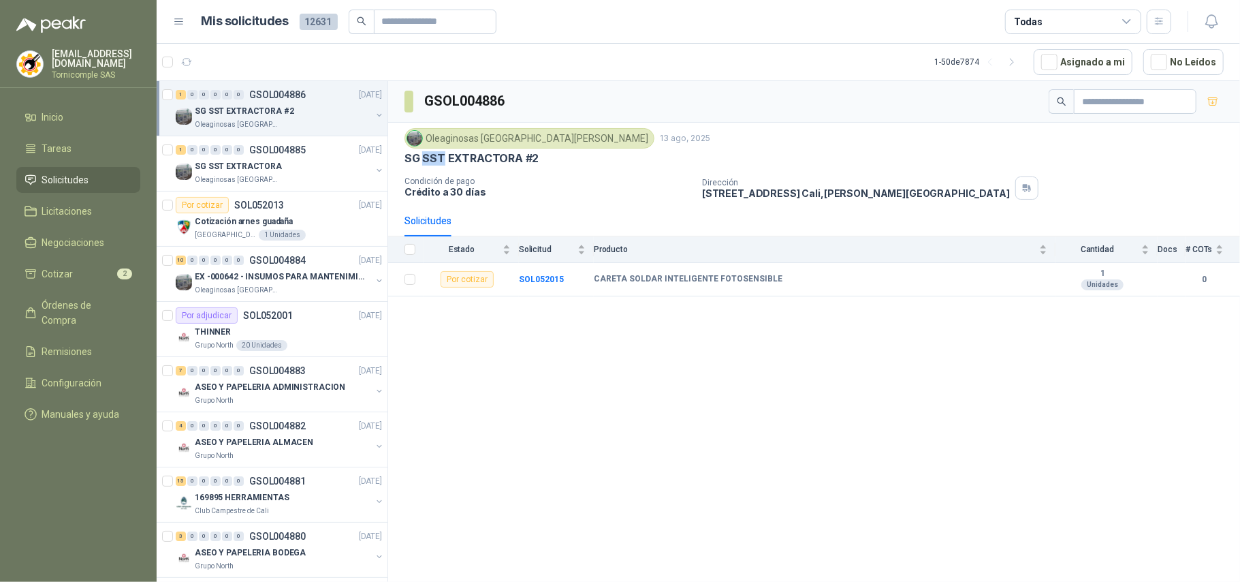
drag, startPoint x: 422, startPoint y: 163, endPoint x: 444, endPoint y: 163, distance: 21.8
click at [444, 163] on p "SG SST EXTRACTORA #2" at bounding box center [471, 158] width 134 height 14
drag, startPoint x: 445, startPoint y: 163, endPoint x: 520, endPoint y: 164, distance: 75.6
click at [520, 164] on p "SG SST EXTRACTORA #2" at bounding box center [471, 158] width 134 height 14
drag, startPoint x: 523, startPoint y: 164, endPoint x: 540, endPoint y: 164, distance: 17.0
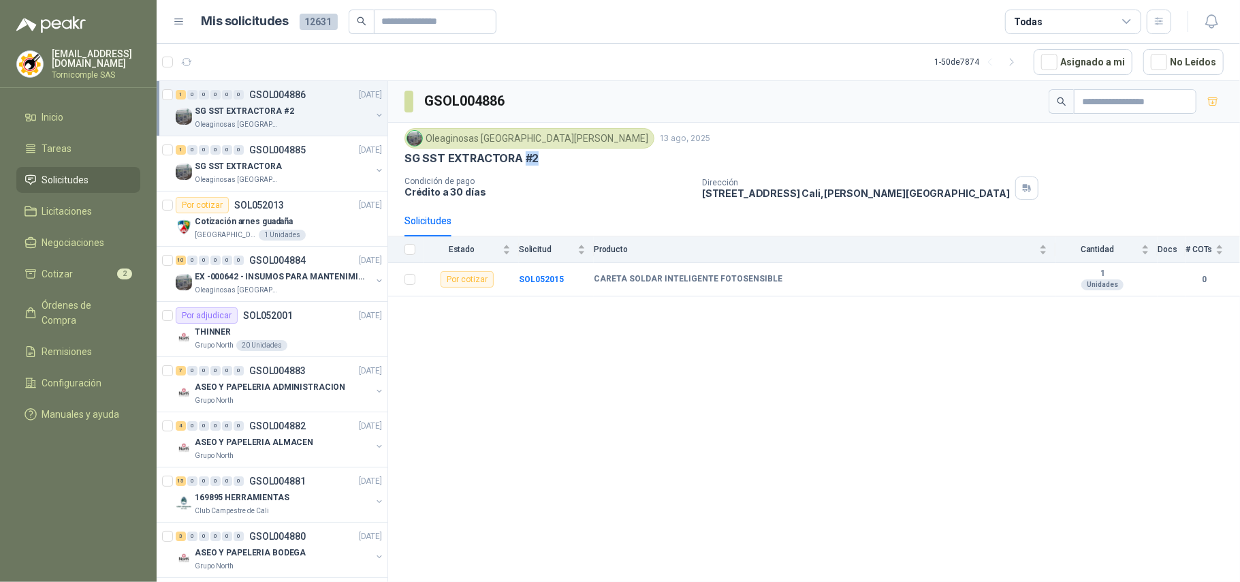
click at [540, 164] on div "SG SST EXTRACTORA #2" at bounding box center [813, 158] width 819 height 14
click at [541, 170] on div "Oleaginosas San [PERSON_NAME] [DATE] SG SST EXTRACTORA #2 Condición de pago Cré…" at bounding box center [813, 163] width 819 height 71
click at [270, 218] on p "Cotización arnes guadaña" at bounding box center [244, 221] width 98 height 13
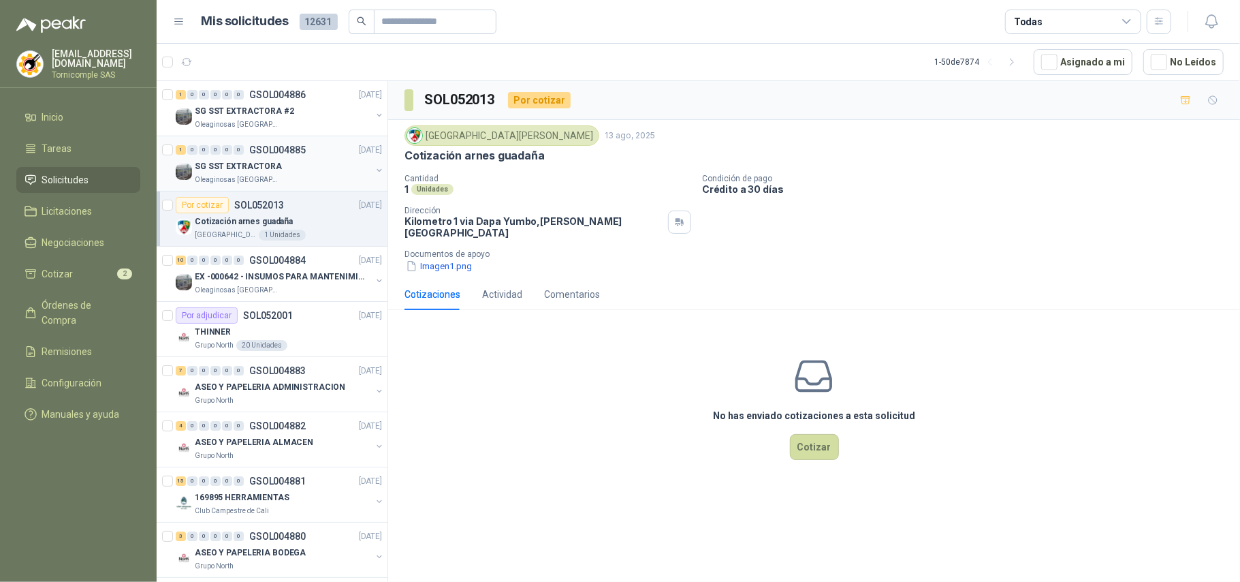
click at [276, 166] on div "SG SST EXTRACTORA" at bounding box center [283, 166] width 176 height 16
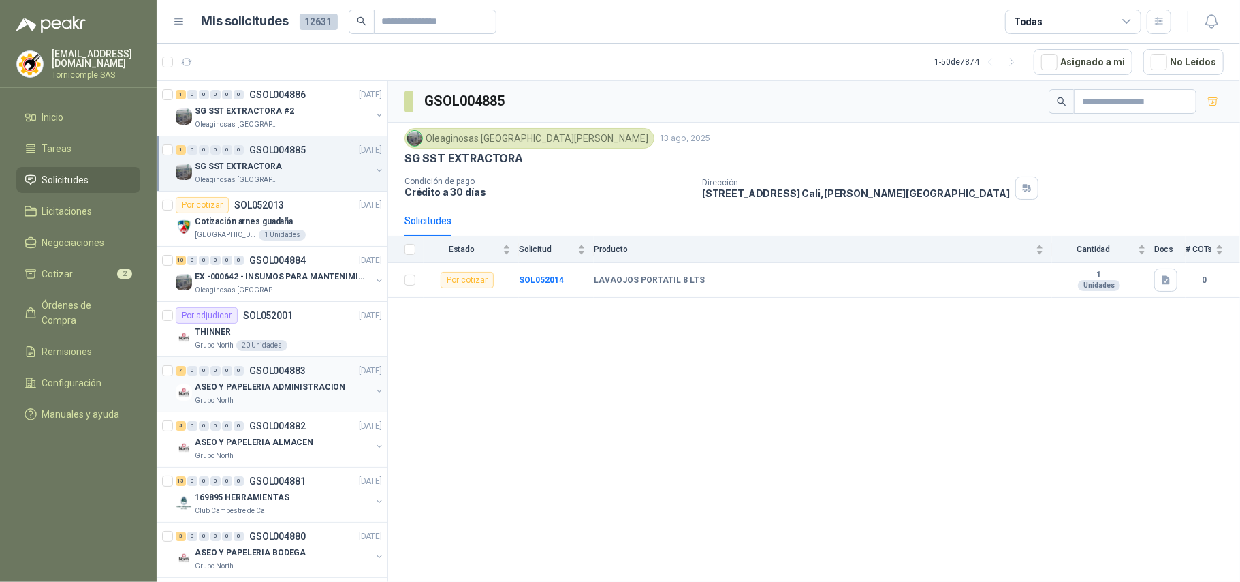
click at [264, 406] on div "Grupo North" at bounding box center [283, 400] width 176 height 11
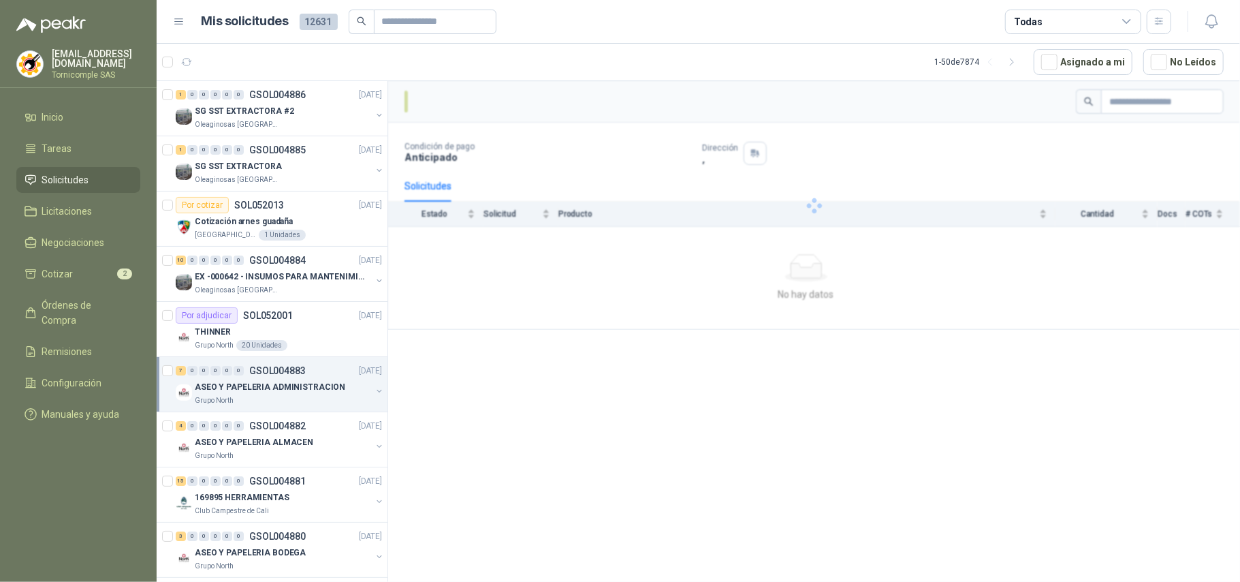
scroll to position [181, 0]
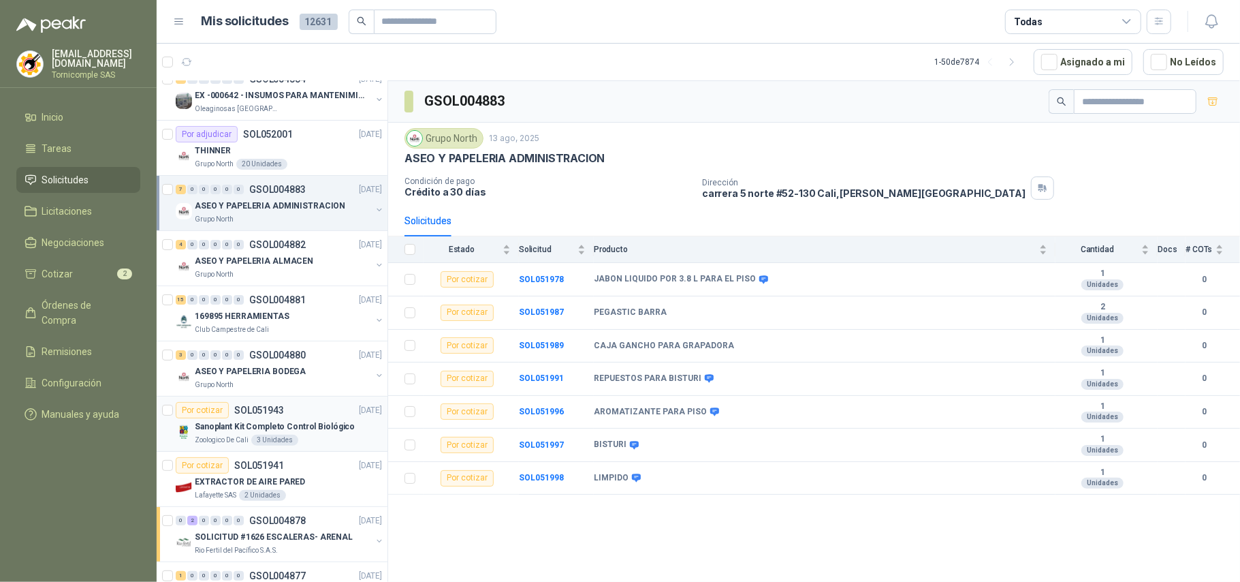
click at [264, 406] on p "SOL051943" at bounding box center [259, 410] width 50 height 10
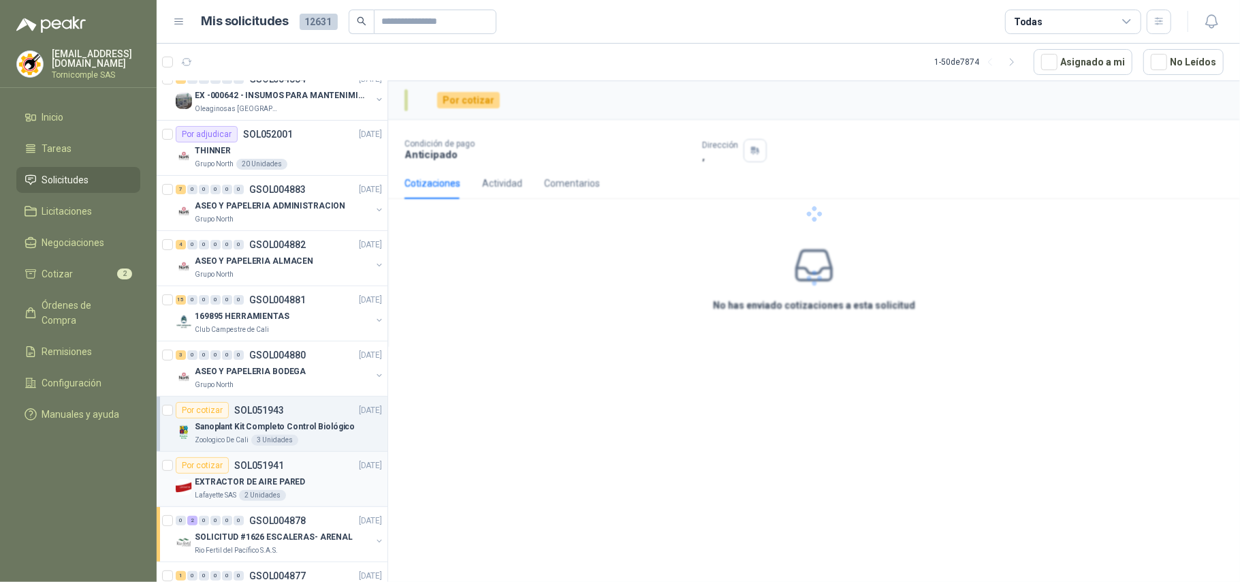
click at [259, 473] on div "Por cotizar SOL051941" at bounding box center [230, 465] width 108 height 16
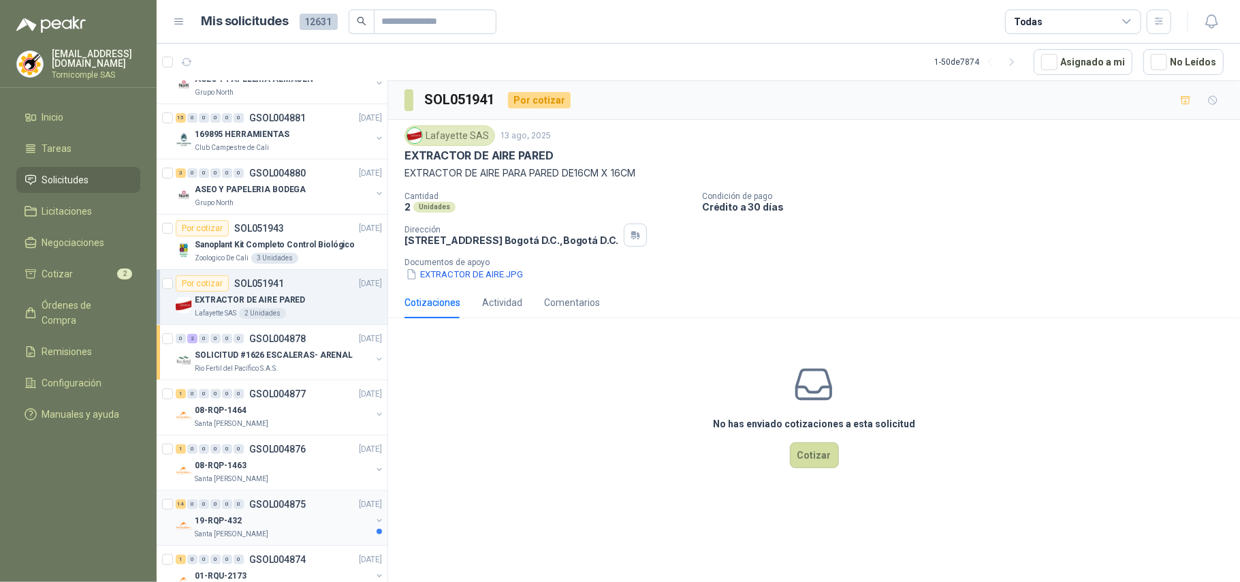
click at [289, 539] on div "Santa [PERSON_NAME]" at bounding box center [283, 533] width 176 height 11
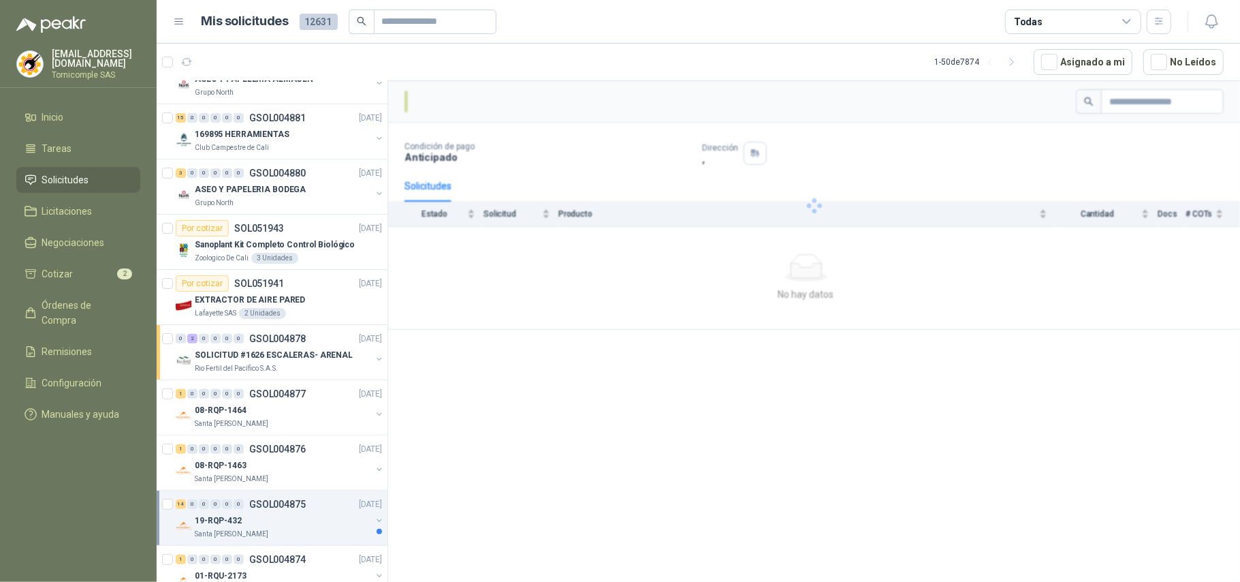
scroll to position [454, 0]
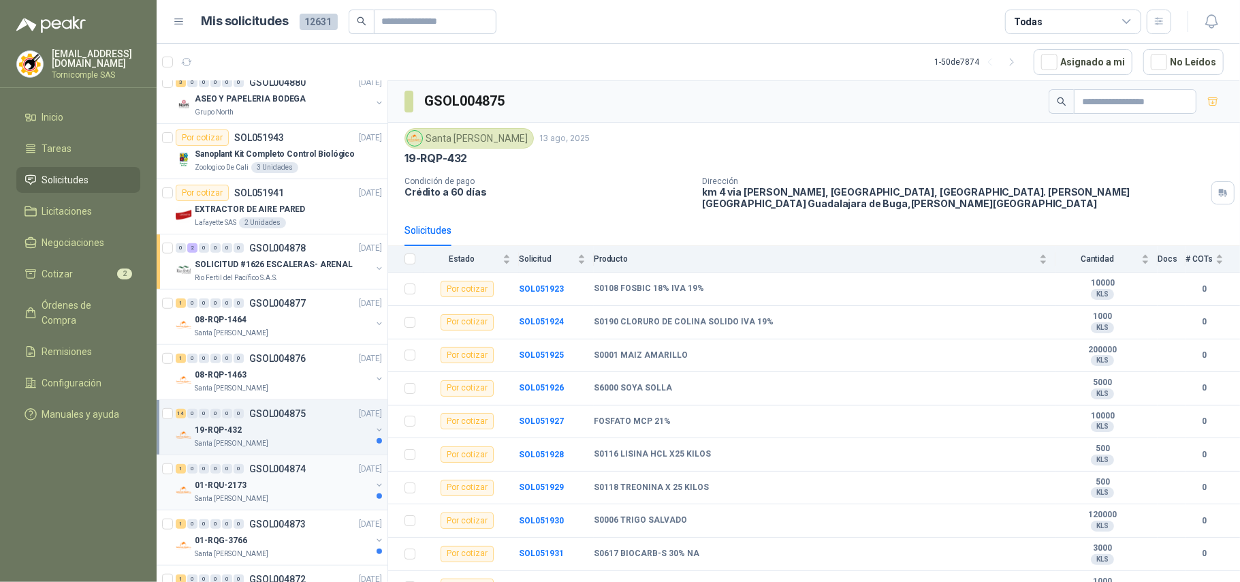
click at [311, 490] on div "01-RQU-2173" at bounding box center [283, 485] width 176 height 16
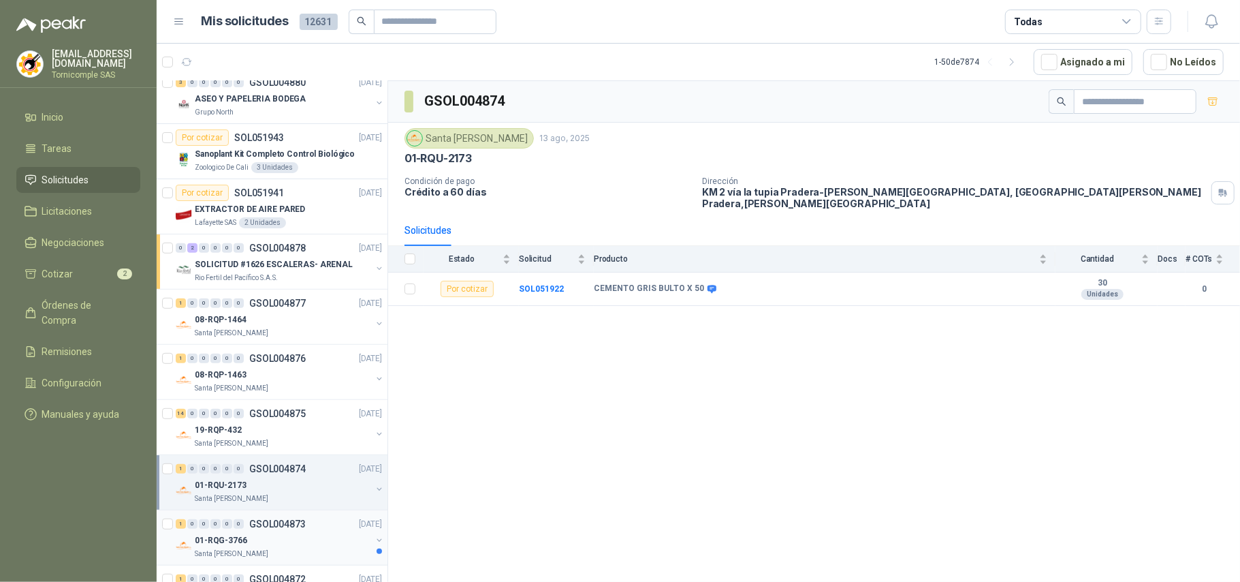
click at [311, 532] on div "1 0 0 0 0 0 GSOL004873 [DATE]" at bounding box center [280, 523] width 209 height 16
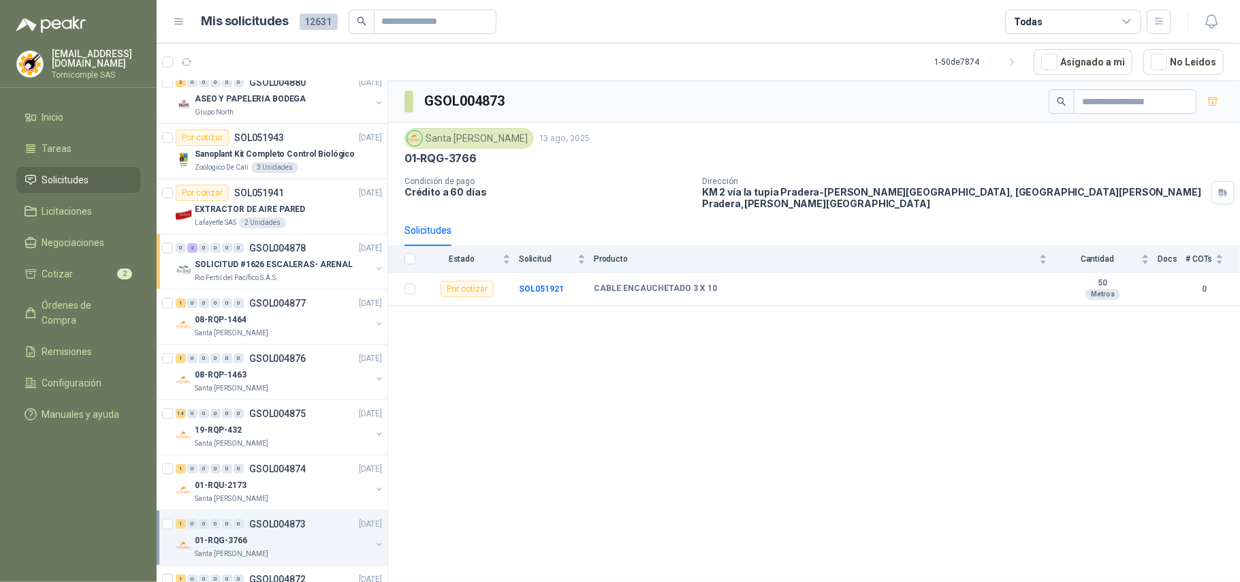
scroll to position [545, 0]
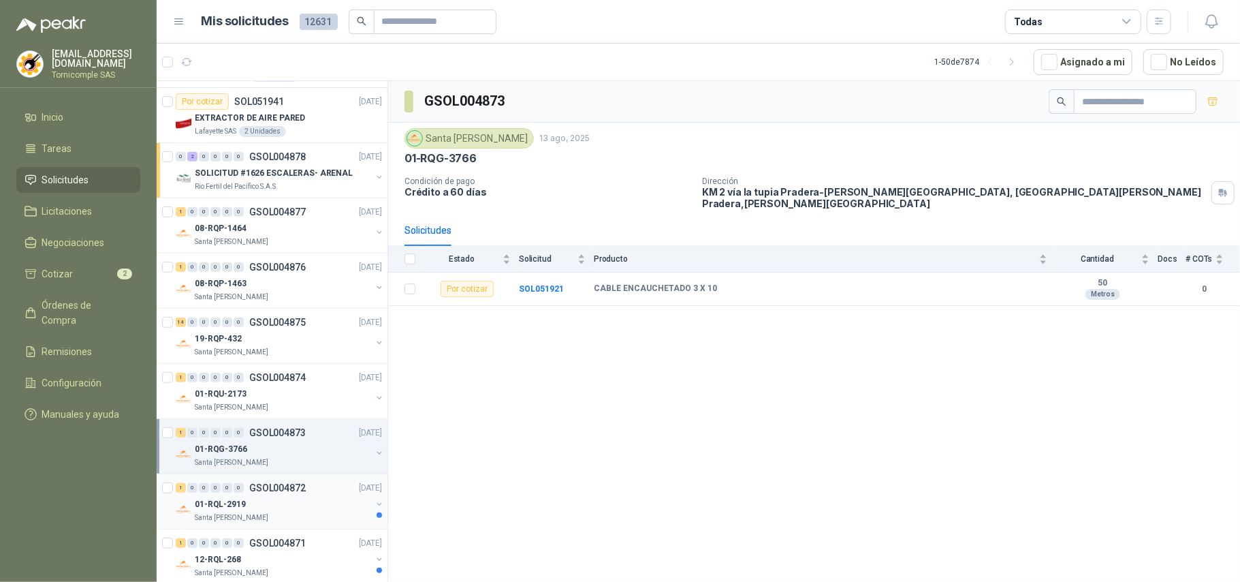
click at [317, 509] on div "01-RQL-2919" at bounding box center [283, 504] width 176 height 16
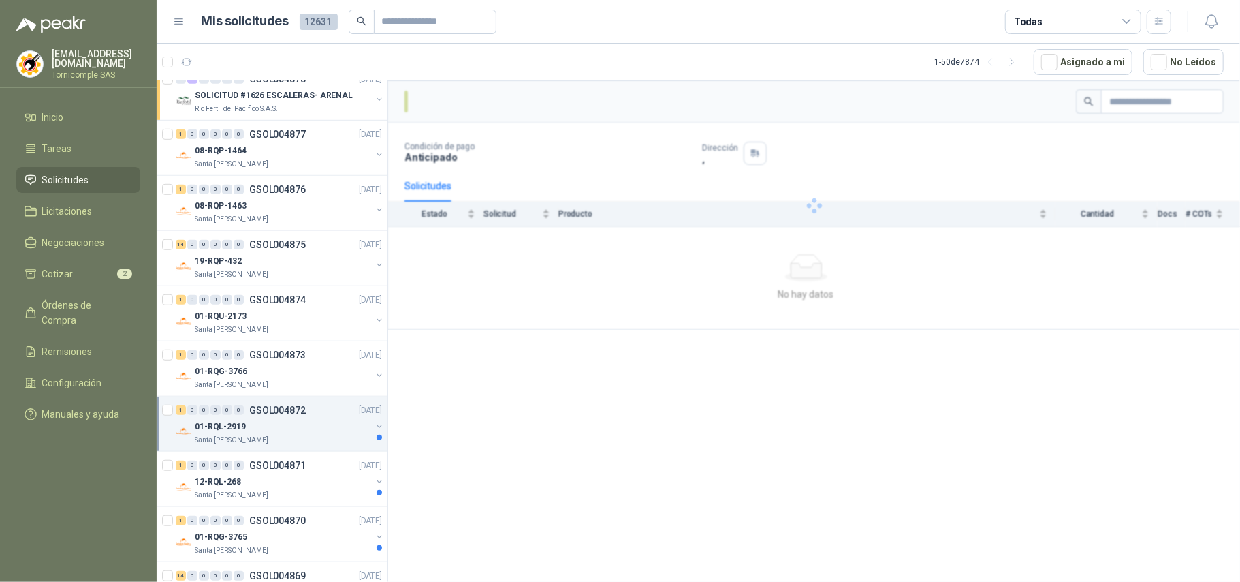
scroll to position [726, 0]
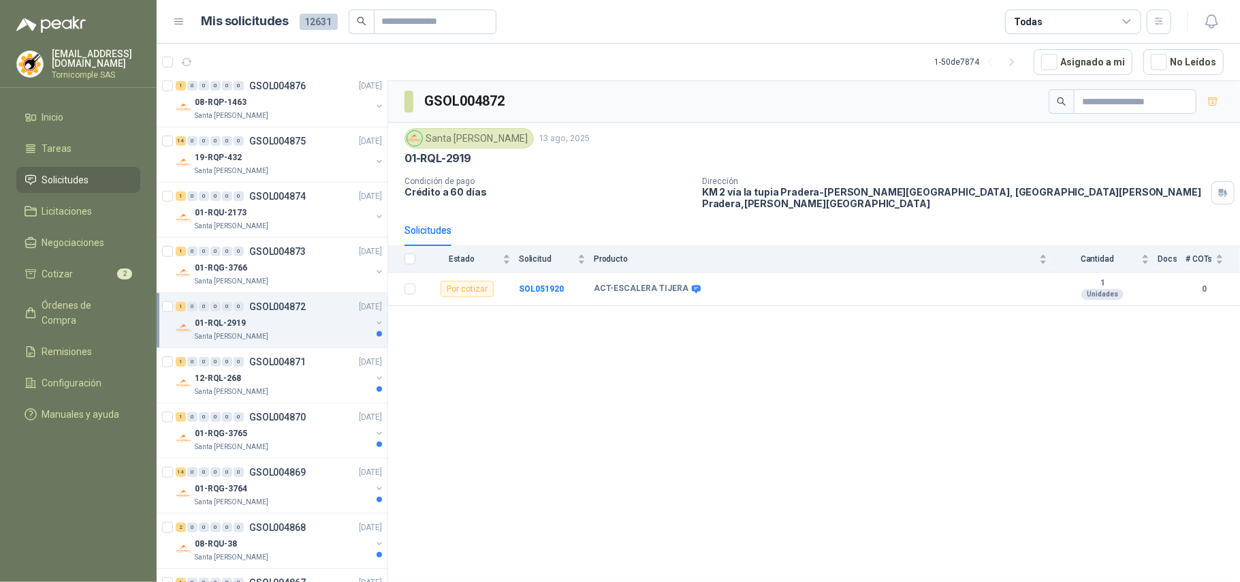
click at [332, 339] on div "Santa [PERSON_NAME]" at bounding box center [283, 336] width 176 height 11
click at [327, 379] on div "ACT-ESCALERA TIJERA" at bounding box center [286, 378] width 191 height 16
click at [321, 425] on div "1 0 0 0 0 0 GSOL004871 [DATE]" at bounding box center [280, 417] width 209 height 16
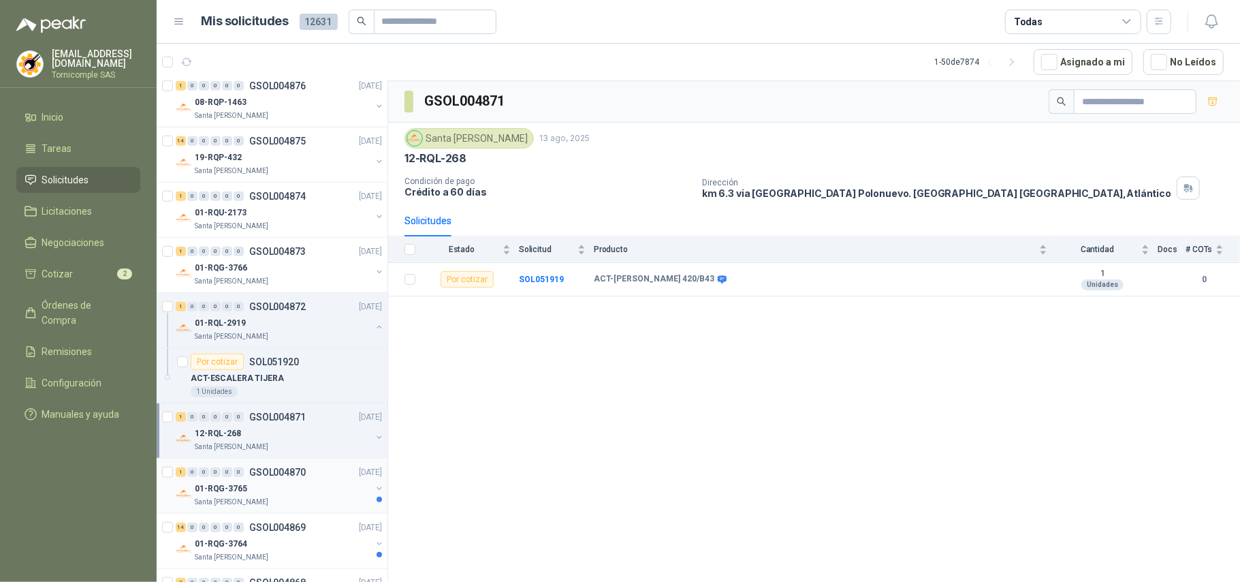
click at [308, 503] on div "Santa [PERSON_NAME]" at bounding box center [283, 501] width 176 height 11
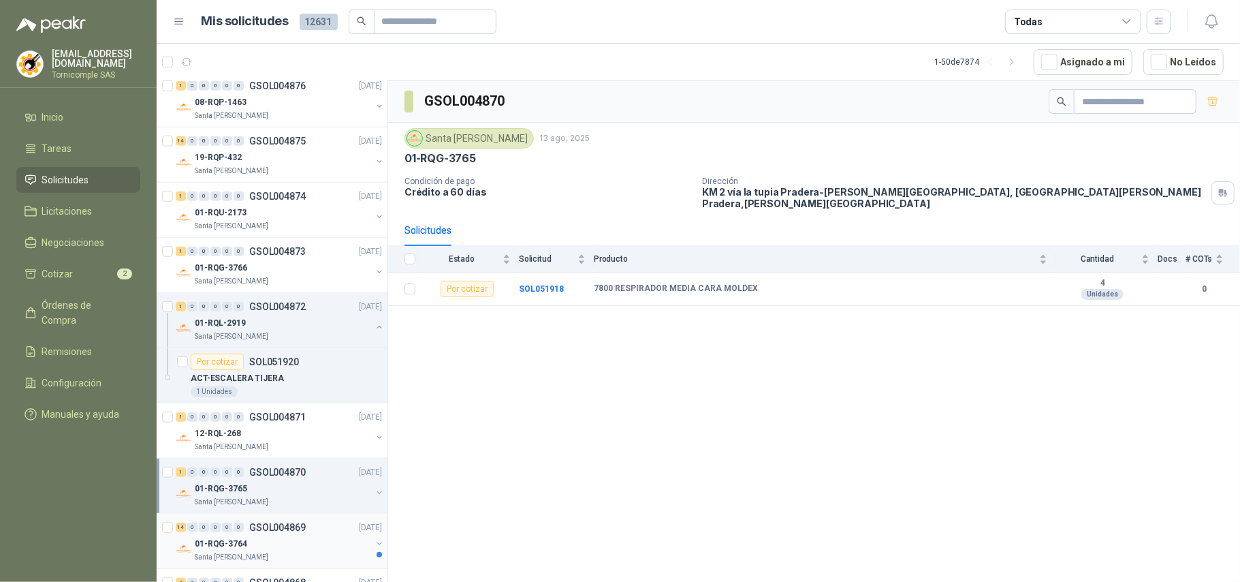
click at [306, 535] on div "14 0 0 0 0 0 GSOL004869 [DATE]" at bounding box center [280, 527] width 209 height 16
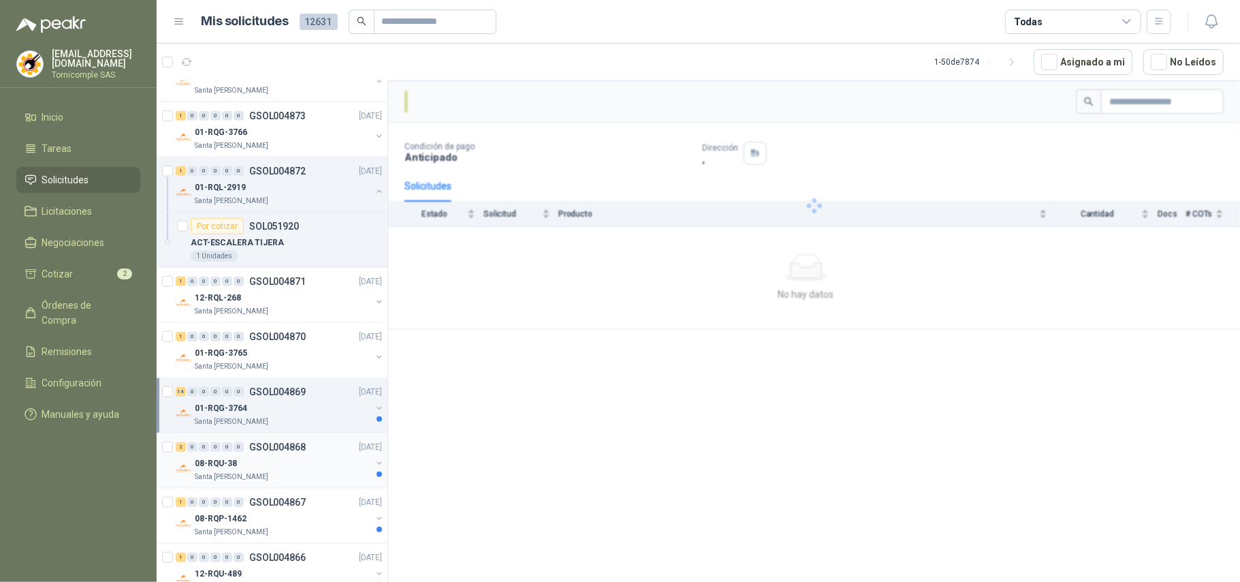
scroll to position [908, 0]
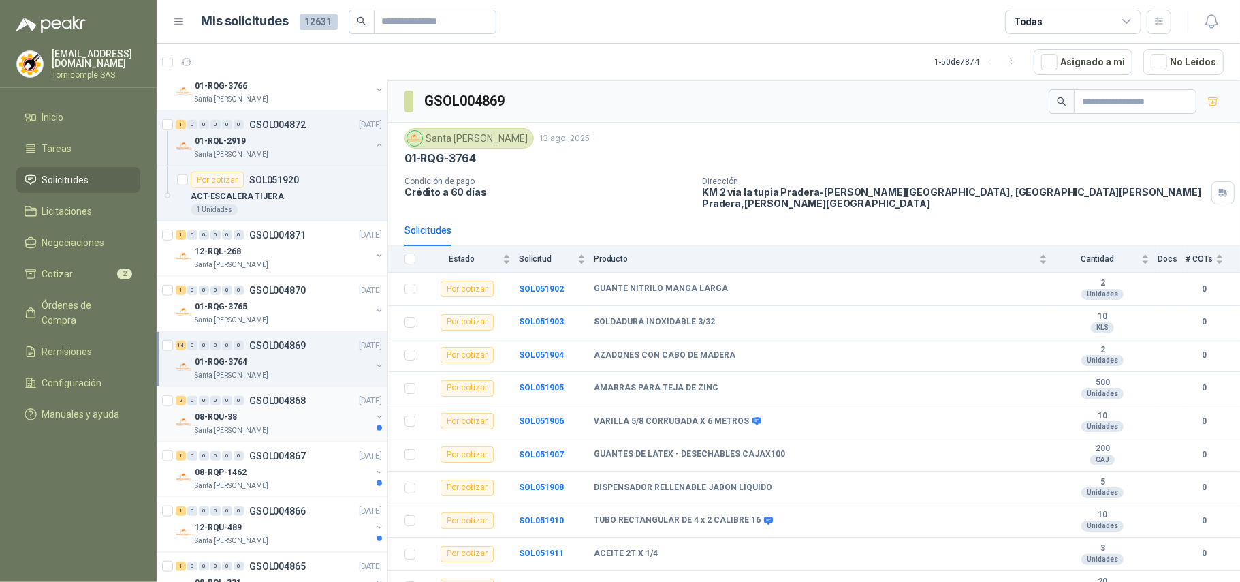
click at [309, 421] on div "08-RQU-38" at bounding box center [283, 417] width 176 height 16
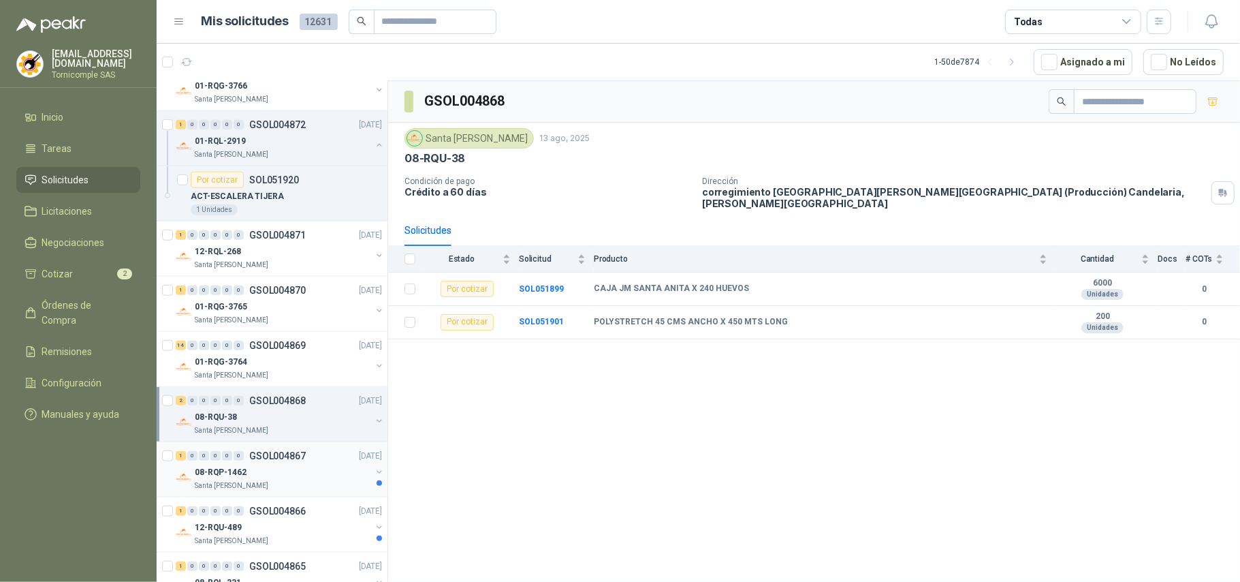
click at [294, 469] on div "08-RQP-1462" at bounding box center [283, 472] width 176 height 16
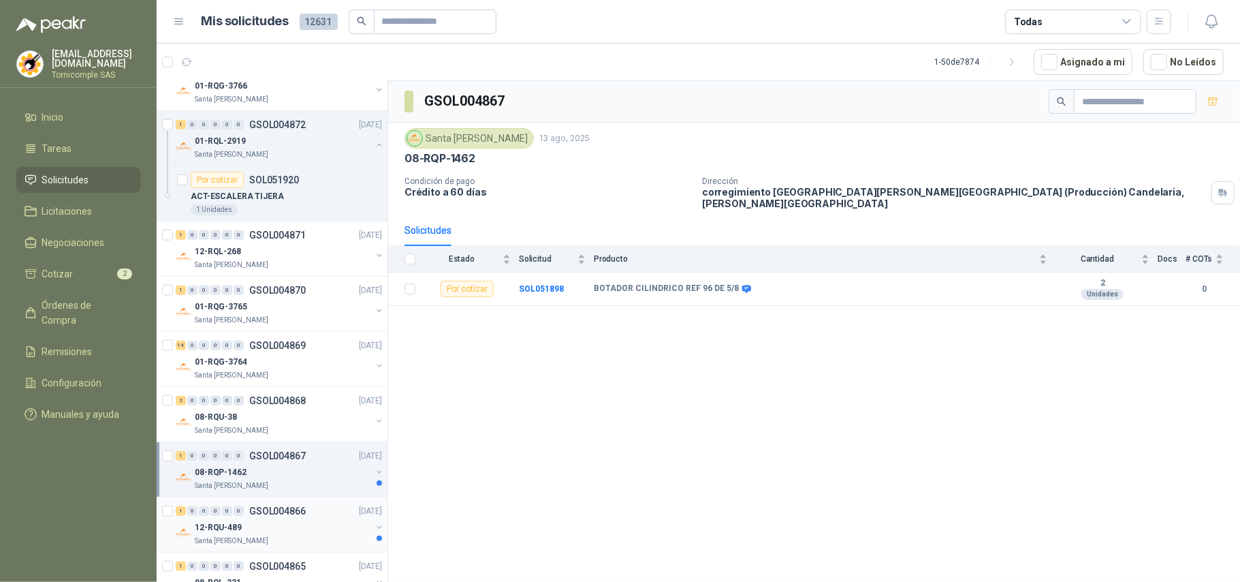
click at [272, 529] on div "12-RQU-489" at bounding box center [283, 527] width 176 height 16
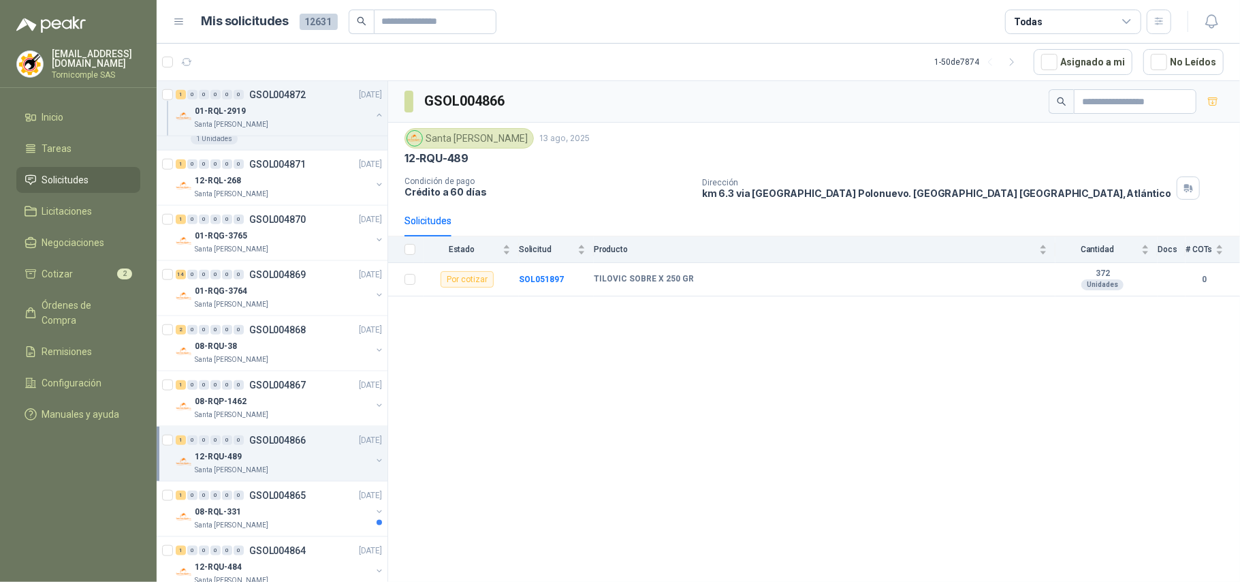
scroll to position [998, 0]
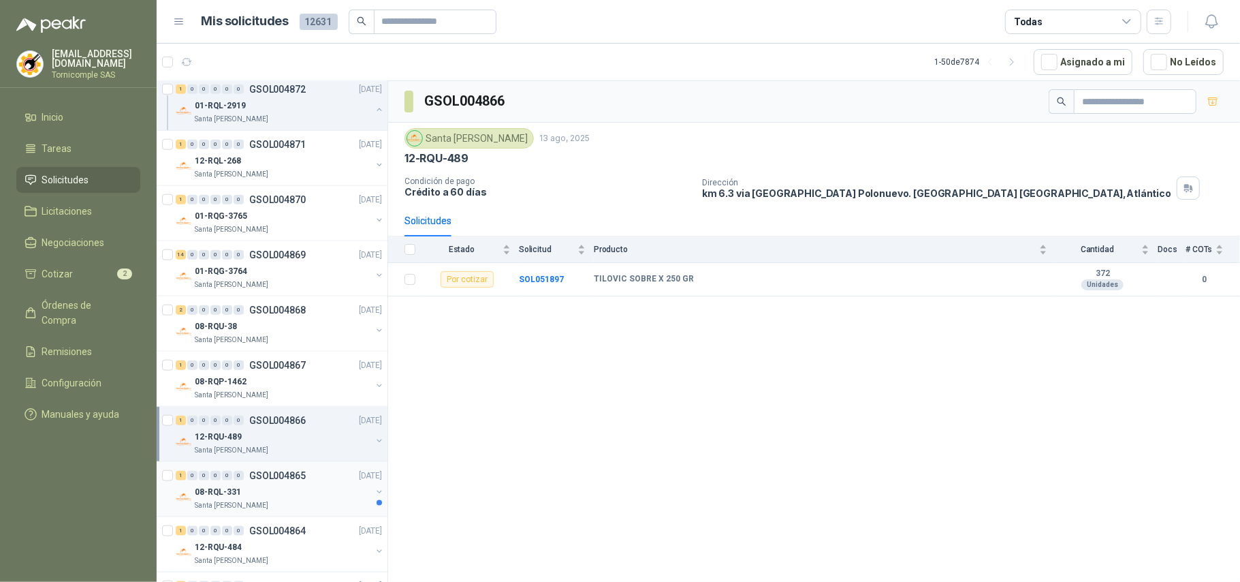
click at [283, 496] on div "08-RQL-331" at bounding box center [283, 491] width 176 height 16
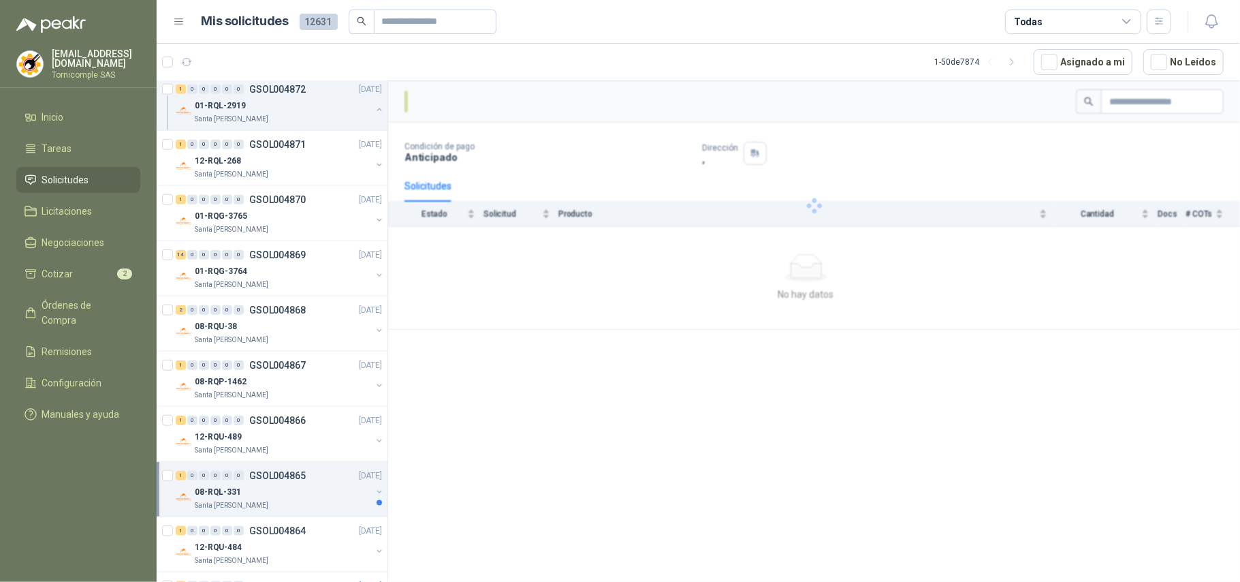
scroll to position [1180, 0]
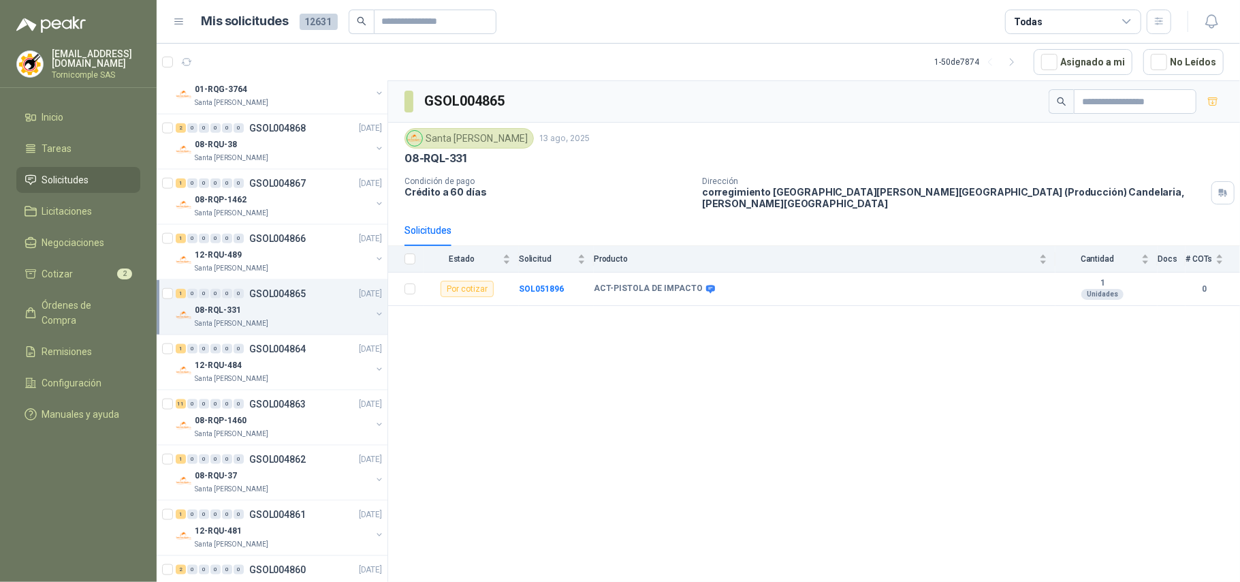
click at [125, 177] on li "Solicitudes" at bounding box center [79, 179] width 108 height 15
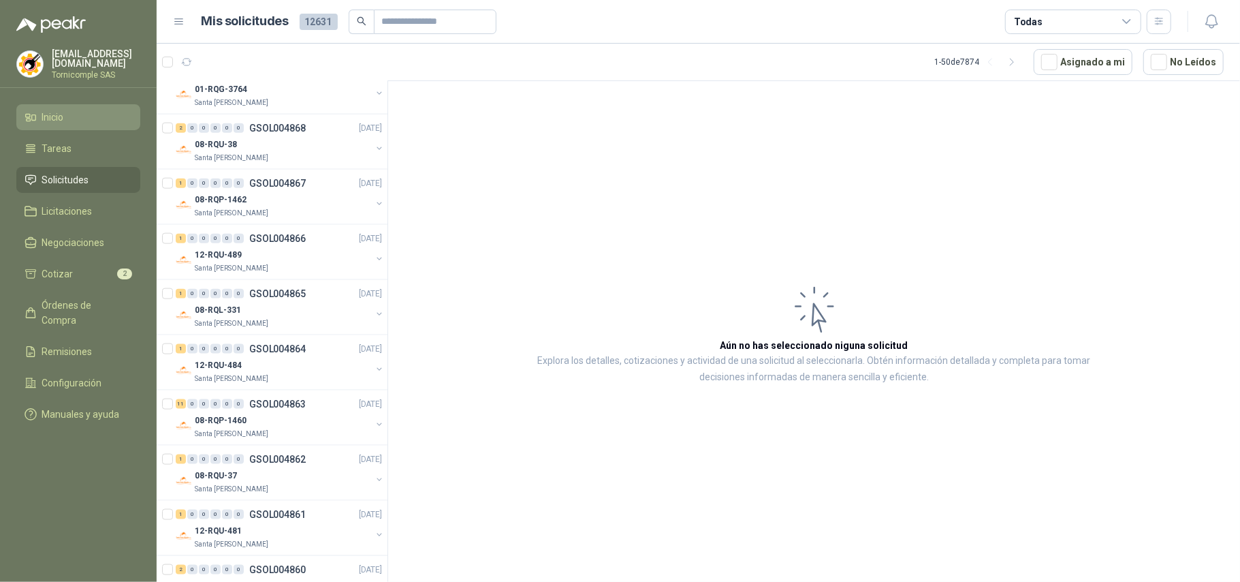
click at [93, 112] on li "Inicio" at bounding box center [79, 117] width 108 height 15
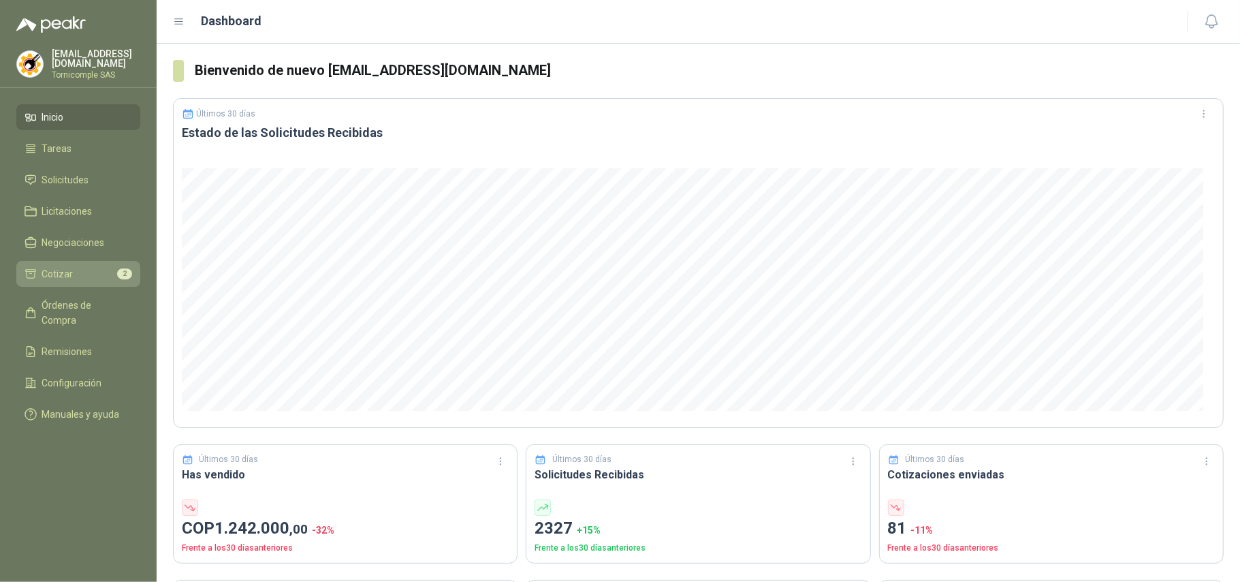
click at [71, 268] on span "Cotizar" at bounding box center [57, 273] width 31 height 15
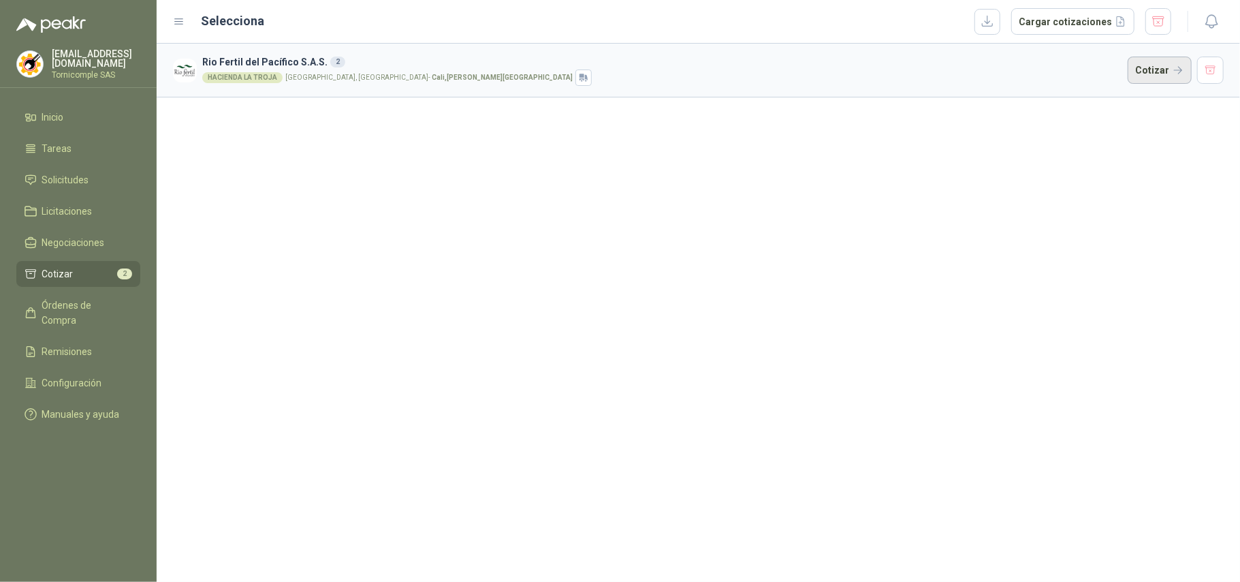
click at [1158, 82] on button "Cotizar" at bounding box center [1160, 70] width 64 height 27
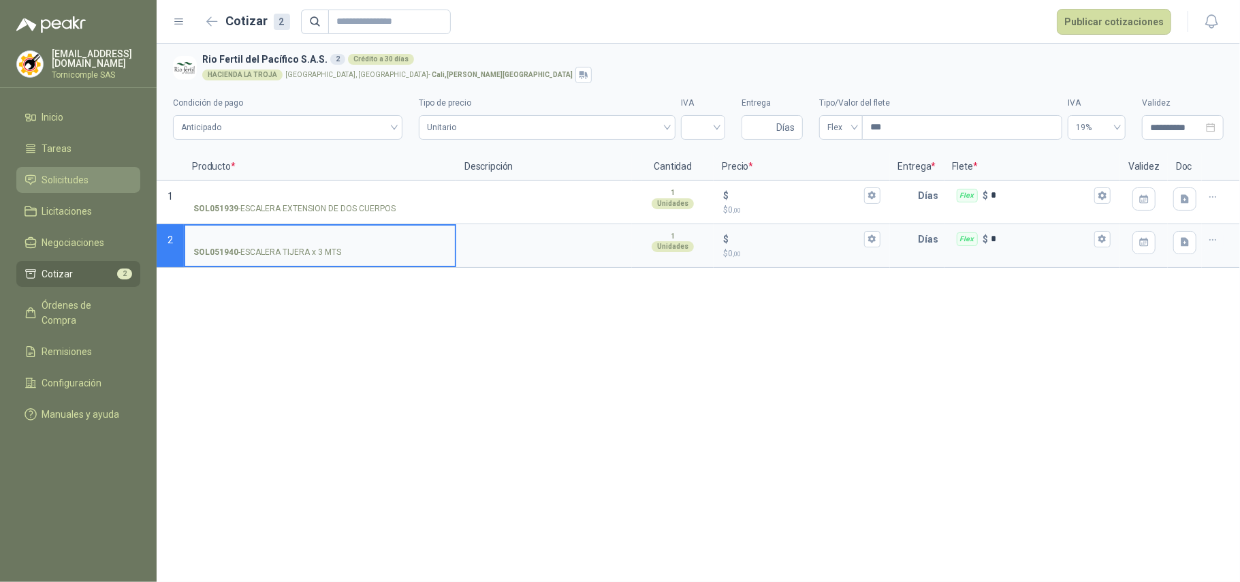
click at [83, 178] on span "Solicitudes" at bounding box center [65, 179] width 47 height 15
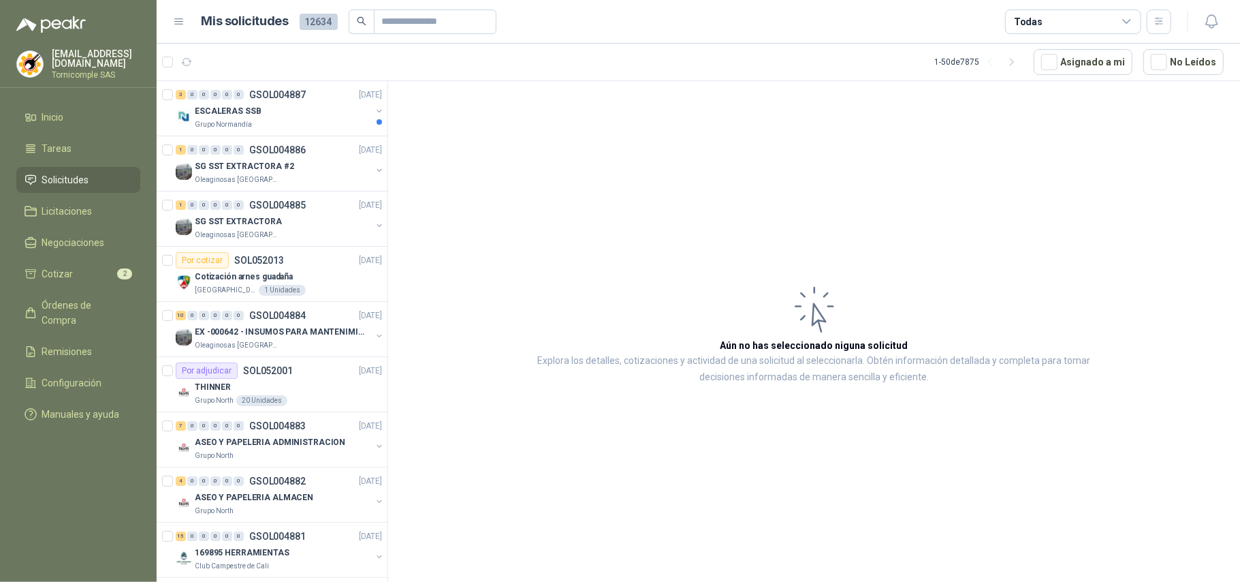
click at [274, 107] on div "ESCALERAS SSB" at bounding box center [283, 111] width 176 height 16
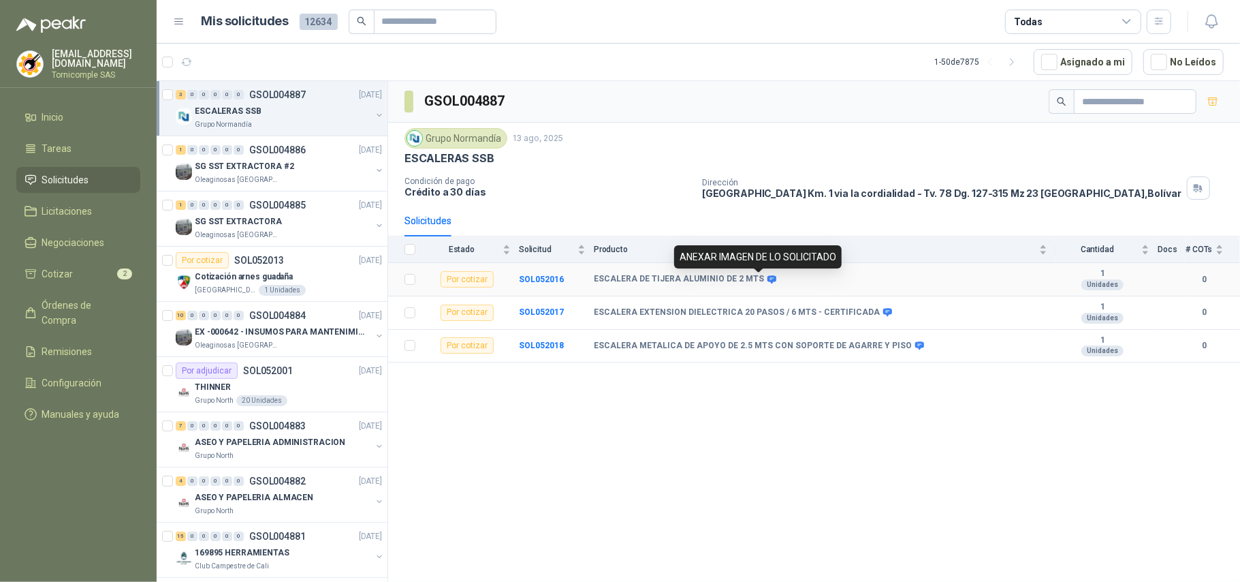
click at [767, 279] on icon at bounding box center [771, 279] width 9 height 8
click at [915, 349] on icon at bounding box center [920, 345] width 10 height 10
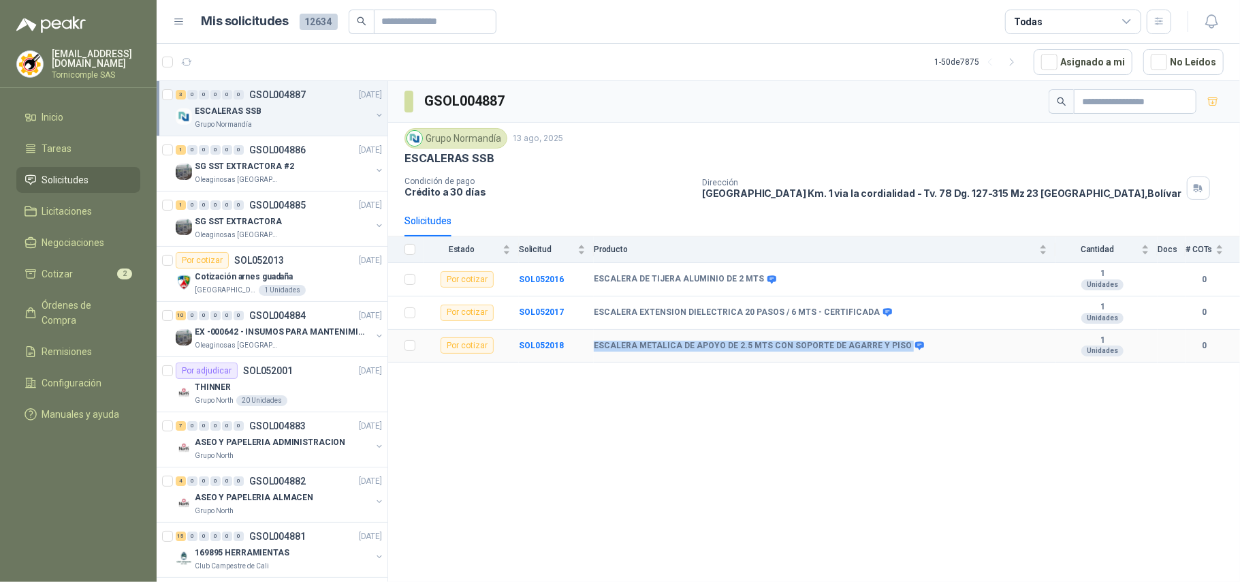
drag, startPoint x: 594, startPoint y: 353, endPoint x: 891, endPoint y: 347, distance: 296.9
click at [891, 347] on div "ESCALERA METALICA DE APOYO DE 2.5 MTS CON SOPORTE DE AGARRE Y PISO" at bounding box center [758, 345] width 328 height 11
copy div "ESCALERA METALICA DE APOYO DE 2.5 MTS CON SOPORTE DE AGARRE Y PISO"
click at [666, 398] on div "GSOL004887 Grupo [PERSON_NAME] [DATE] ESCALERAS SSB Condición de pago Crédito a…" at bounding box center [814, 333] width 852 height 505
drag, startPoint x: 603, startPoint y: 352, endPoint x: 935, endPoint y: 352, distance: 331.6
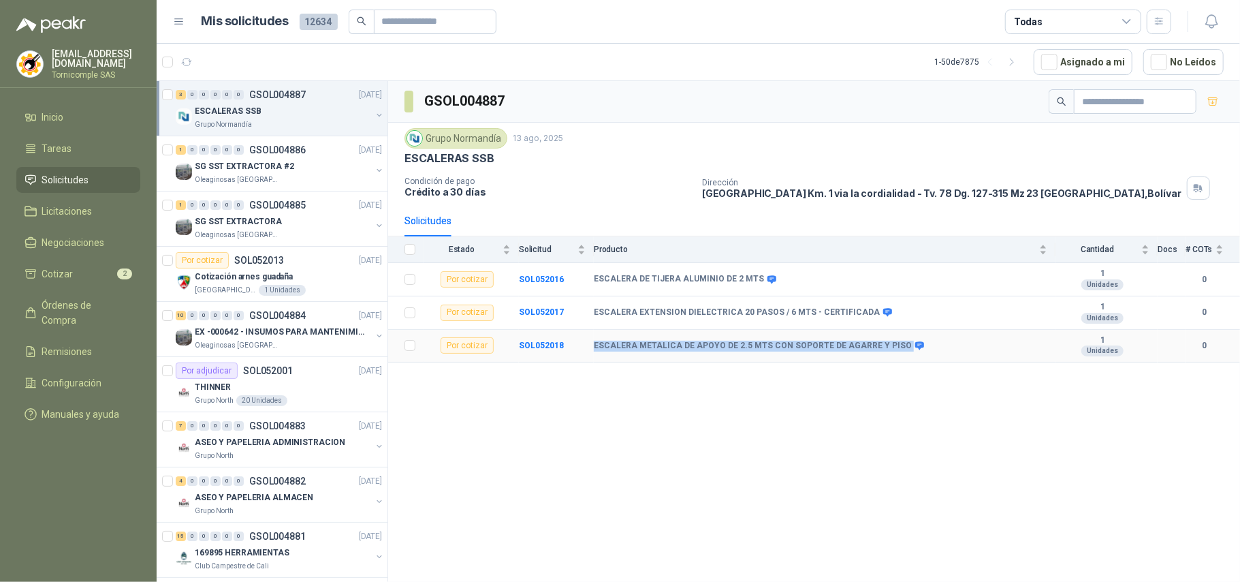
click at [935, 352] on tr "Por cotizar SOL052018 ESCALERA METALICA DE APOYO DE 2.5 MTS CON SOPORTE DE AGAR…" at bounding box center [814, 346] width 852 height 33
click at [915, 351] on icon at bounding box center [920, 345] width 10 height 10
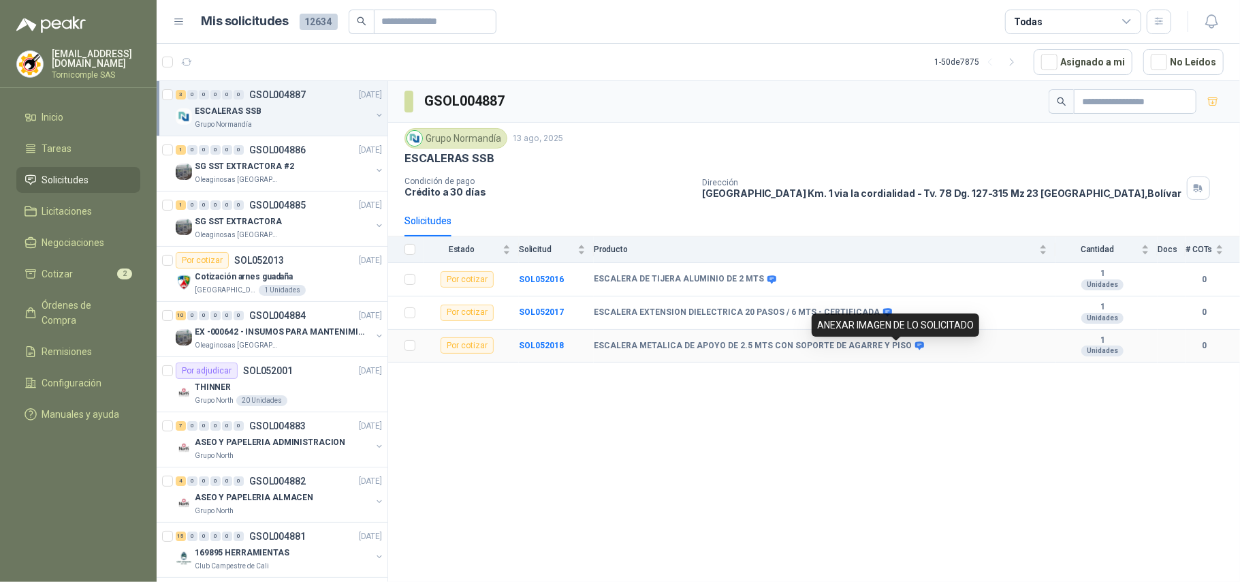
click at [915, 349] on icon at bounding box center [919, 345] width 9 height 8
click at [915, 409] on div "GSOL004887 Grupo [PERSON_NAME] [DATE] ESCALERAS SSB Condición de pago Crédito a…" at bounding box center [814, 333] width 852 height 505
click at [317, 174] on div "SG SST EXTRACTORA #2" at bounding box center [283, 166] width 176 height 16
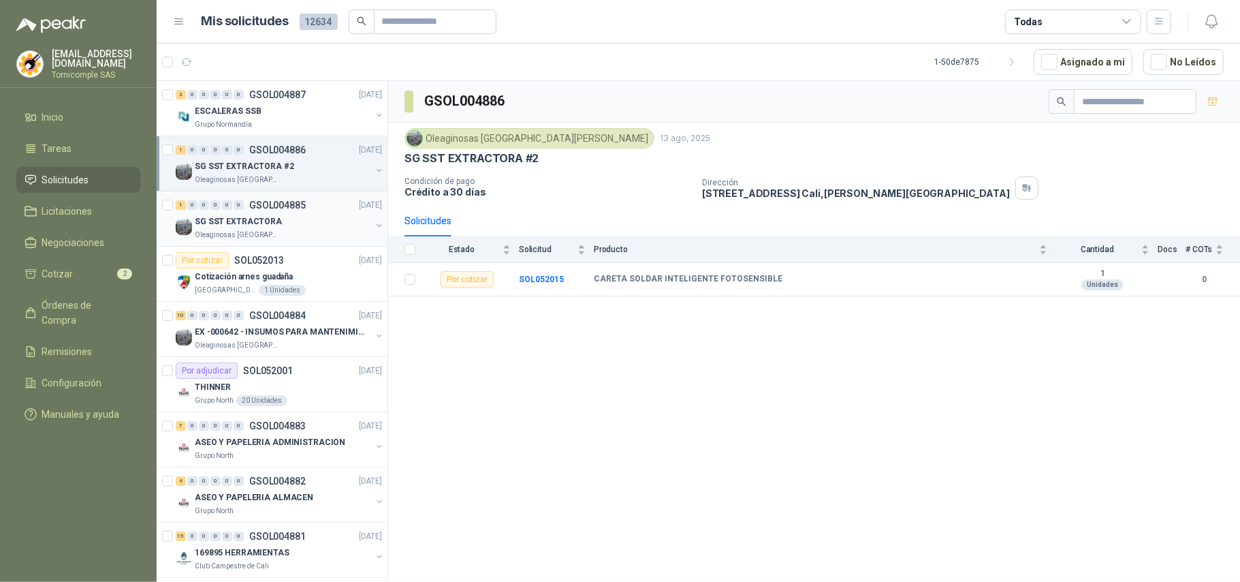
click at [316, 216] on div "SG SST EXTRACTORA" at bounding box center [283, 221] width 176 height 16
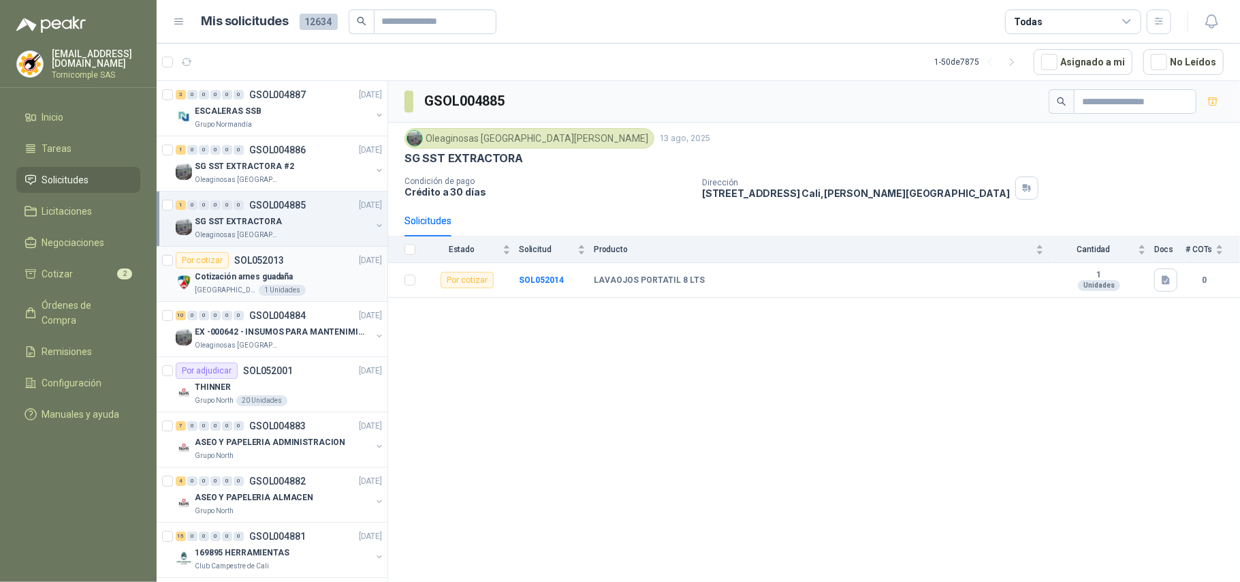
click at [334, 266] on div "Por cotizar SOL052013 [DATE]" at bounding box center [279, 260] width 206 height 16
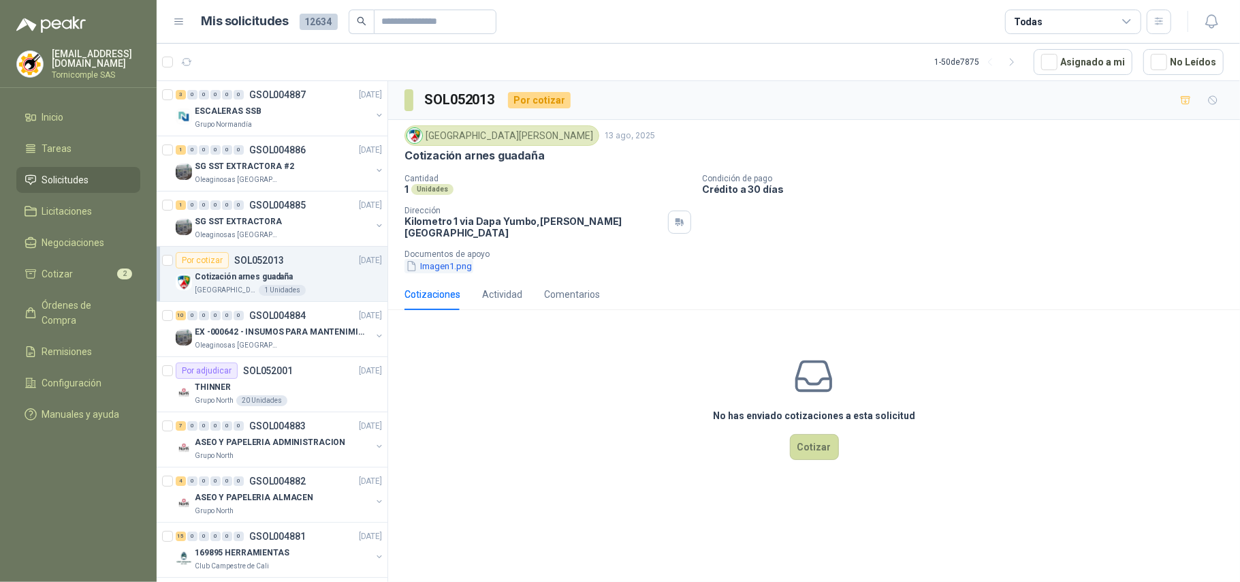
click at [455, 259] on button "Imagen1.png" at bounding box center [438, 266] width 69 height 14
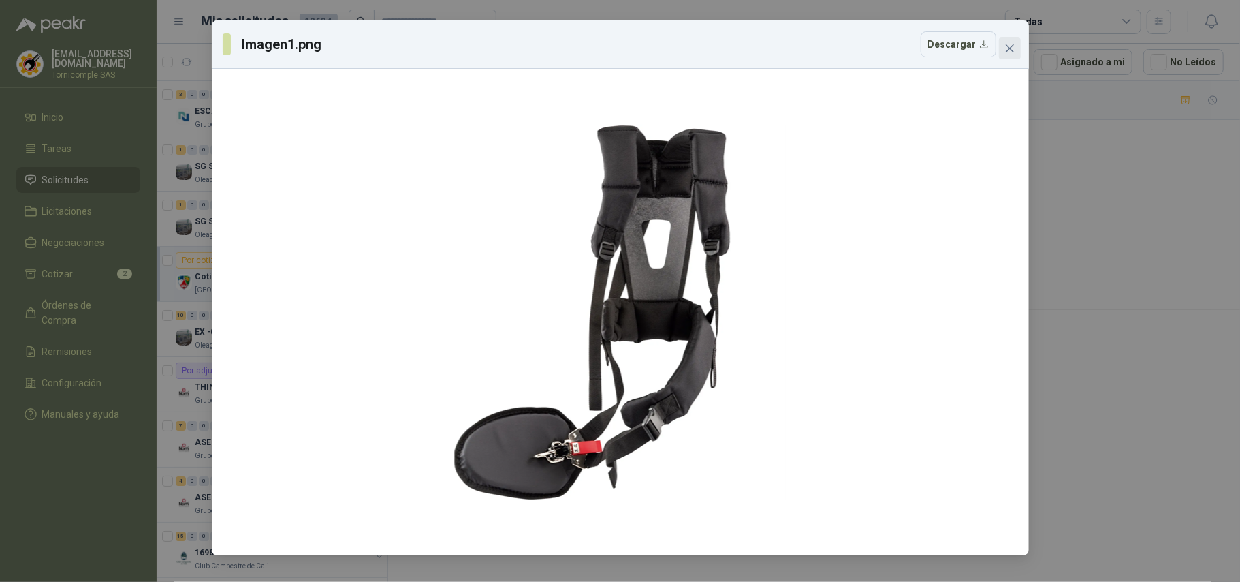
click at [1008, 45] on icon "close" at bounding box center [1009, 48] width 11 height 11
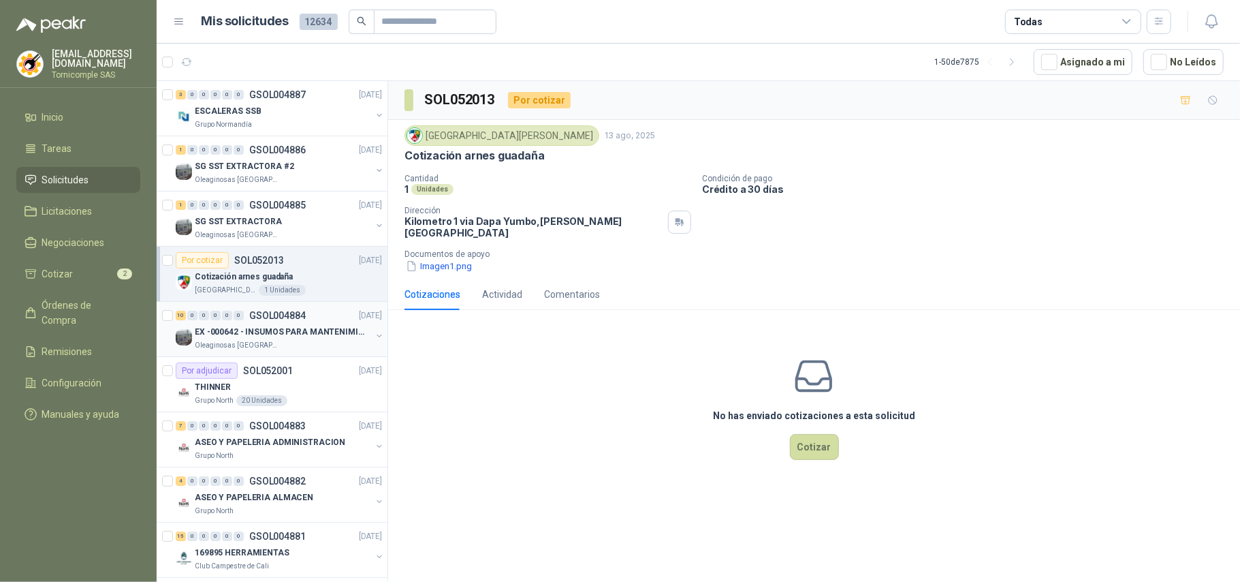
click at [309, 342] on div "Oleaginosas [GEOGRAPHIC_DATA][PERSON_NAME]" at bounding box center [283, 345] width 176 height 11
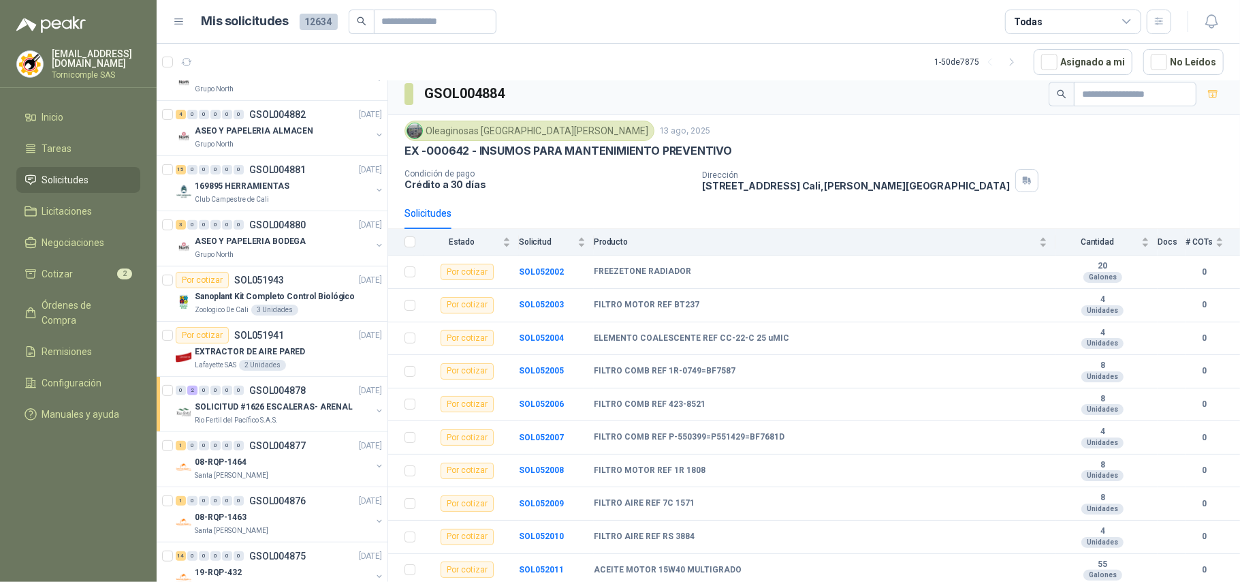
scroll to position [454, 0]
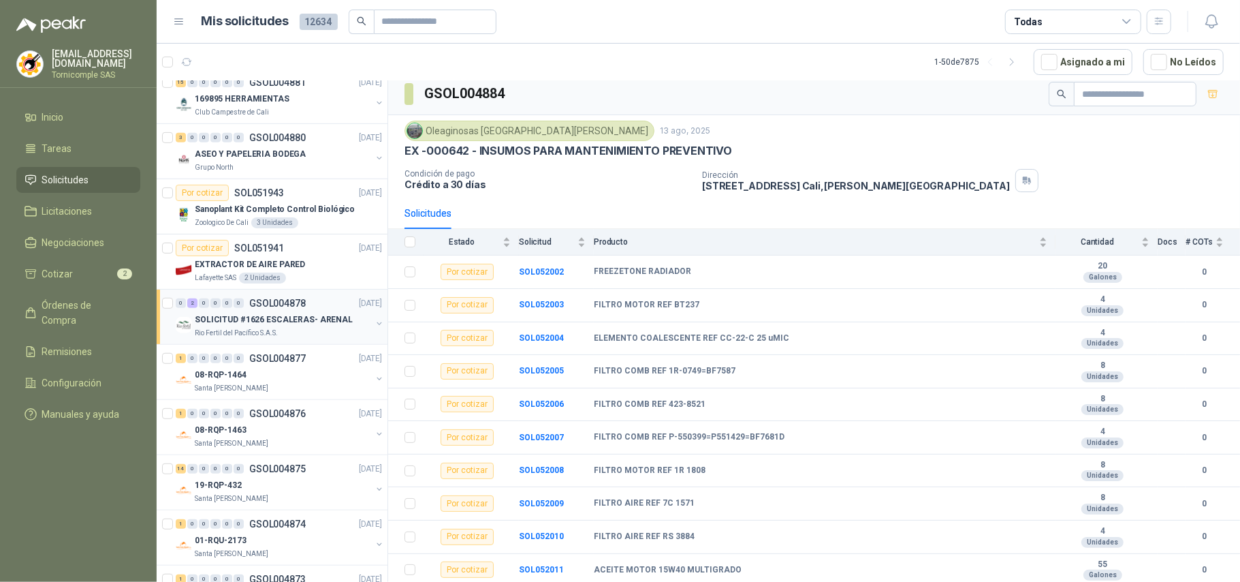
click at [327, 323] on p "SOLICITUD #1626 ESCALERAS- ARENAL" at bounding box center [274, 319] width 158 height 13
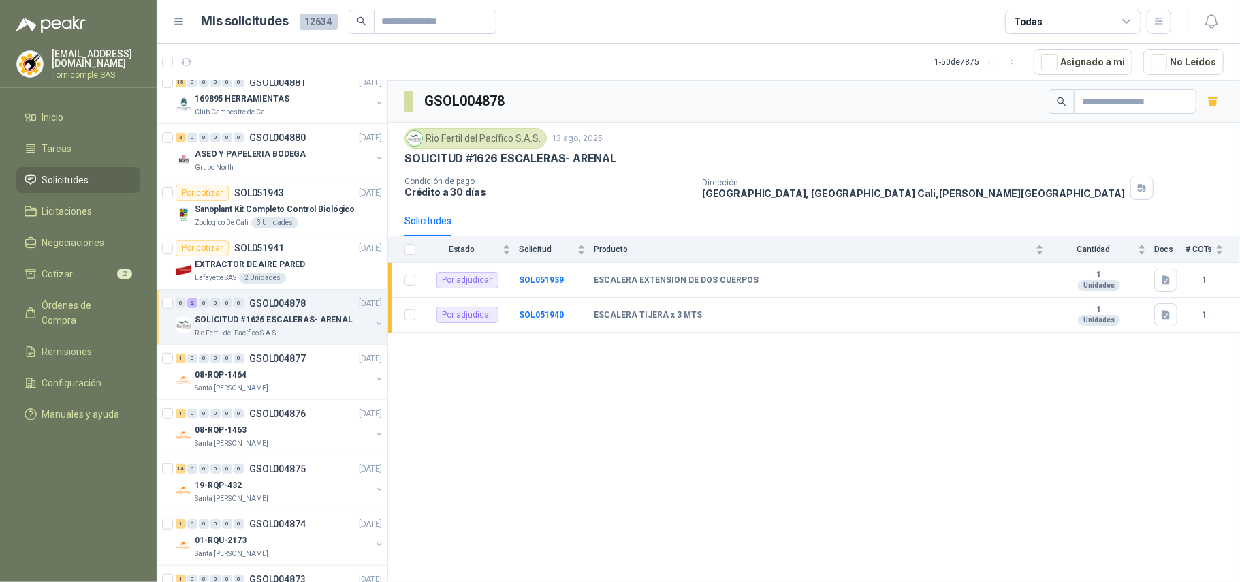
click at [1121, 26] on icon at bounding box center [1127, 22] width 12 height 12
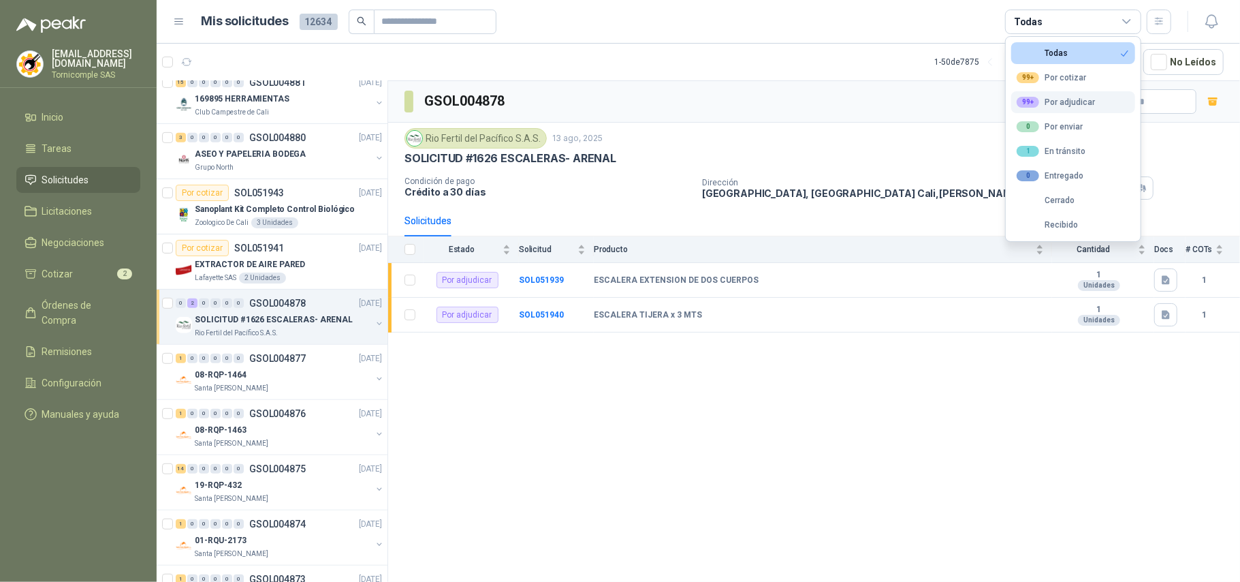
click at [1046, 104] on div "99+ Por adjudicar" at bounding box center [1056, 102] width 78 height 11
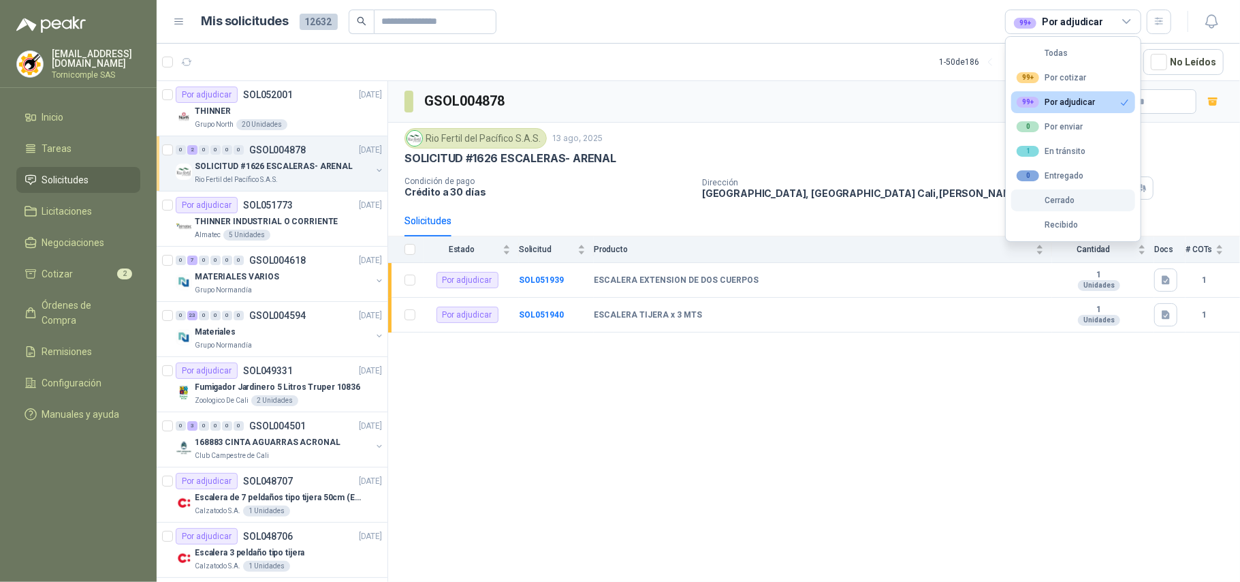
click at [1052, 202] on div "Cerrado" at bounding box center [1046, 200] width 58 height 10
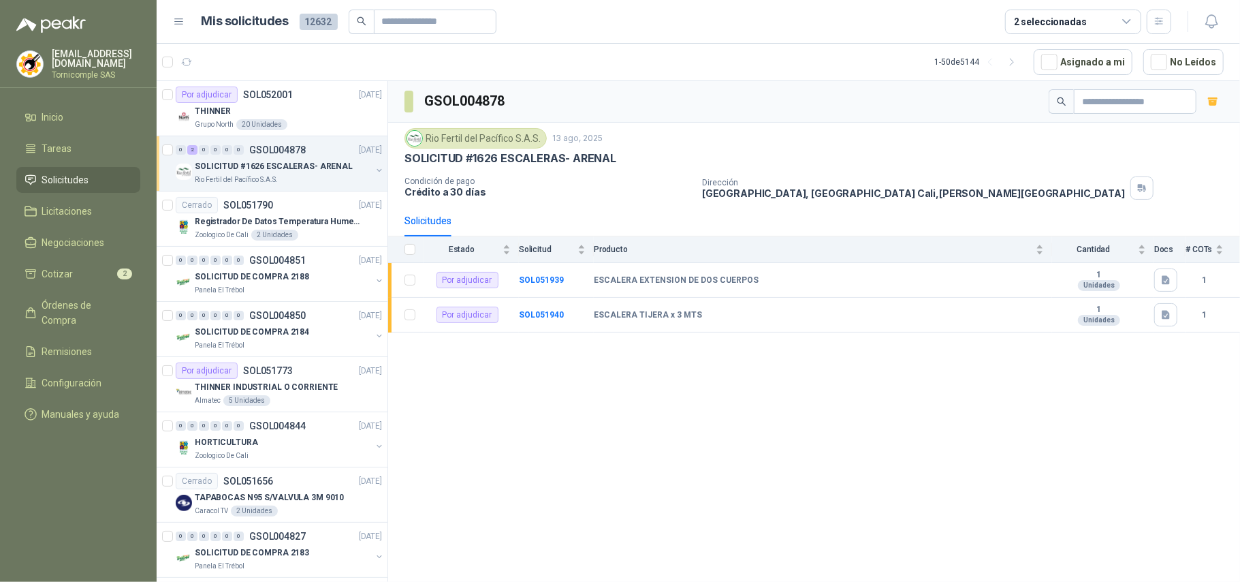
drag, startPoint x: 82, startPoint y: 317, endPoint x: 88, endPoint y: 301, distance: 17.2
click at [82, 316] on ul "Inicio Tareas Solicitudes Licitaciones Negociaciones Cotizar 2 Órdenes de Compr…" at bounding box center [78, 268] width 157 height 328
click at [88, 301] on span "Órdenes de Compra" at bounding box center [84, 313] width 85 height 30
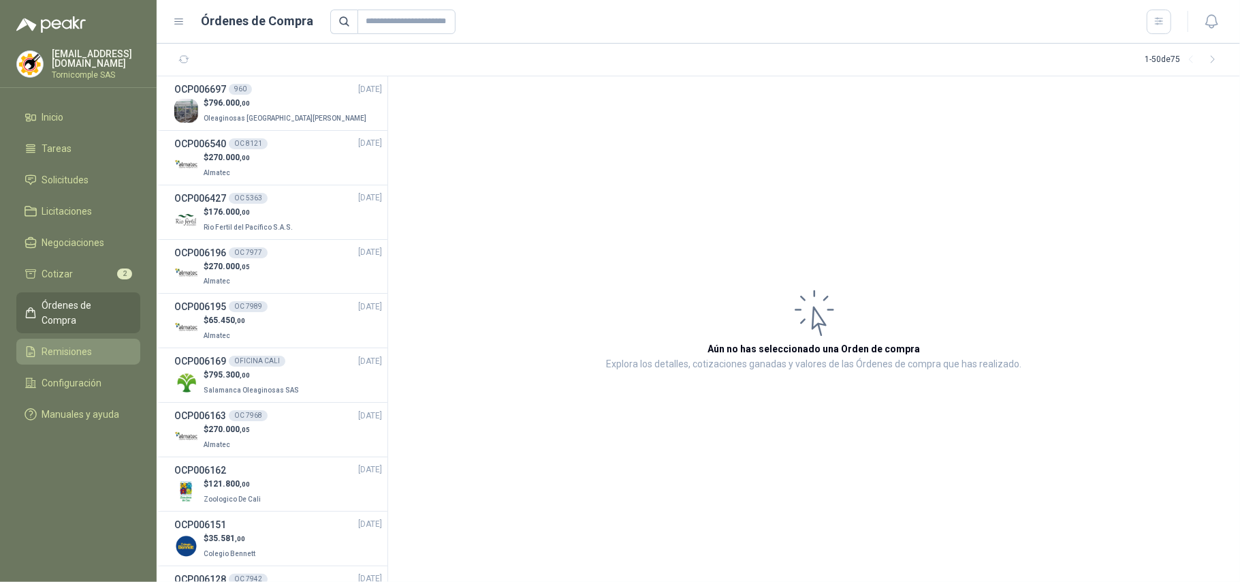
click at [74, 344] on span "Remisiones" at bounding box center [67, 351] width 50 height 15
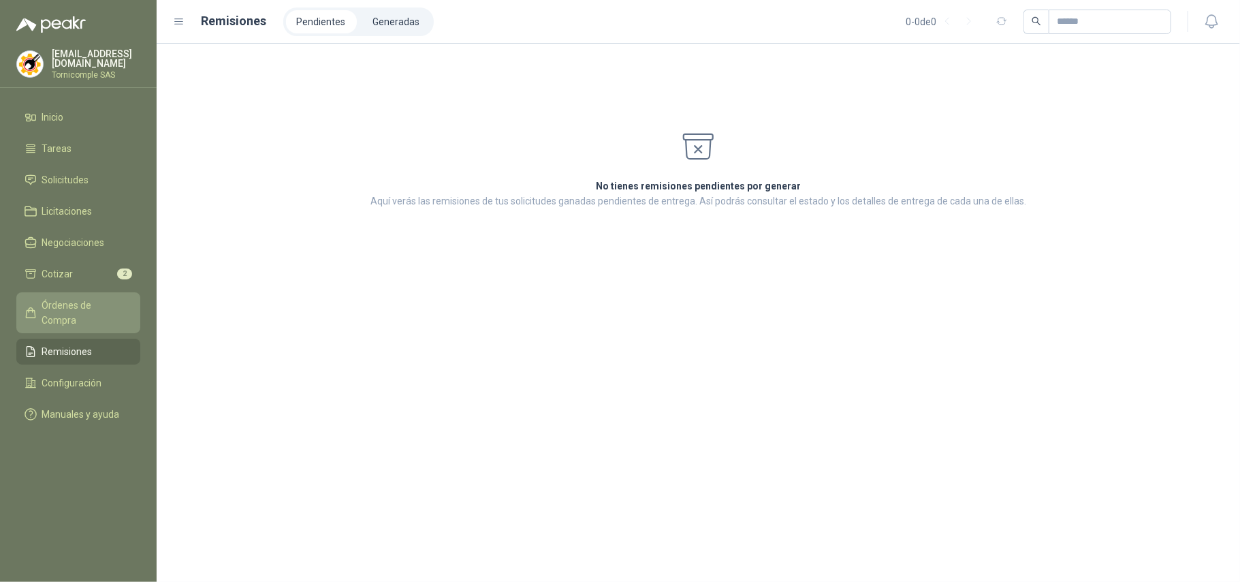
click at [88, 298] on span "Órdenes de Compra" at bounding box center [84, 313] width 85 height 30
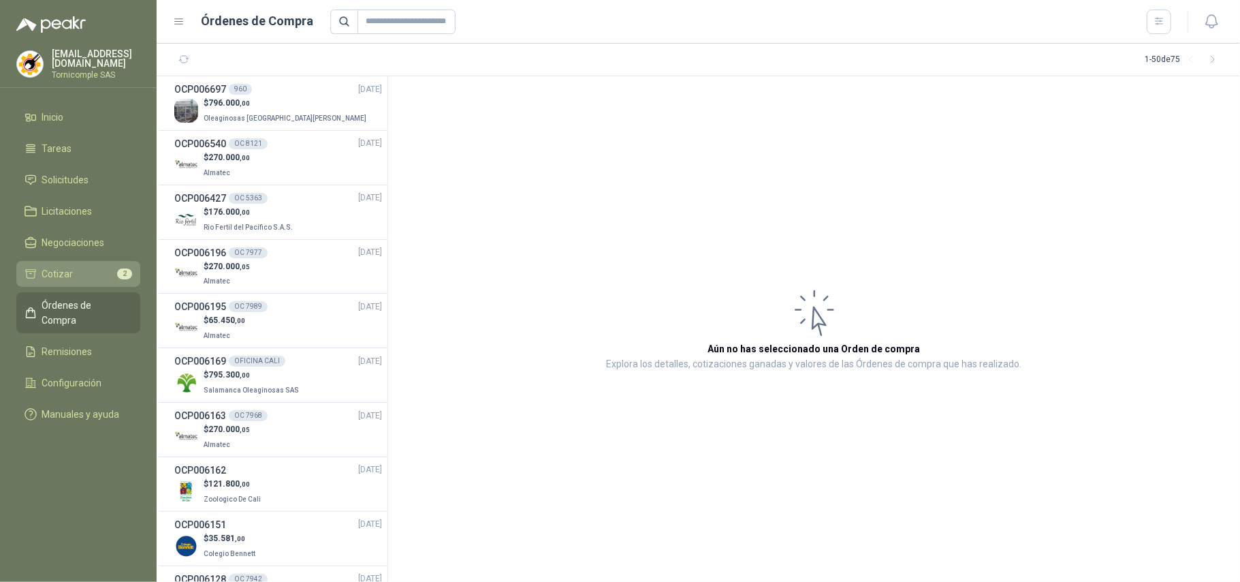
click at [91, 272] on li "Cotizar 2" at bounding box center [79, 273] width 108 height 15
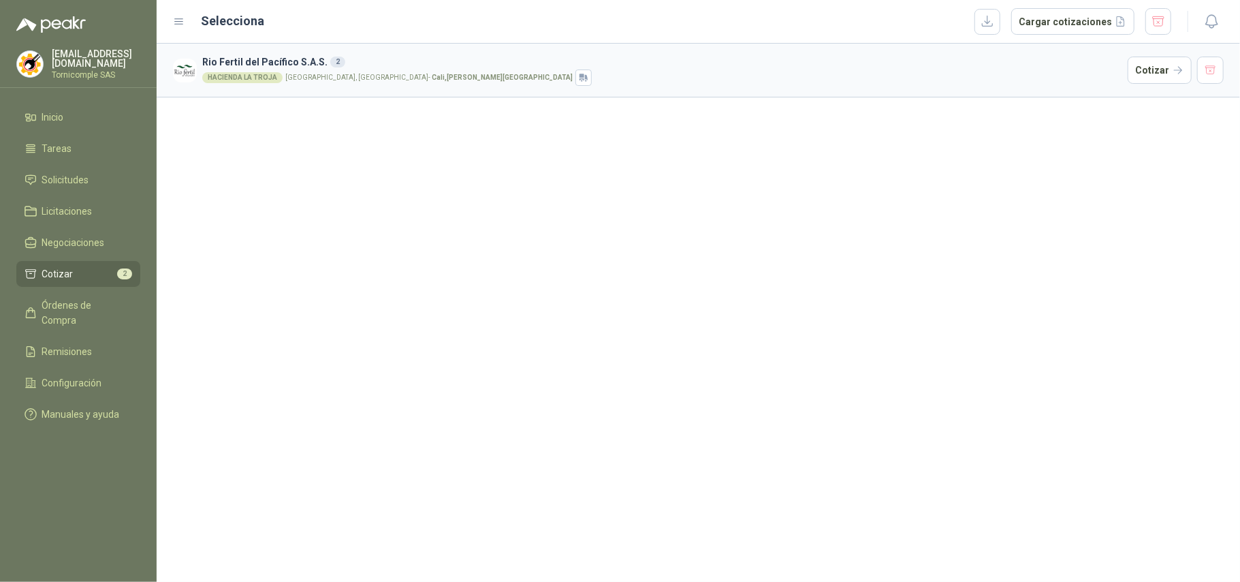
click at [1226, 66] on article "Rio Fertil [PERSON_NAME] S.A.S. 2 HACIENDA [GEOGRAPHIC_DATA] [GEOGRAPHIC_DATA],…" at bounding box center [698, 71] width 1083 height 54
click at [1182, 65] on button "Cotizar" at bounding box center [1160, 70] width 64 height 27
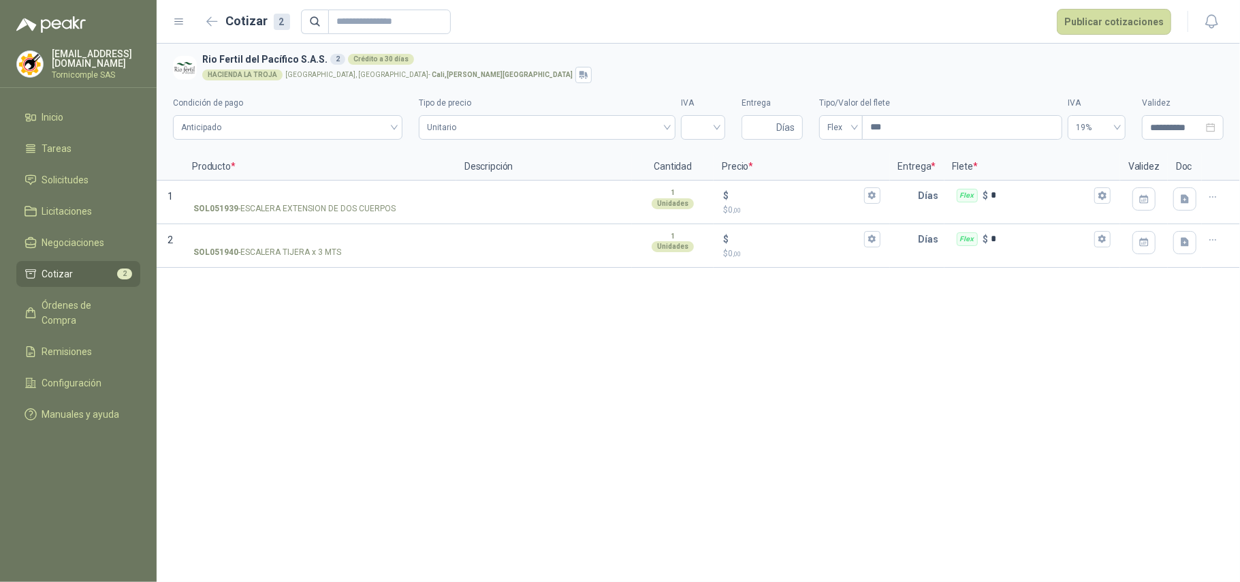
click at [69, 284] on ul "Inicio Tareas Solicitudes Licitaciones Negociaciones Cotizar 2 Órdenes de Compr…" at bounding box center [78, 268] width 157 height 328
click at [63, 274] on span "Cotizar" at bounding box center [57, 273] width 31 height 15
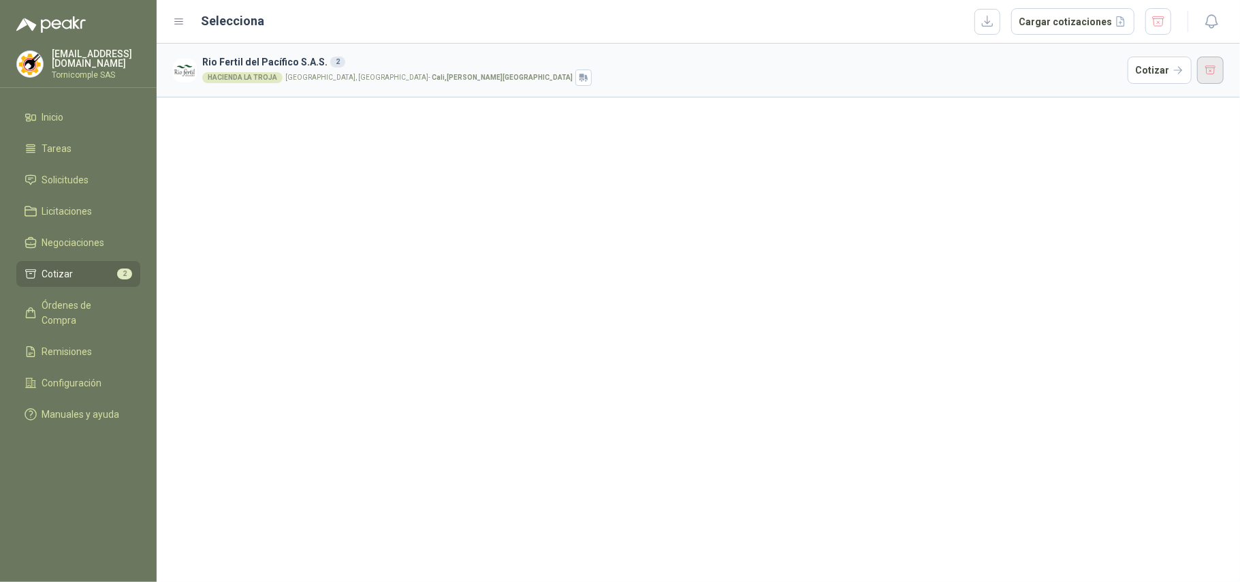
click at [1218, 61] on button "button" at bounding box center [1210, 70] width 27 height 27
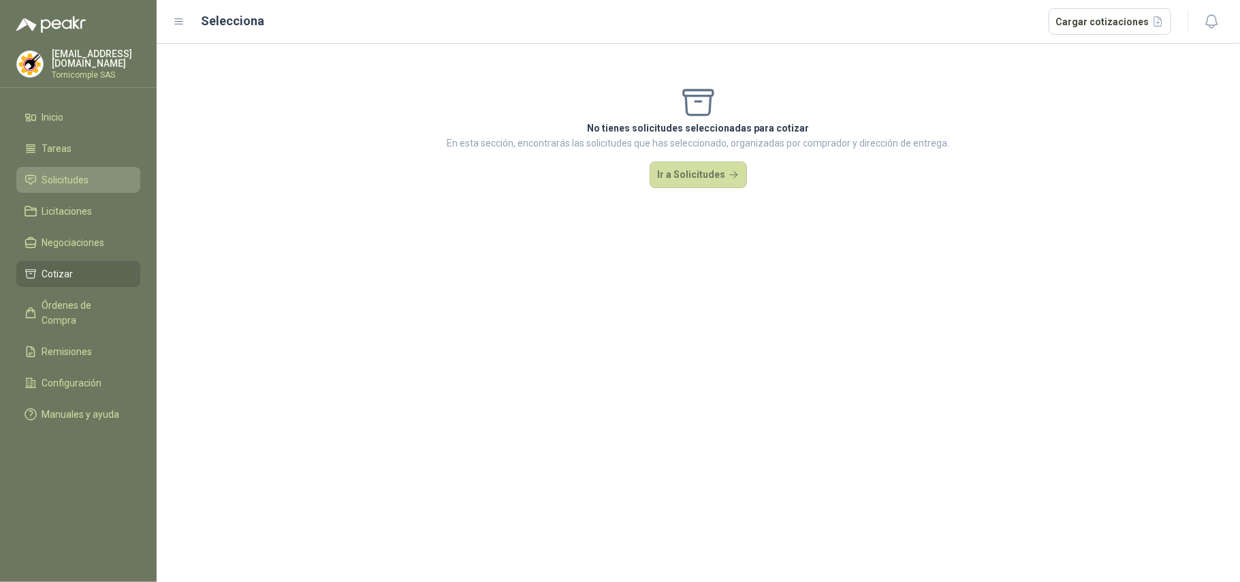
click at [76, 181] on span "Solicitudes" at bounding box center [65, 179] width 47 height 15
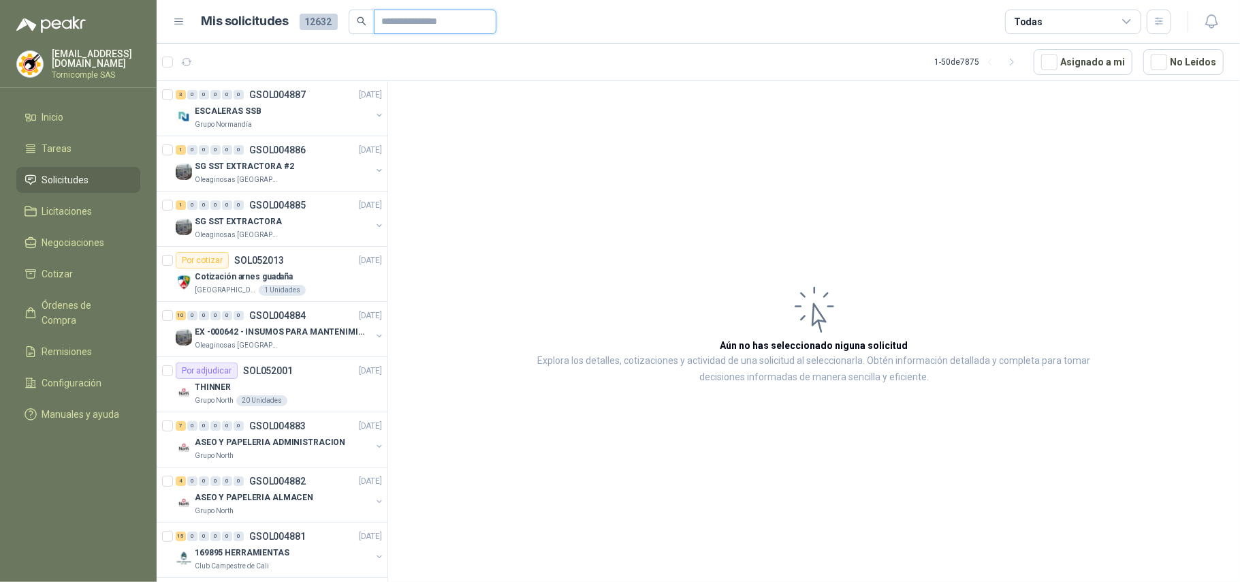
click at [425, 12] on input "text" at bounding box center [429, 21] width 95 height 23
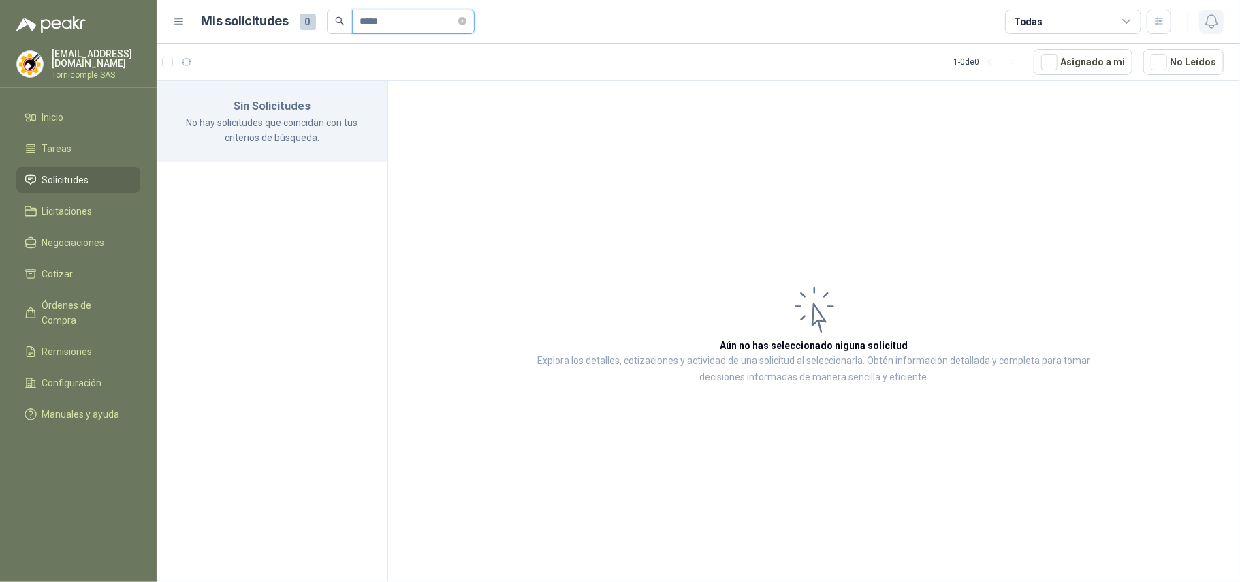
type input "*****"
click at [1221, 25] on button "button" at bounding box center [1211, 22] width 25 height 25
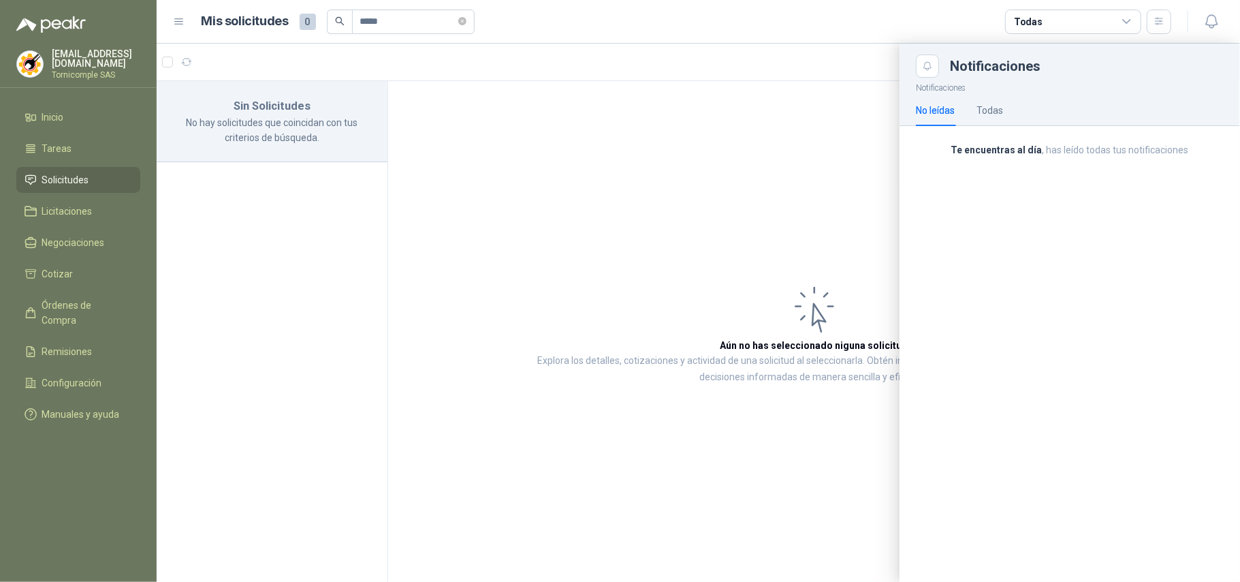
click at [972, 113] on div "No leídas Todas" at bounding box center [959, 110] width 87 height 31
click at [981, 109] on div "Todas" at bounding box center [989, 110] width 27 height 15
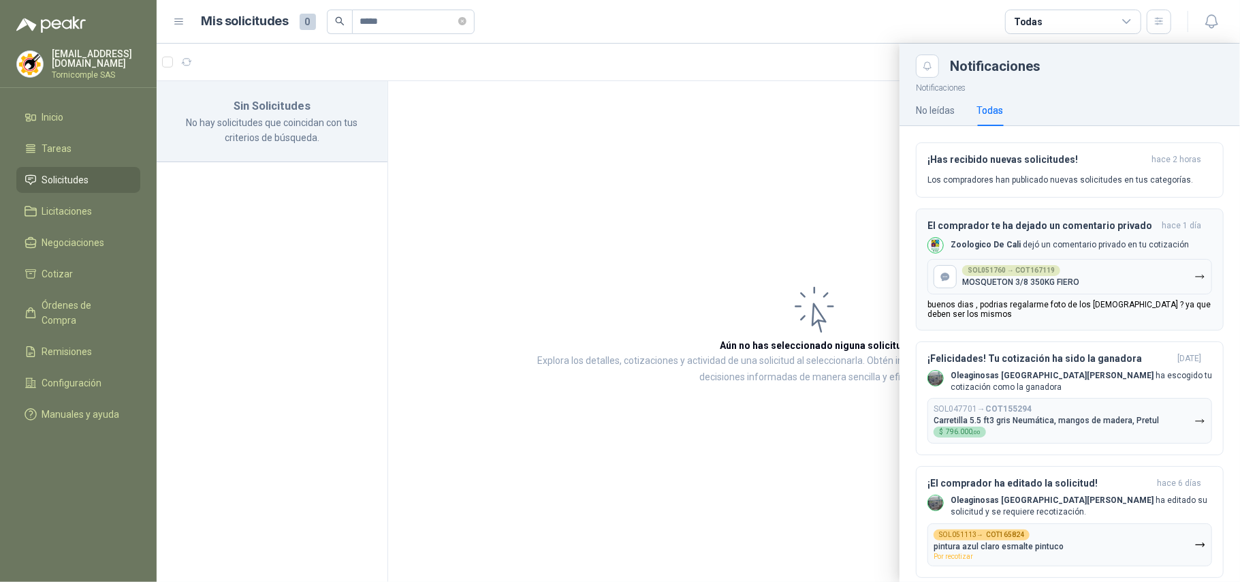
click at [1164, 283] on button "SOL051760 → COT167119 MOSQUETON 3/8 350KG FIERO" at bounding box center [1069, 276] width 285 height 35
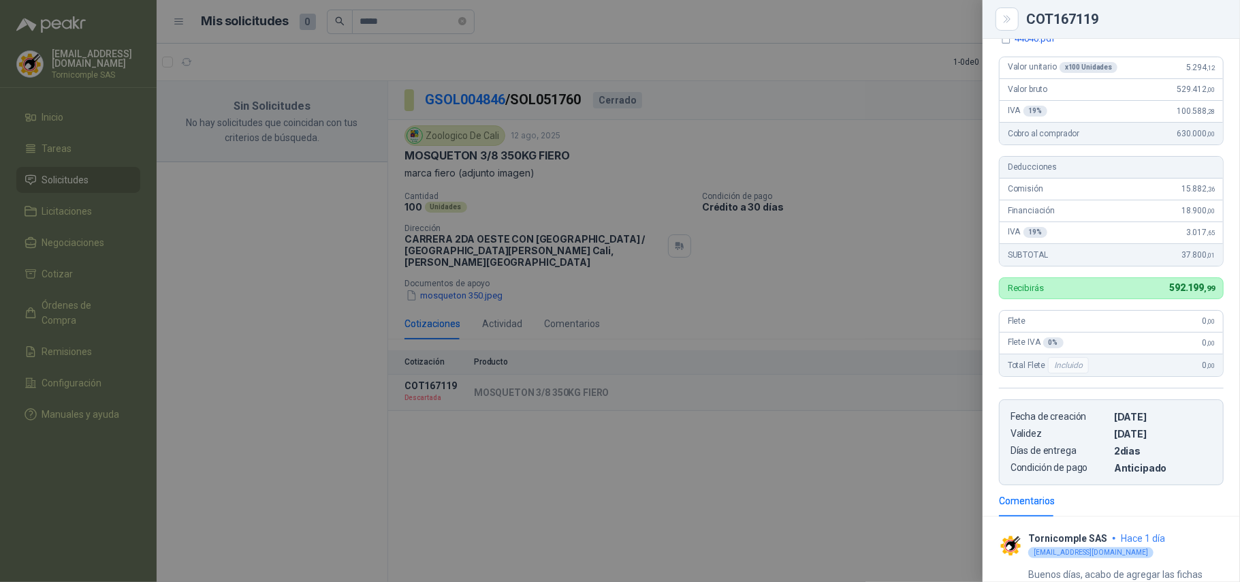
scroll to position [249, 0]
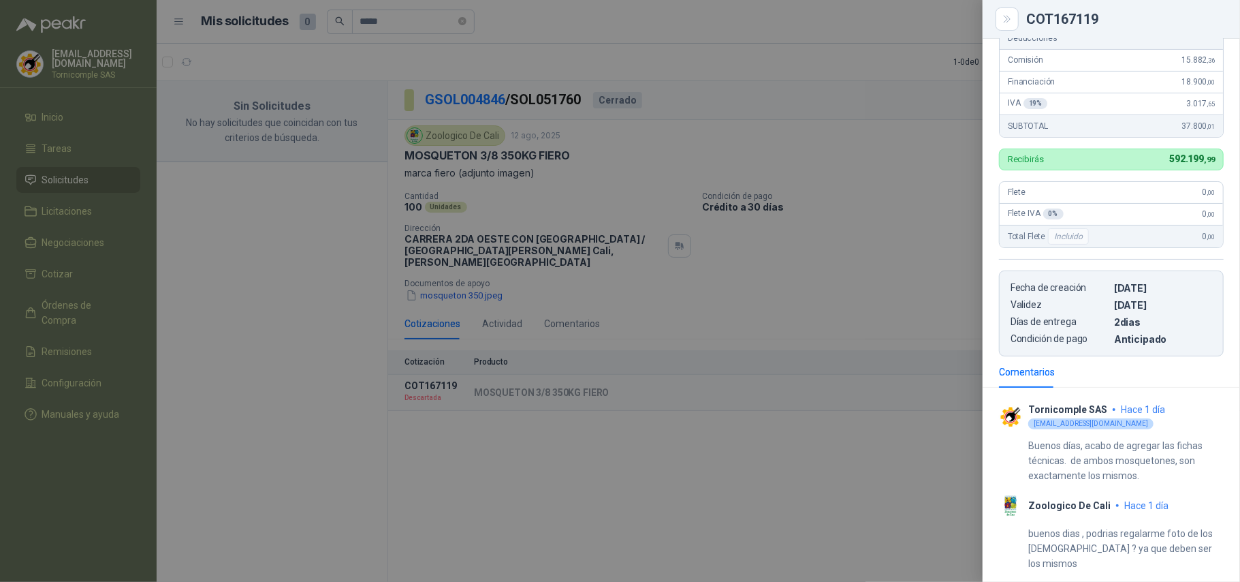
click at [829, 496] on div at bounding box center [620, 291] width 1240 height 582
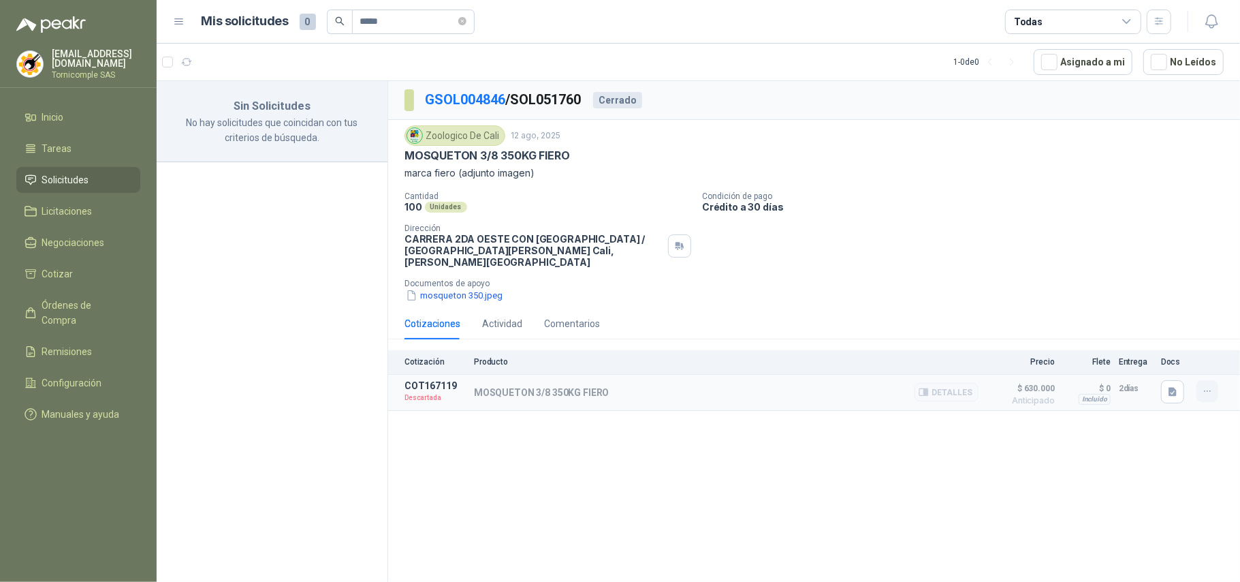
click at [1197, 383] on button "button" at bounding box center [1207, 391] width 22 height 22
click at [1000, 473] on div "GSOL004846 / SOL051760 Cerrado Zoologico De Cali [DATE] MOSQUETON 3/8 350KG FIE…" at bounding box center [814, 333] width 852 height 505
click at [104, 172] on li "Solicitudes" at bounding box center [79, 179] width 108 height 15
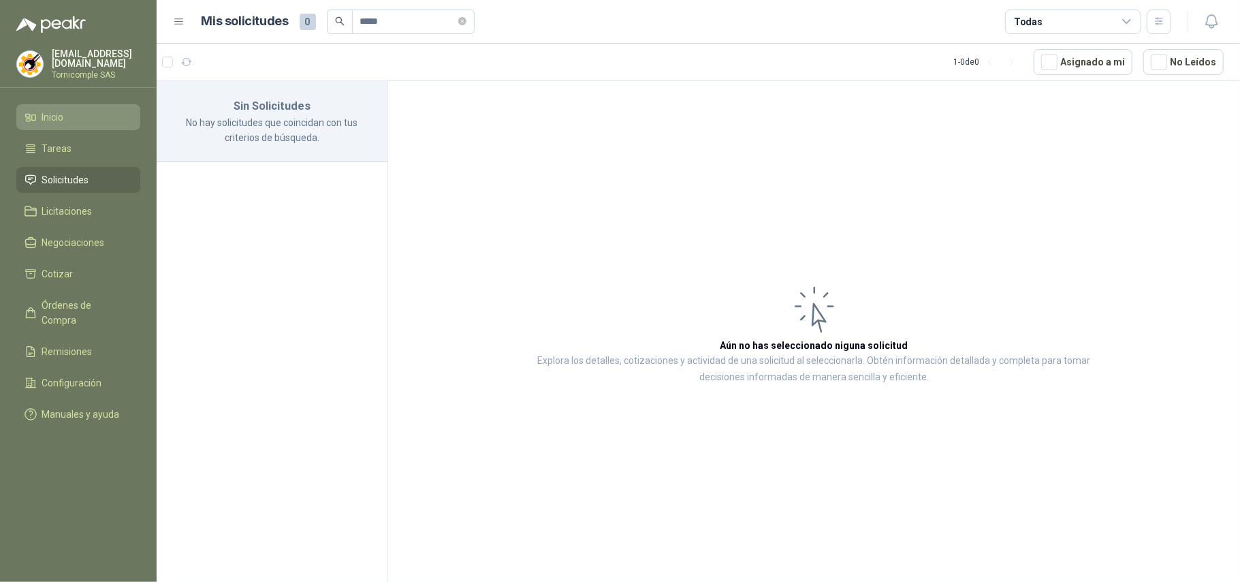
click at [53, 112] on span "Inicio" at bounding box center [53, 117] width 22 height 15
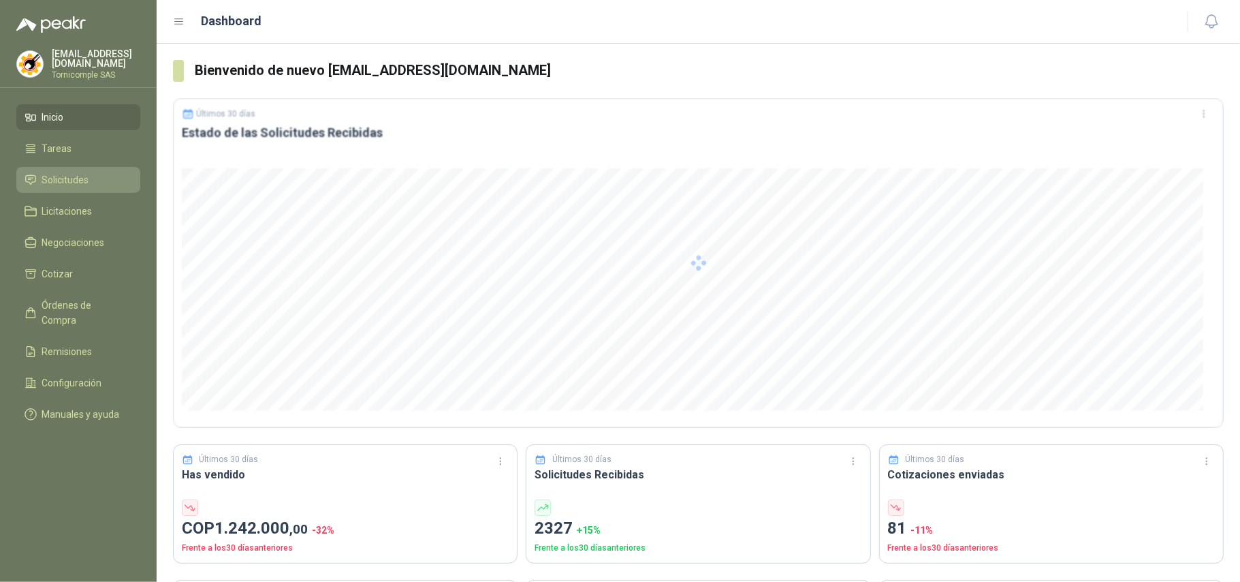
click at [71, 184] on span "Solicitudes" at bounding box center [65, 179] width 47 height 15
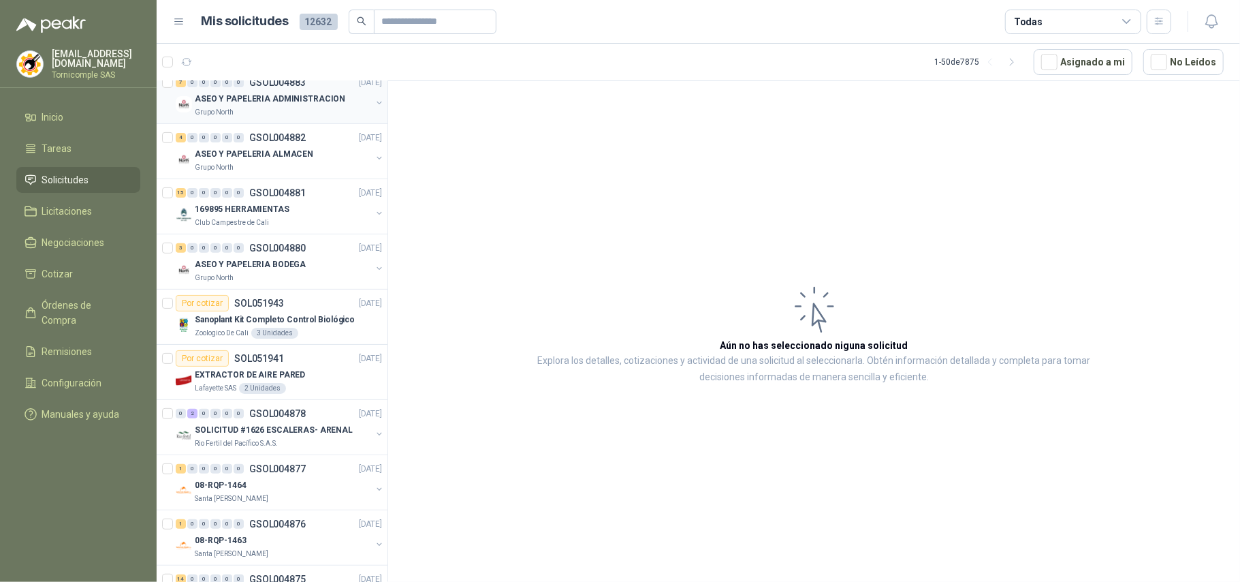
scroll to position [363, 0]
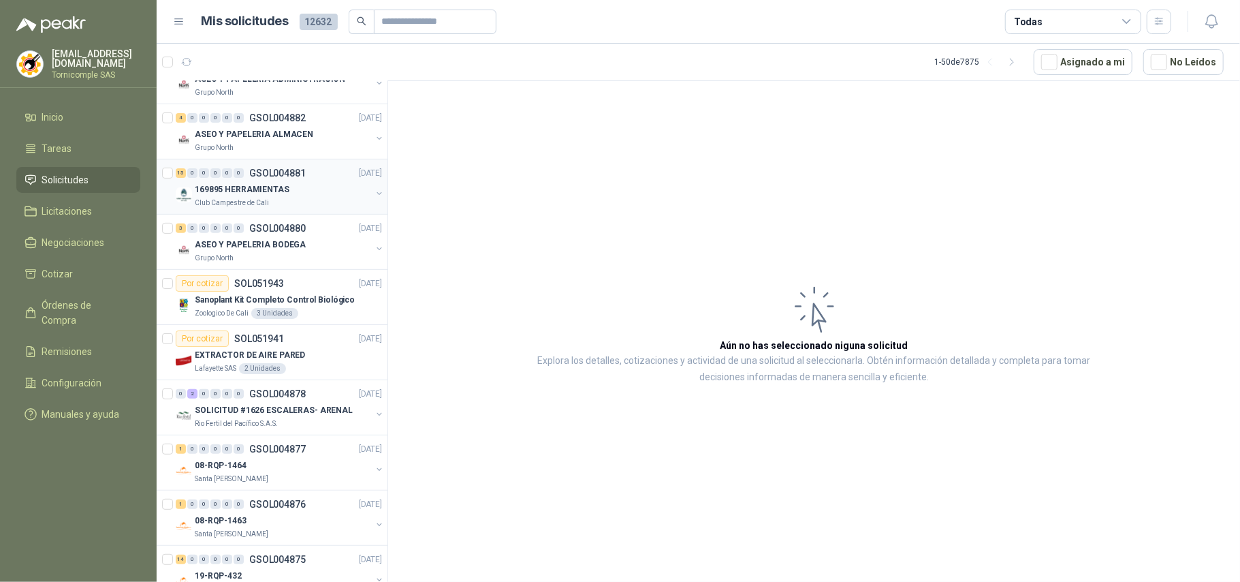
click at [289, 200] on div "Club Campestre de Cali" at bounding box center [283, 202] width 176 height 11
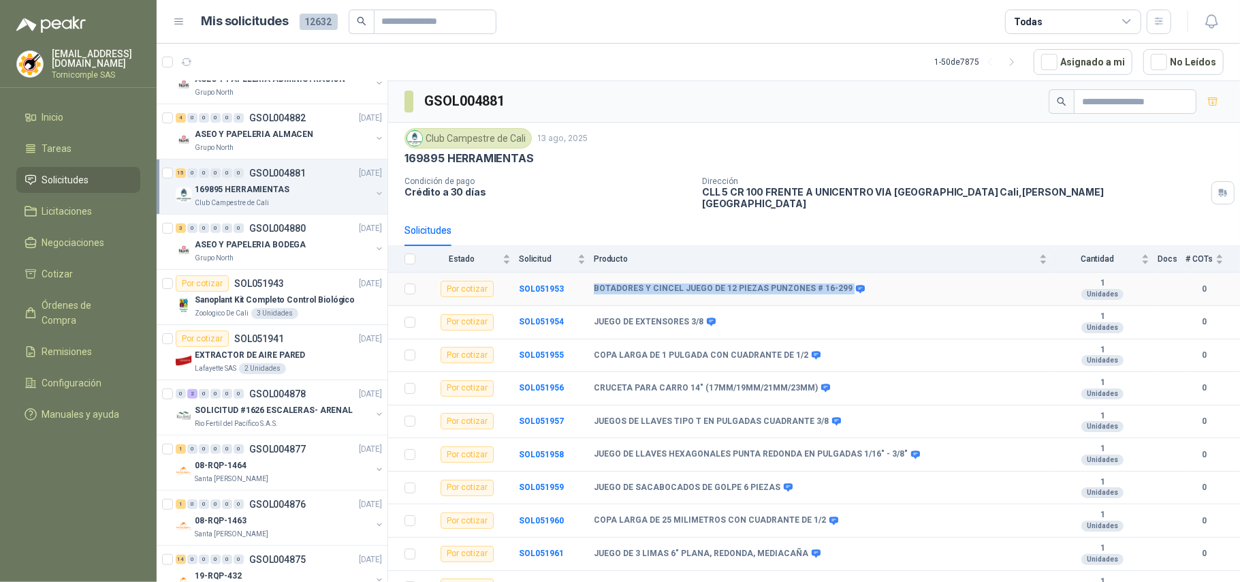
drag, startPoint x: 597, startPoint y: 278, endPoint x: 840, endPoint y: 268, distance: 243.3
click at [840, 272] on tr "Por cotizar SOL051953 BOTADORES Y CINCEL JUEGO DE 12 PIEZAS PUNZONES # 16-299 1…" at bounding box center [814, 288] width 852 height 33
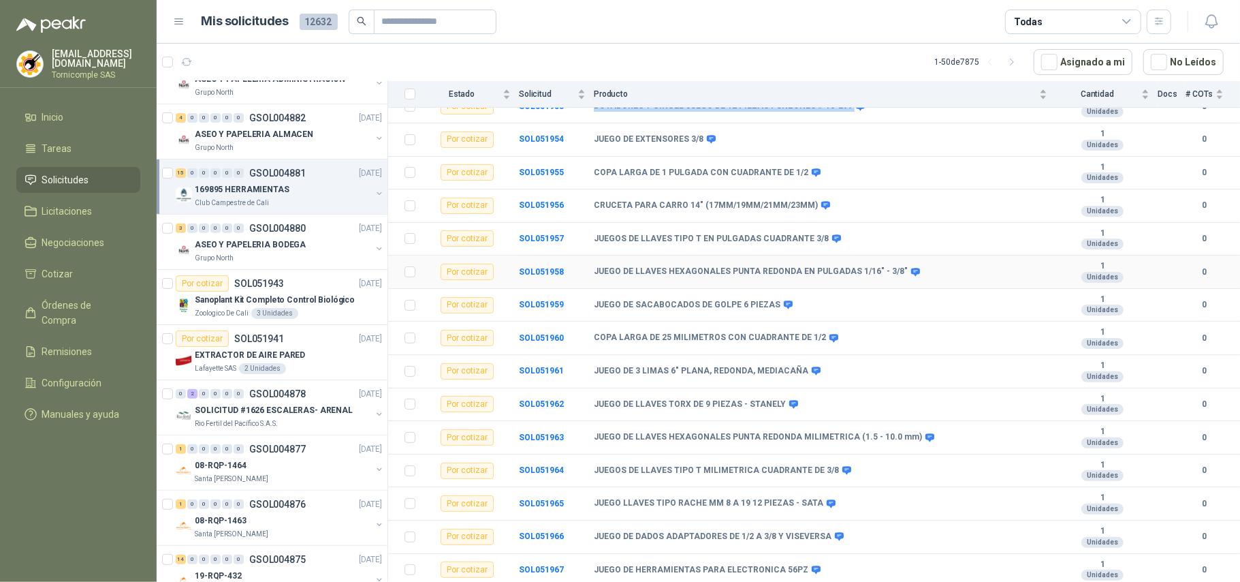
scroll to position [188, 0]
click at [821, 202] on icon at bounding box center [825, 206] width 9 height 8
click at [712, 133] on td "JUEGO DE EXTENSORES 3/8" at bounding box center [825, 139] width 462 height 33
drag, startPoint x: 589, startPoint y: 127, endPoint x: 701, endPoint y: 125, distance: 111.7
click at [701, 125] on tr "Por cotizar SOL051954 JUEGO DE EXTENSORES 3/8 1 Unidades 0" at bounding box center [814, 139] width 852 height 33
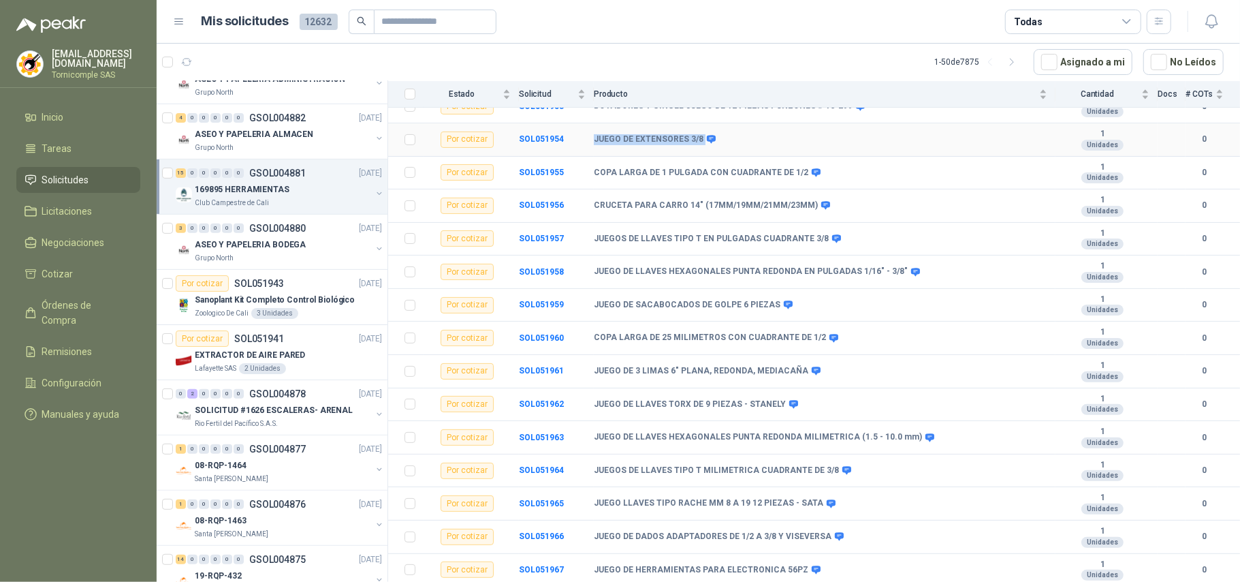
copy tr "JUEGO DE EXTENSORES 3/8"
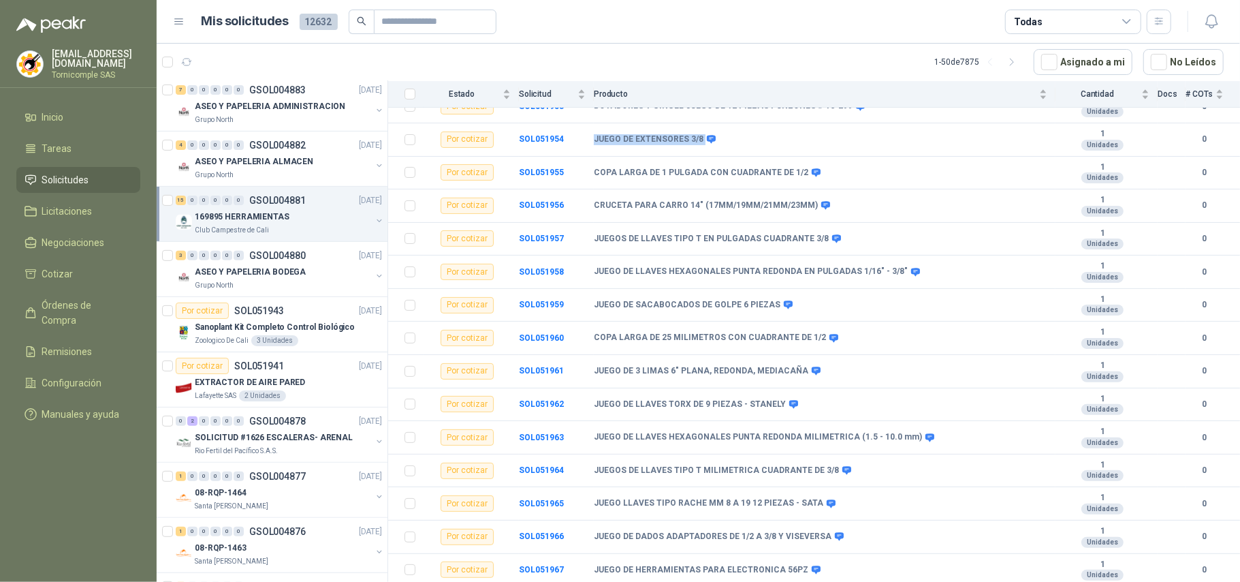
scroll to position [454, 0]
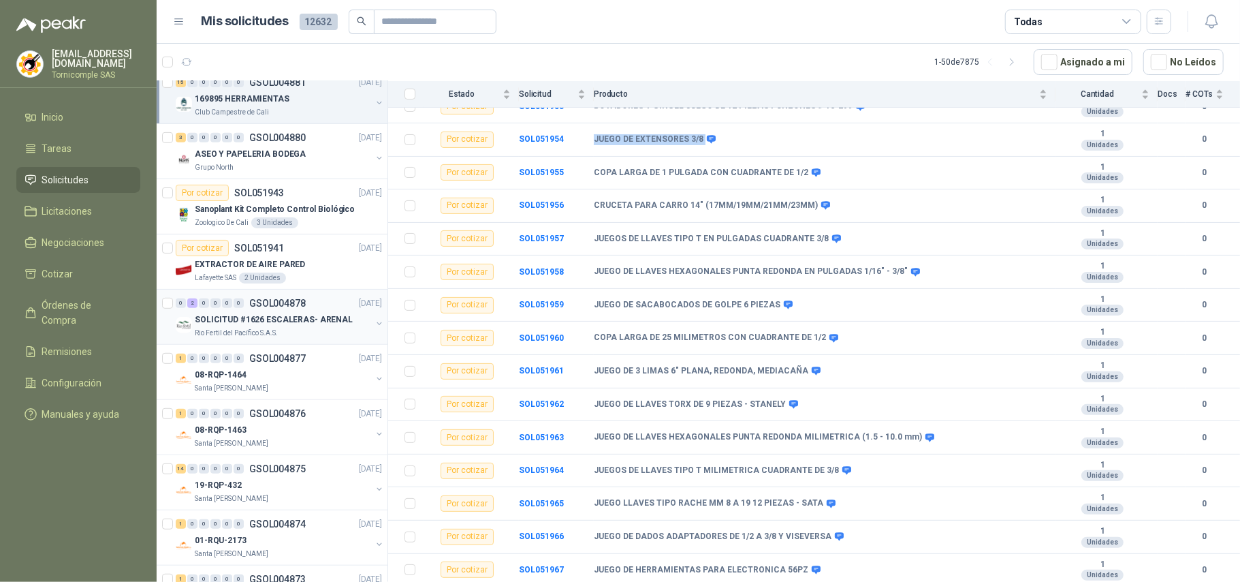
click at [298, 301] on p "GSOL004878" at bounding box center [277, 303] width 57 height 10
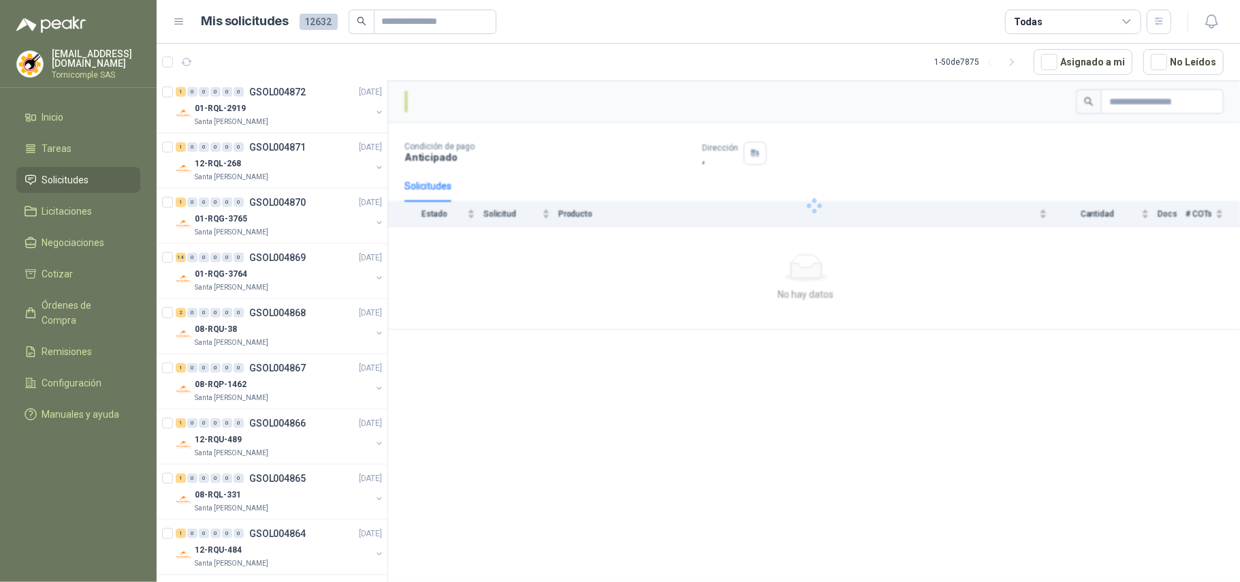
scroll to position [998, 0]
